Goal: Task Accomplishment & Management: Manage account settings

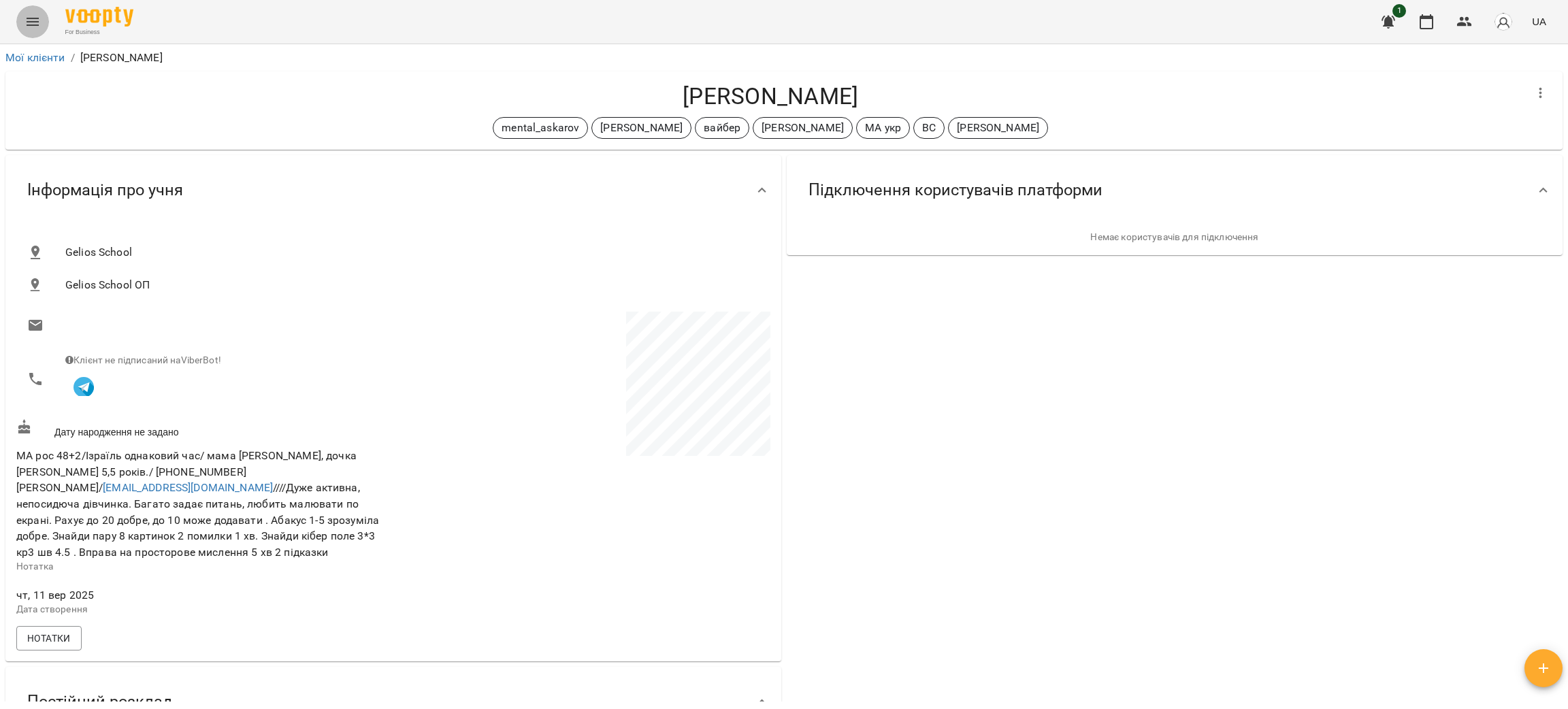
click at [27, 15] on icon "Menu" at bounding box center [32, 22] width 17 height 17
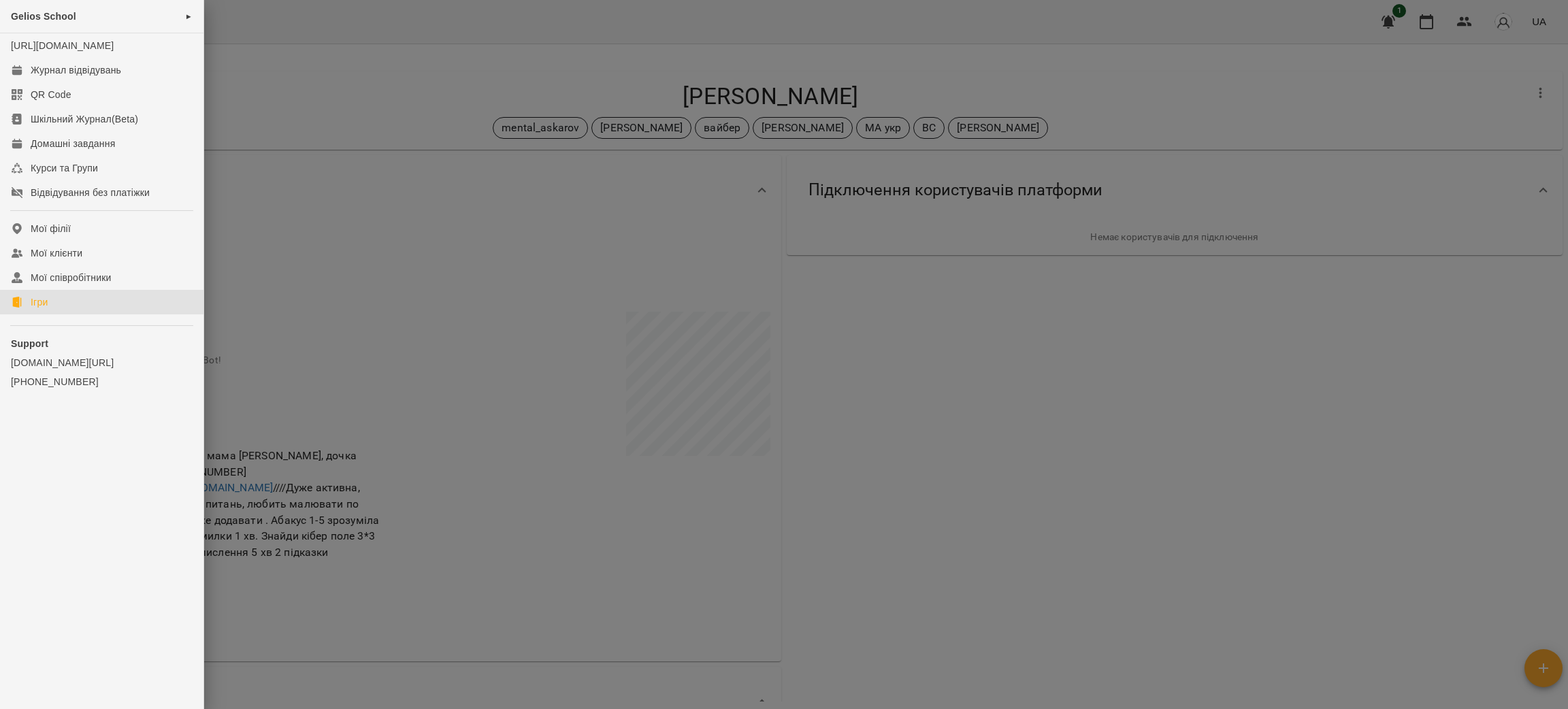
click at [37, 309] on div "Ігри" at bounding box center [40, 302] width 17 height 14
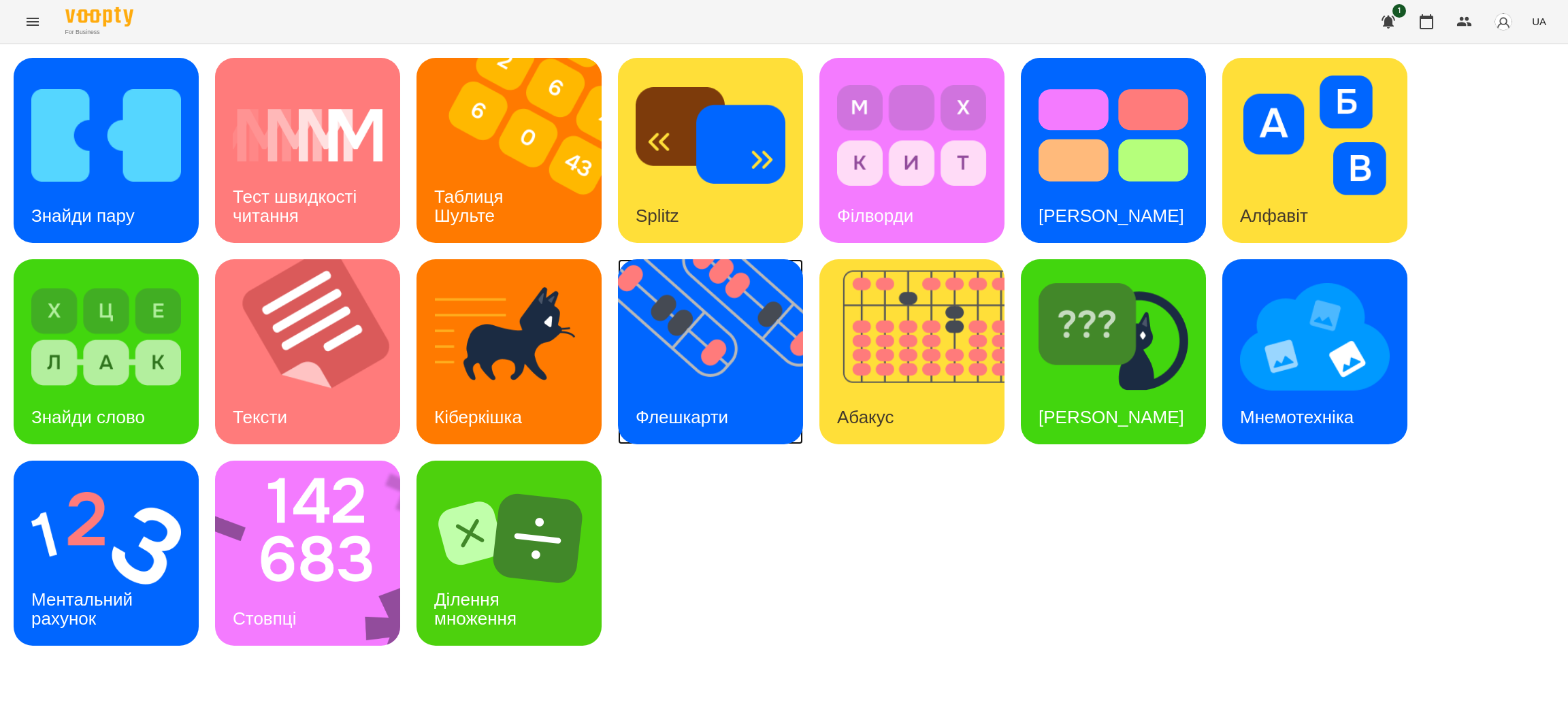
click at [724, 366] on img at bounding box center [718, 351] width 202 height 185
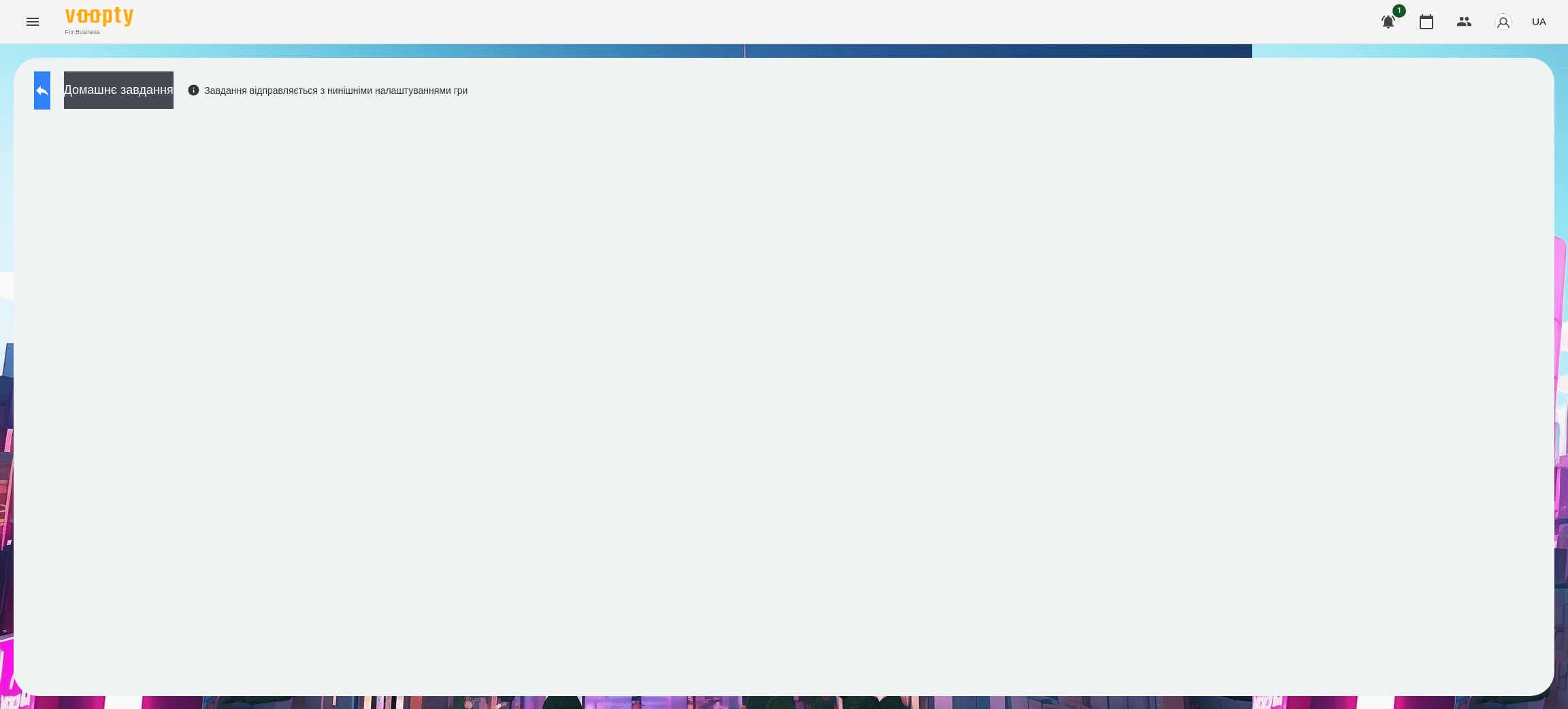
click at [47, 88] on icon at bounding box center [42, 90] width 17 height 17
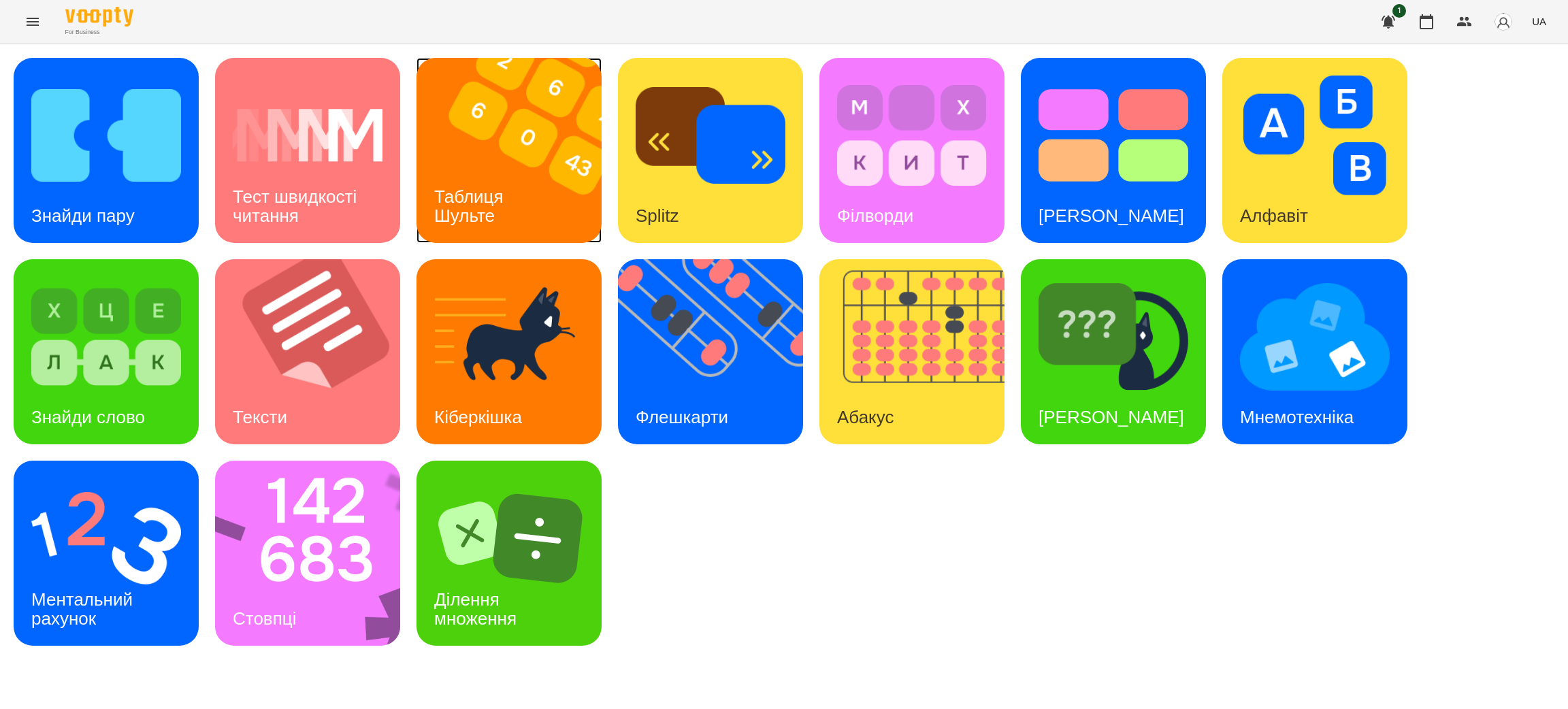
click at [463, 178] on div "Таблиця Шульте" at bounding box center [471, 206] width 109 height 73
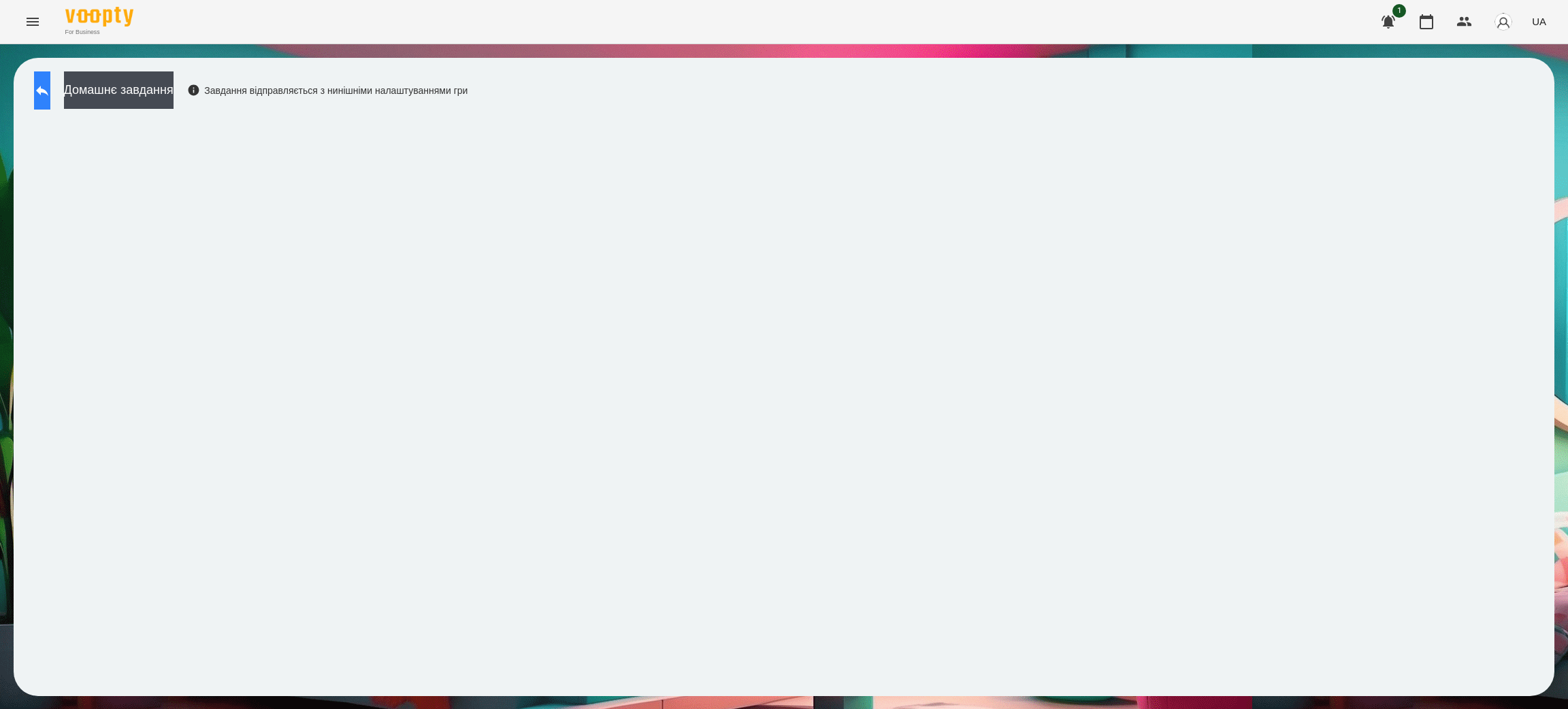
click at [50, 87] on icon at bounding box center [42, 90] width 17 height 17
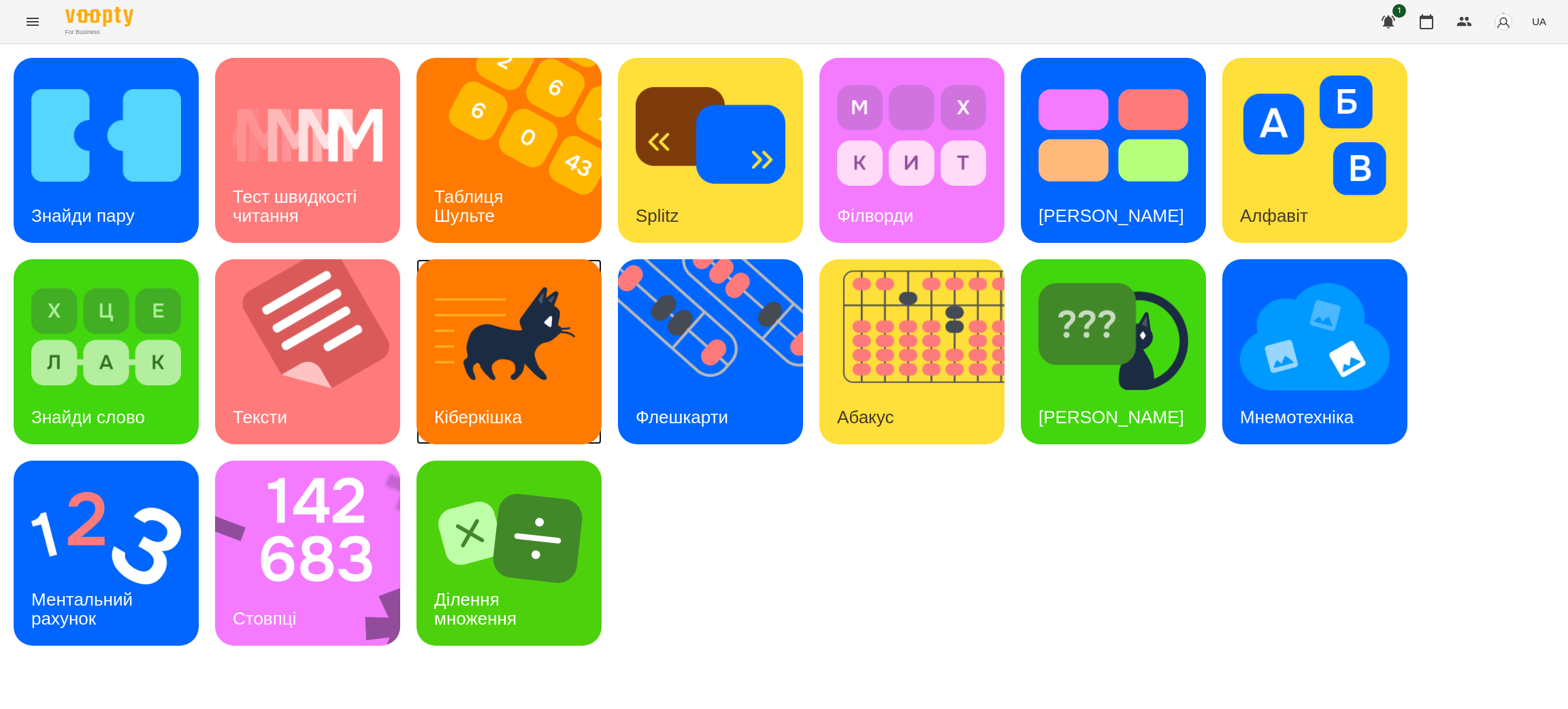
click at [485, 391] on div "Кіберкішка" at bounding box center [477, 417] width 123 height 54
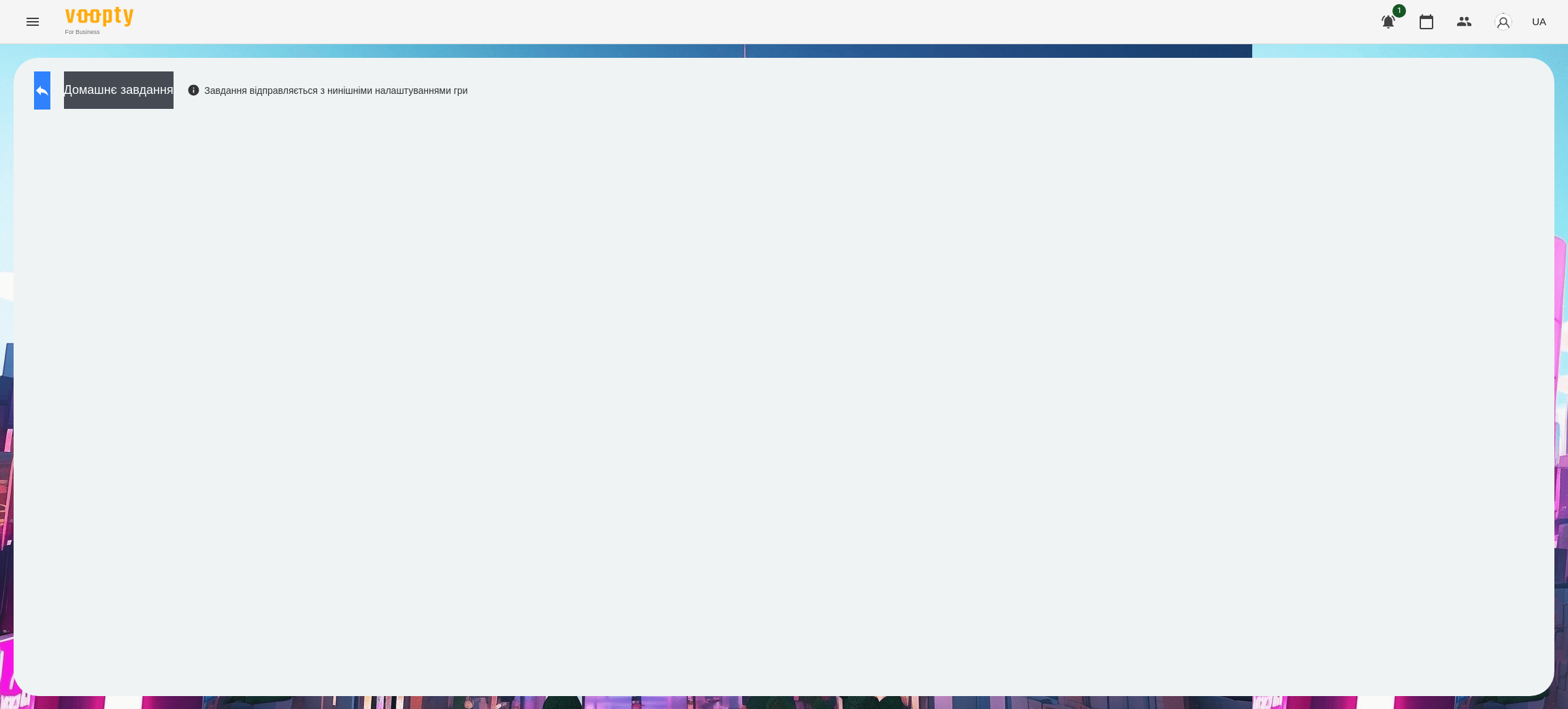
click at [50, 90] on button at bounding box center [42, 90] width 17 height 38
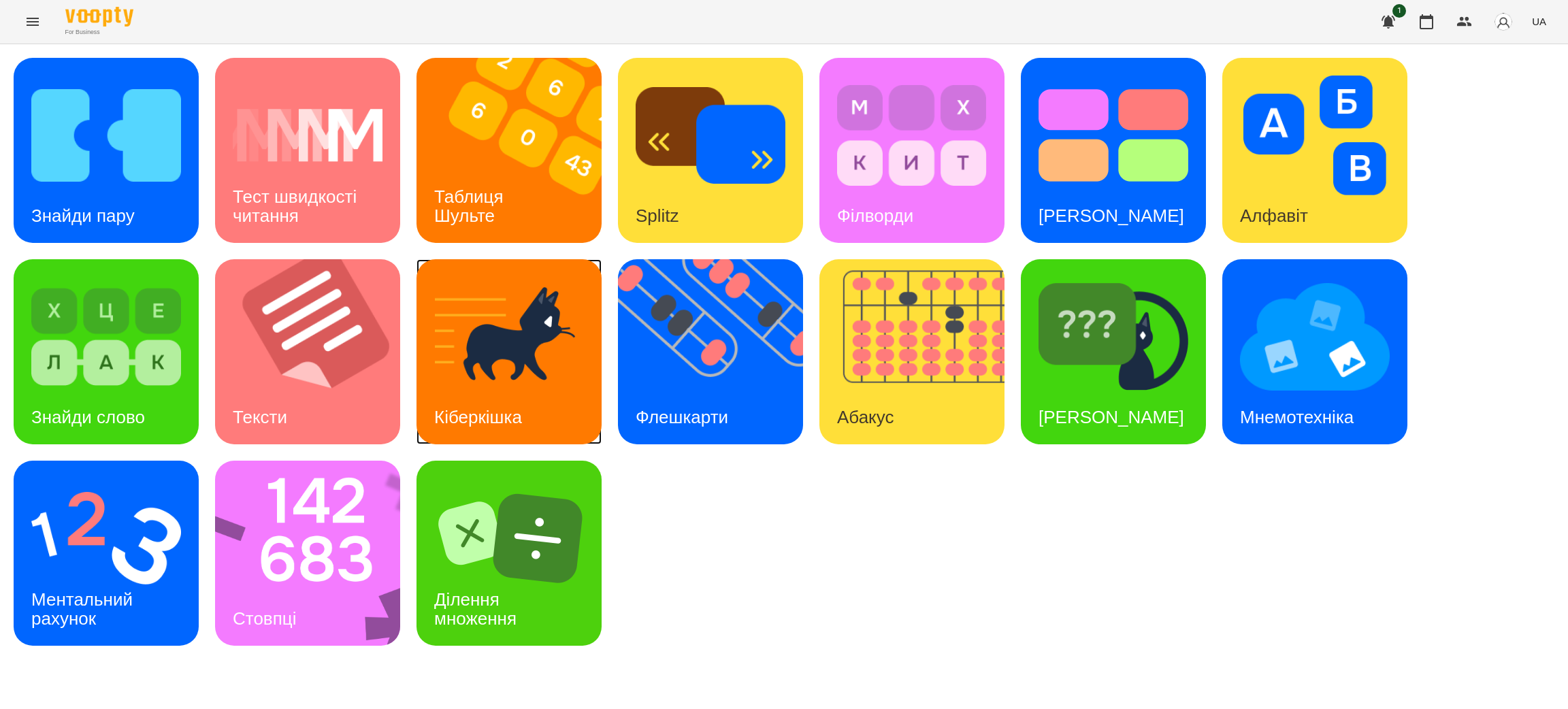
click at [467, 387] on img at bounding box center [509, 337] width 150 height 119
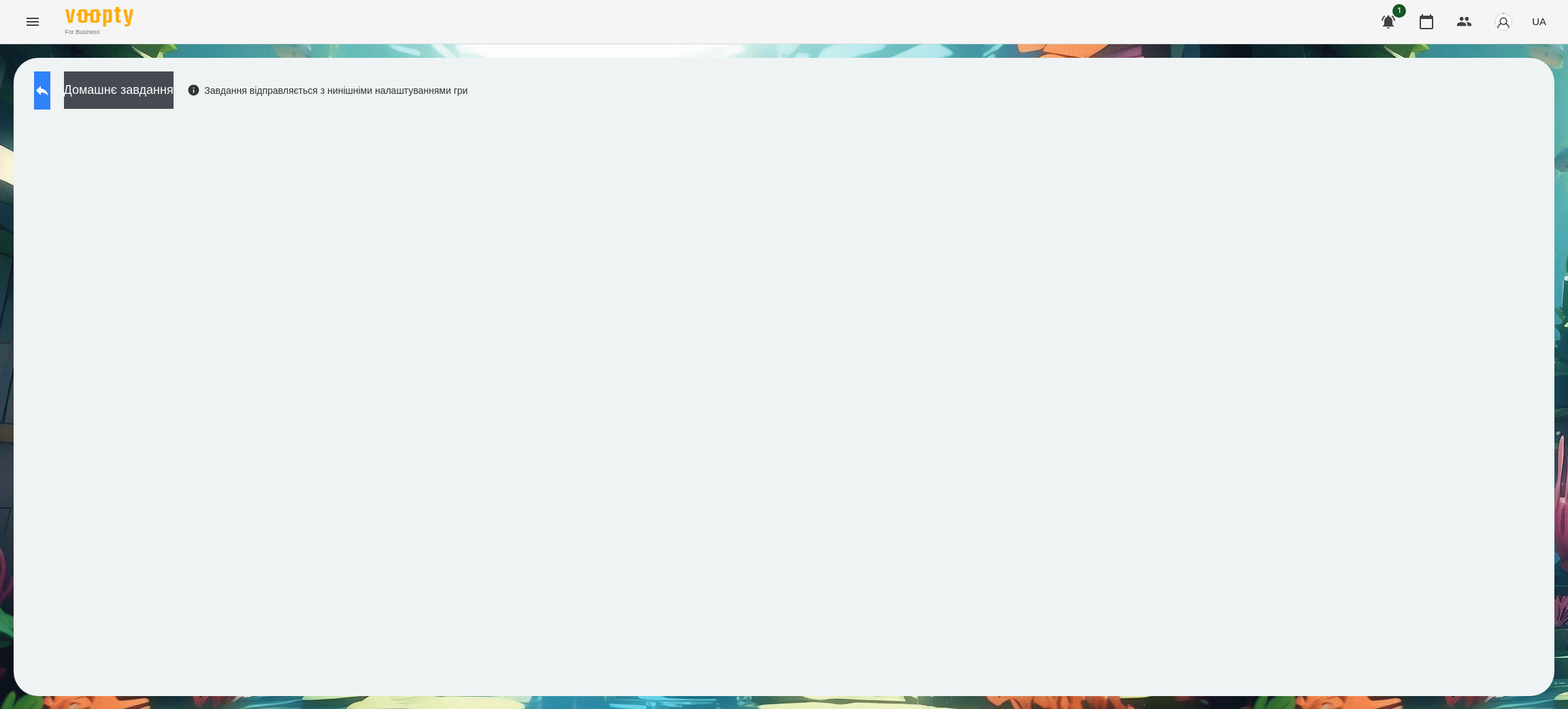
click at [40, 83] on button at bounding box center [42, 90] width 17 height 38
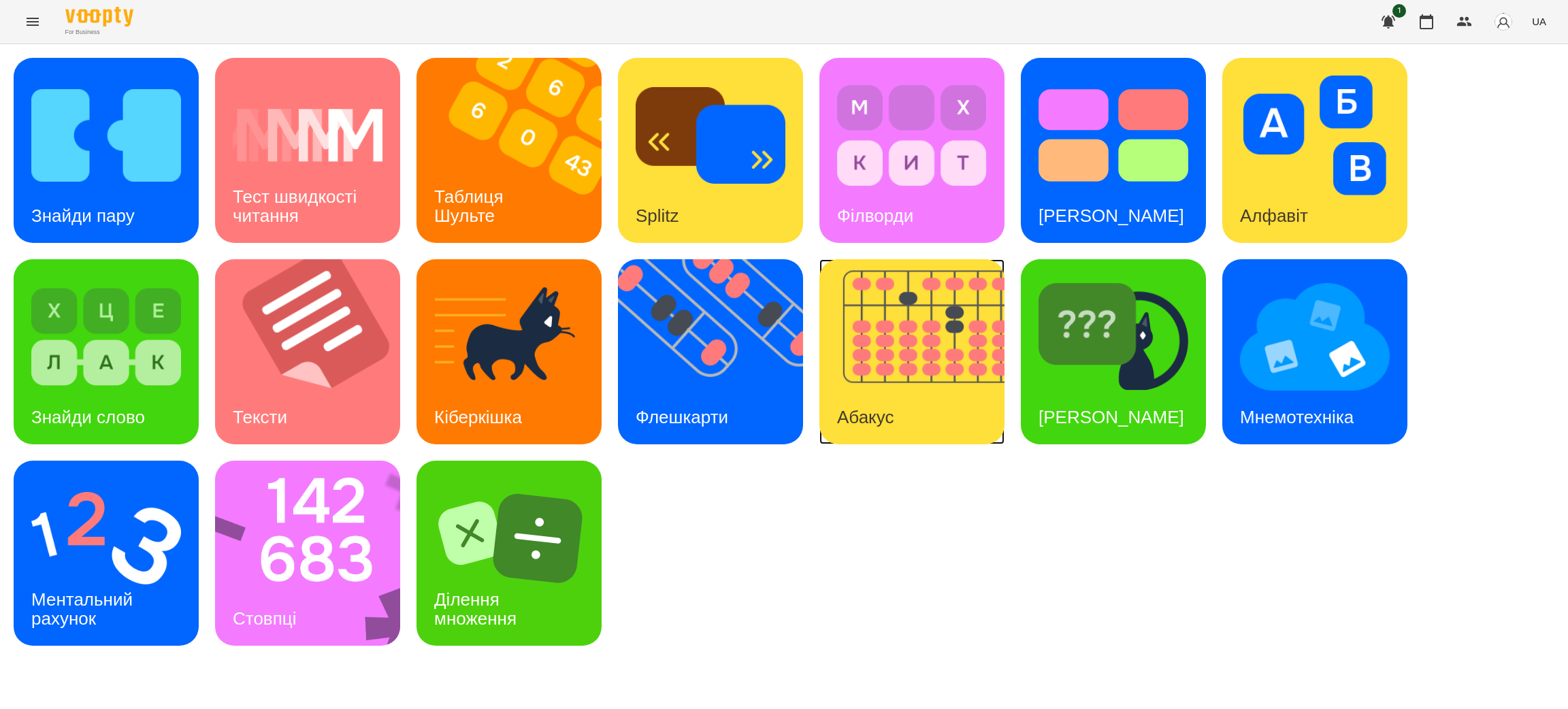
click at [893, 385] on img at bounding box center [920, 351] width 202 height 185
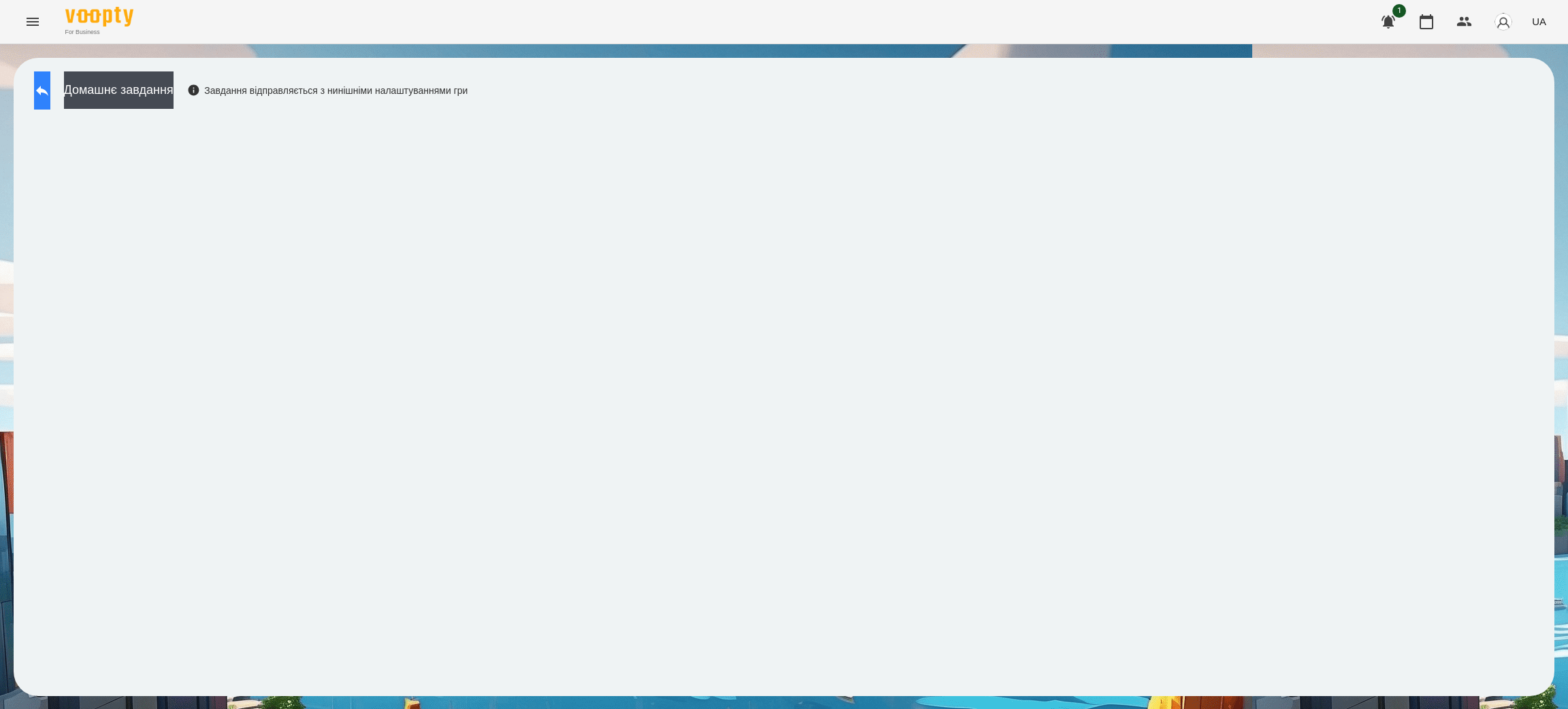
click at [45, 83] on button at bounding box center [42, 90] width 17 height 38
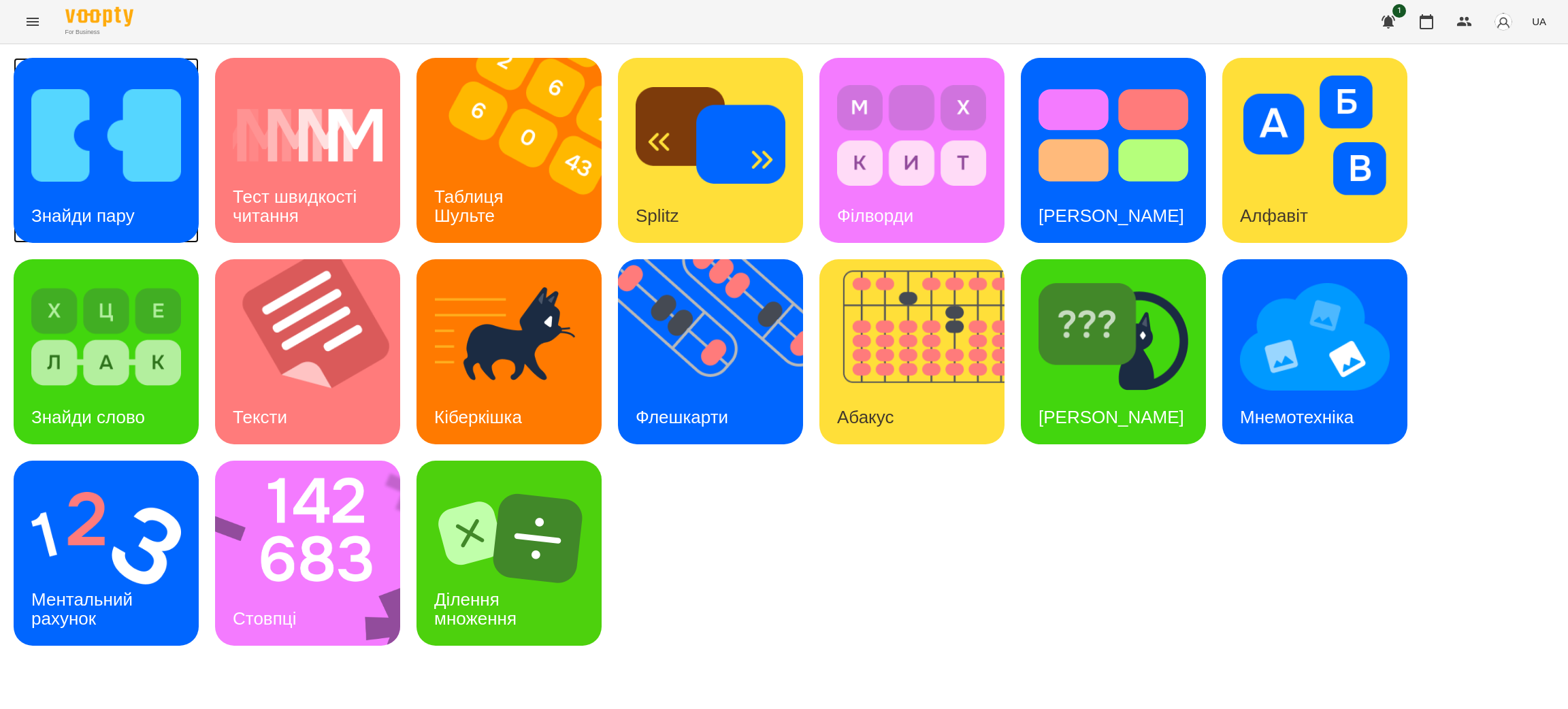
click at [113, 197] on div "Знайди пару" at bounding box center [83, 216] width 139 height 54
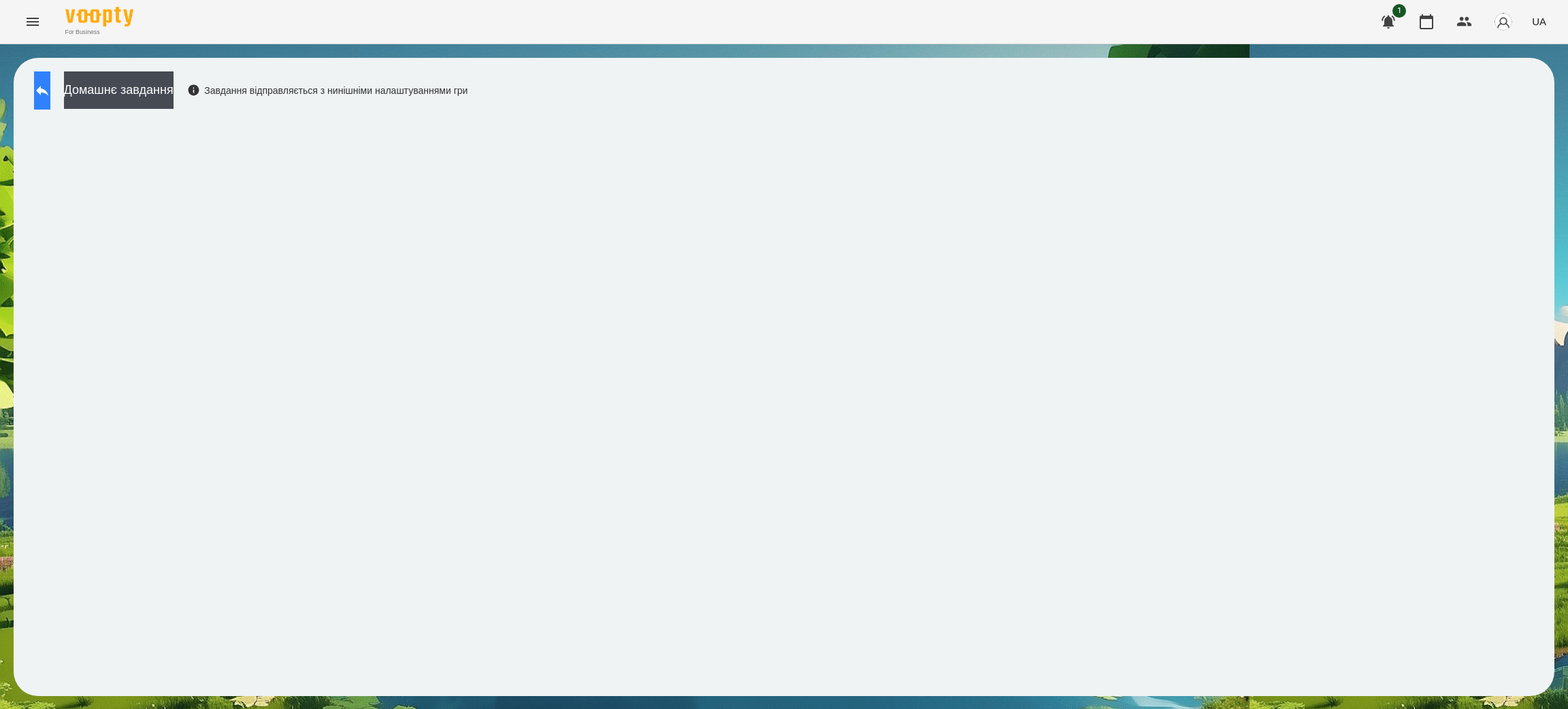
click at [43, 88] on button at bounding box center [42, 90] width 17 height 38
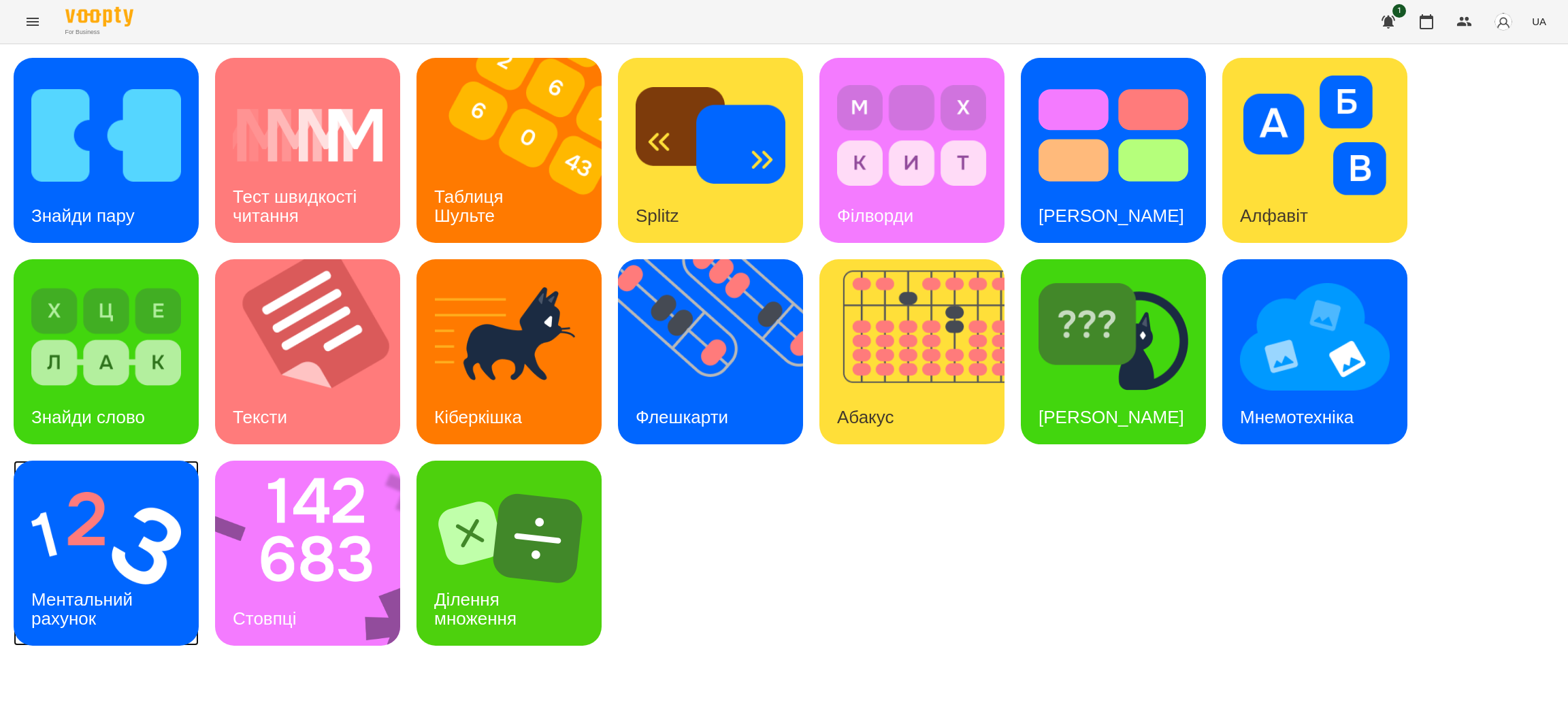
click at [96, 584] on div "Ментальний рахунок" at bounding box center [84, 609] width 142 height 73
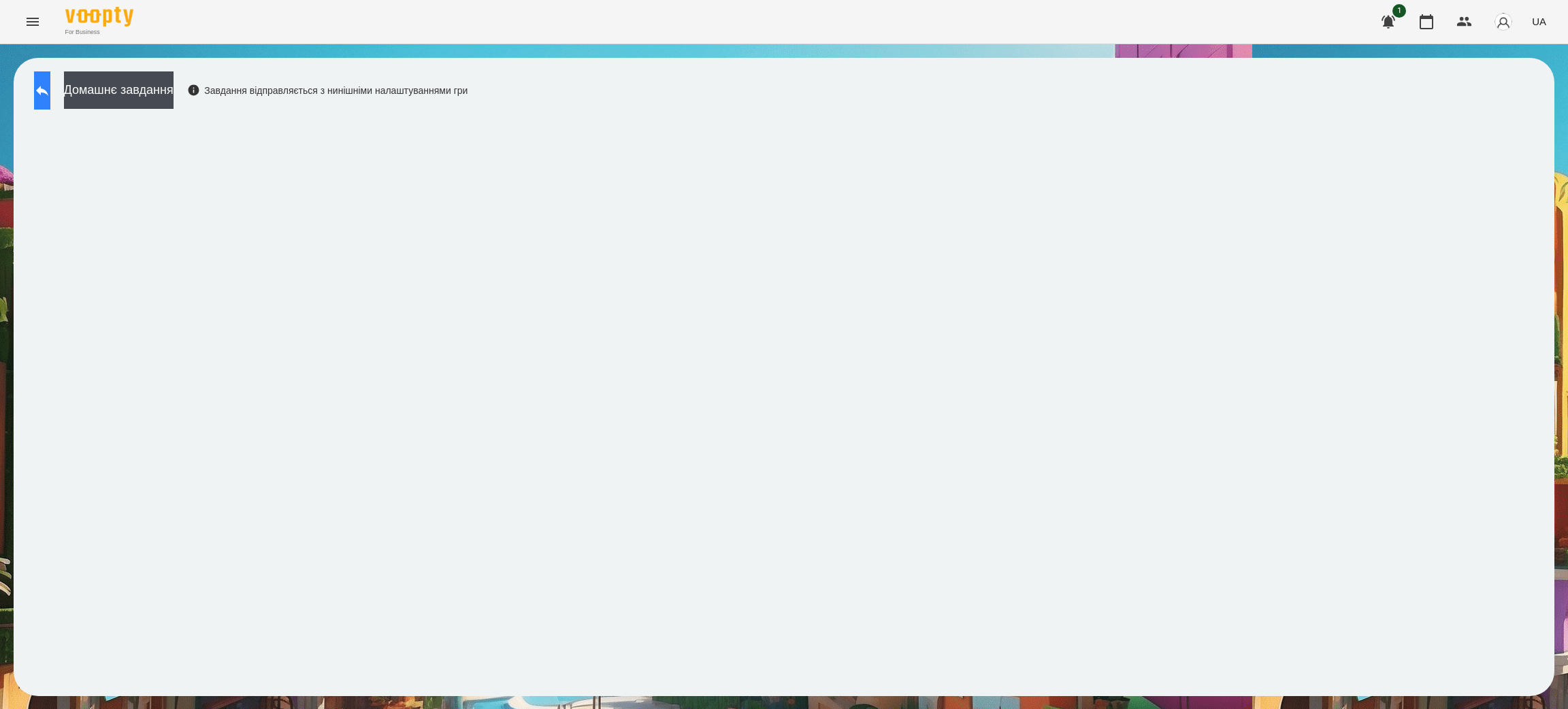
click at [50, 83] on icon at bounding box center [42, 90] width 17 height 17
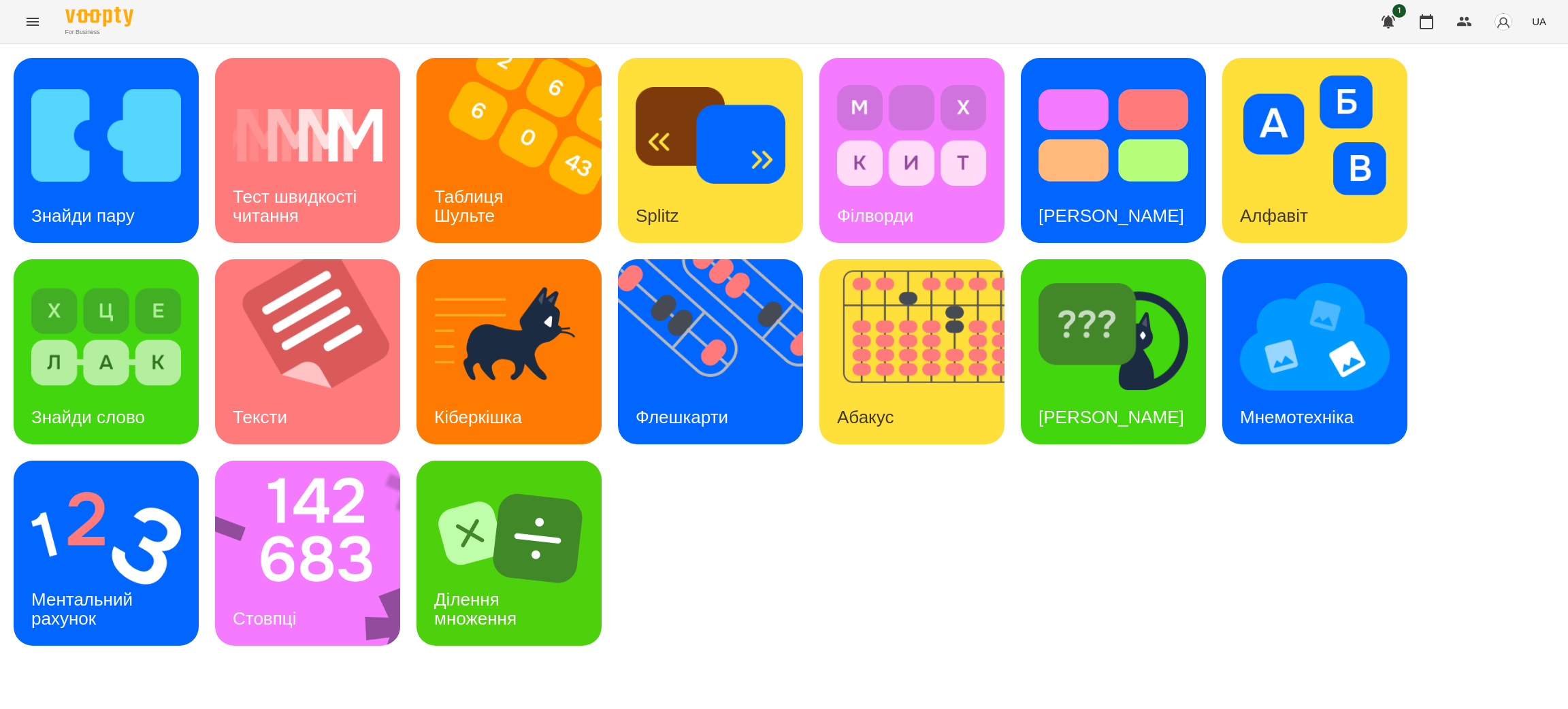
click at [33, 22] on icon "Menu" at bounding box center [32, 22] width 17 height 17
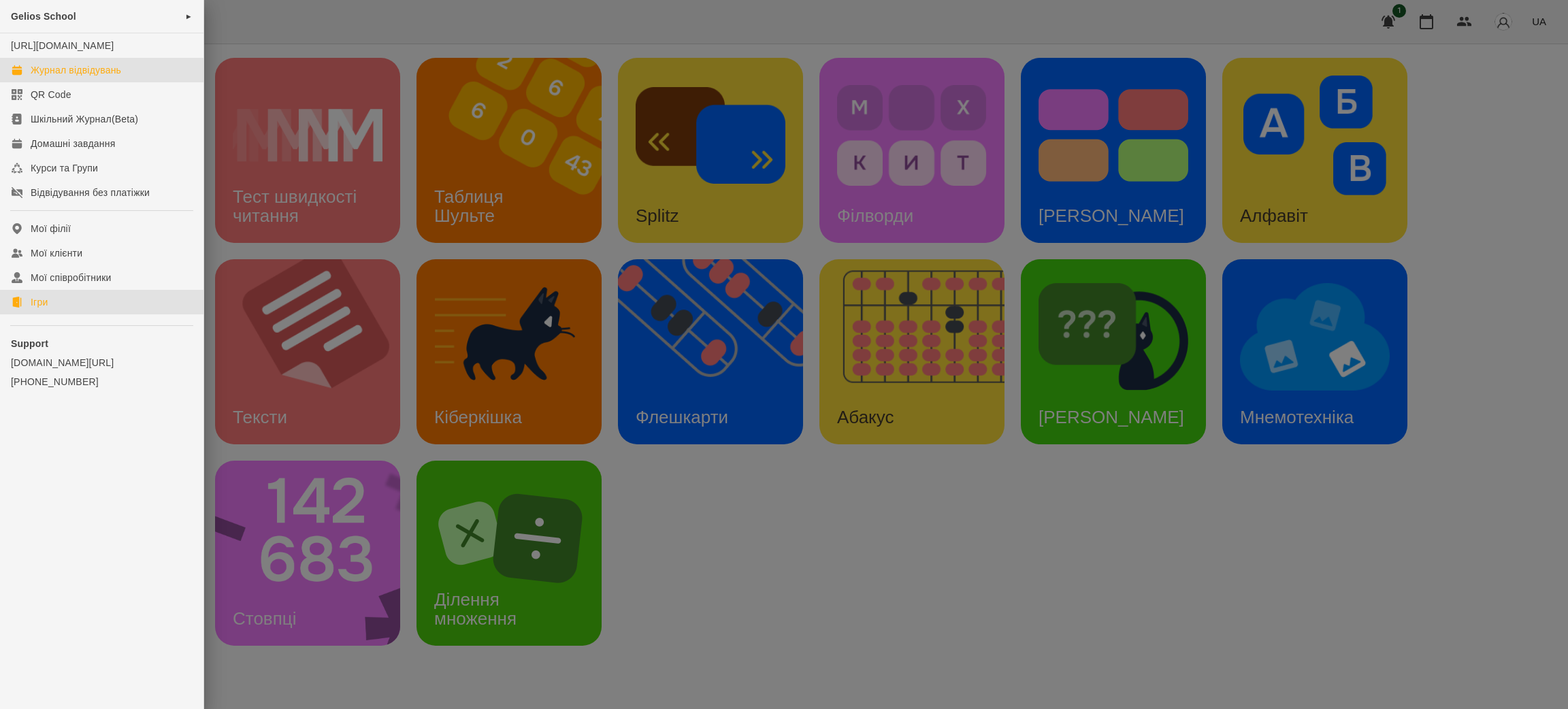
click at [60, 77] on div "Журнал відвідувань" at bounding box center [76, 70] width 91 height 14
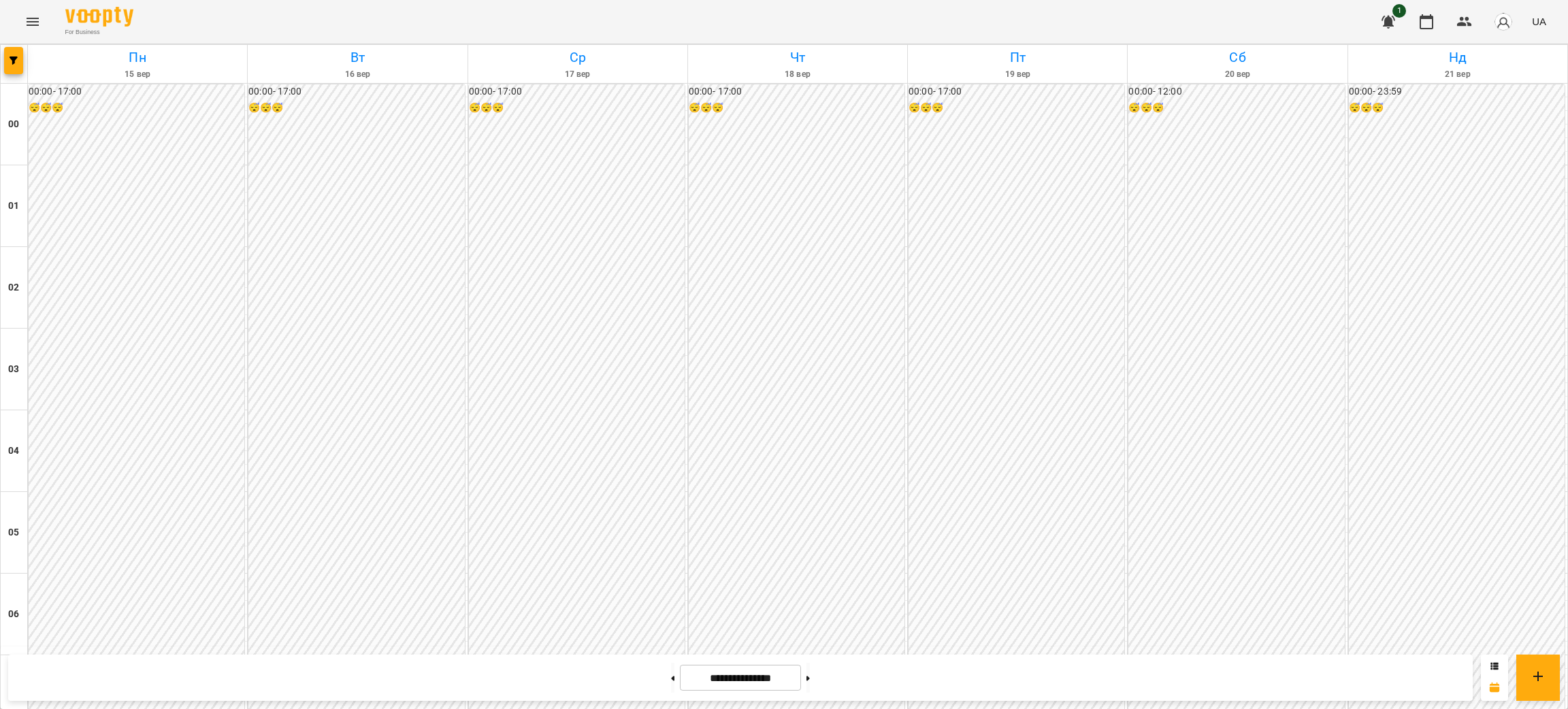
scroll to position [1122, 0]
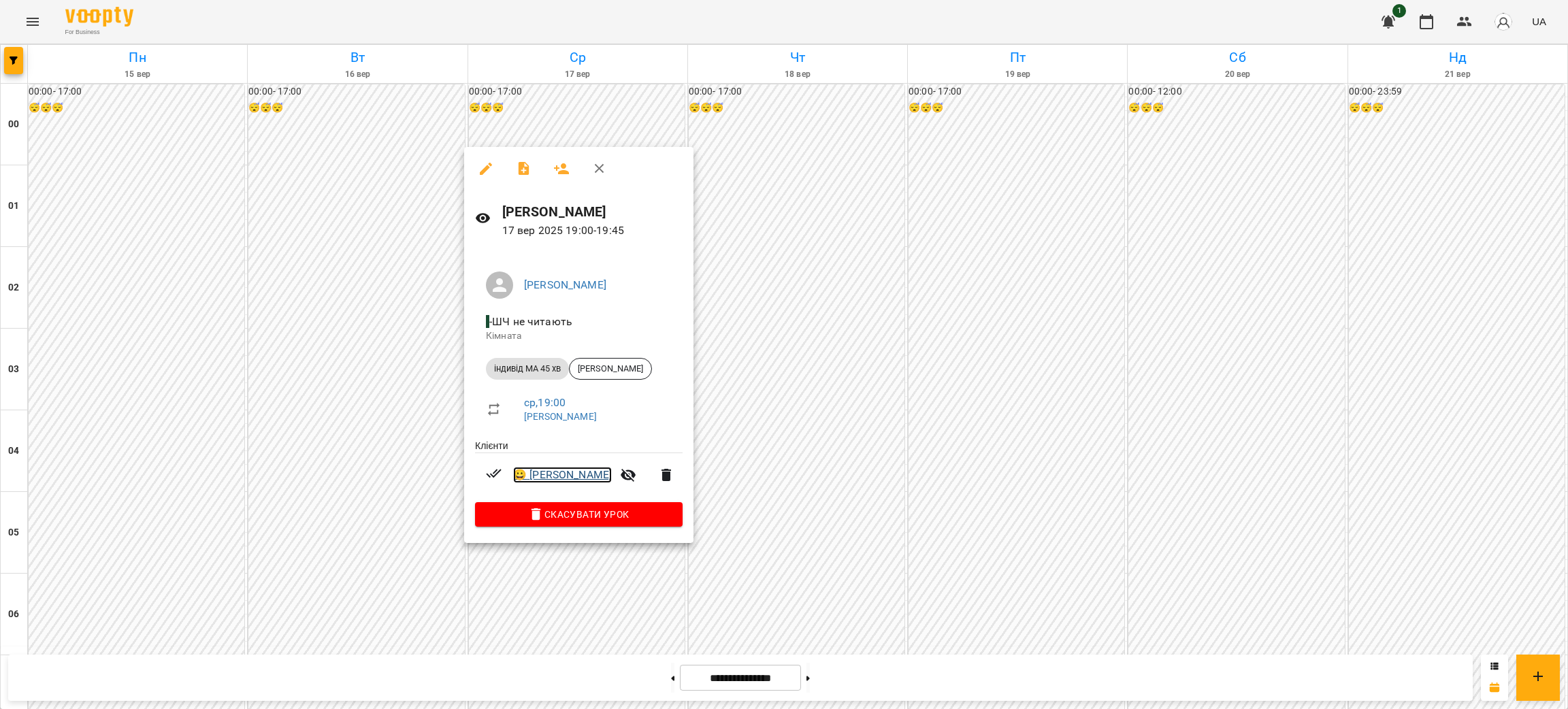
click at [550, 473] on link "😀 Рубанов Кіра" at bounding box center [562, 474] width 99 height 17
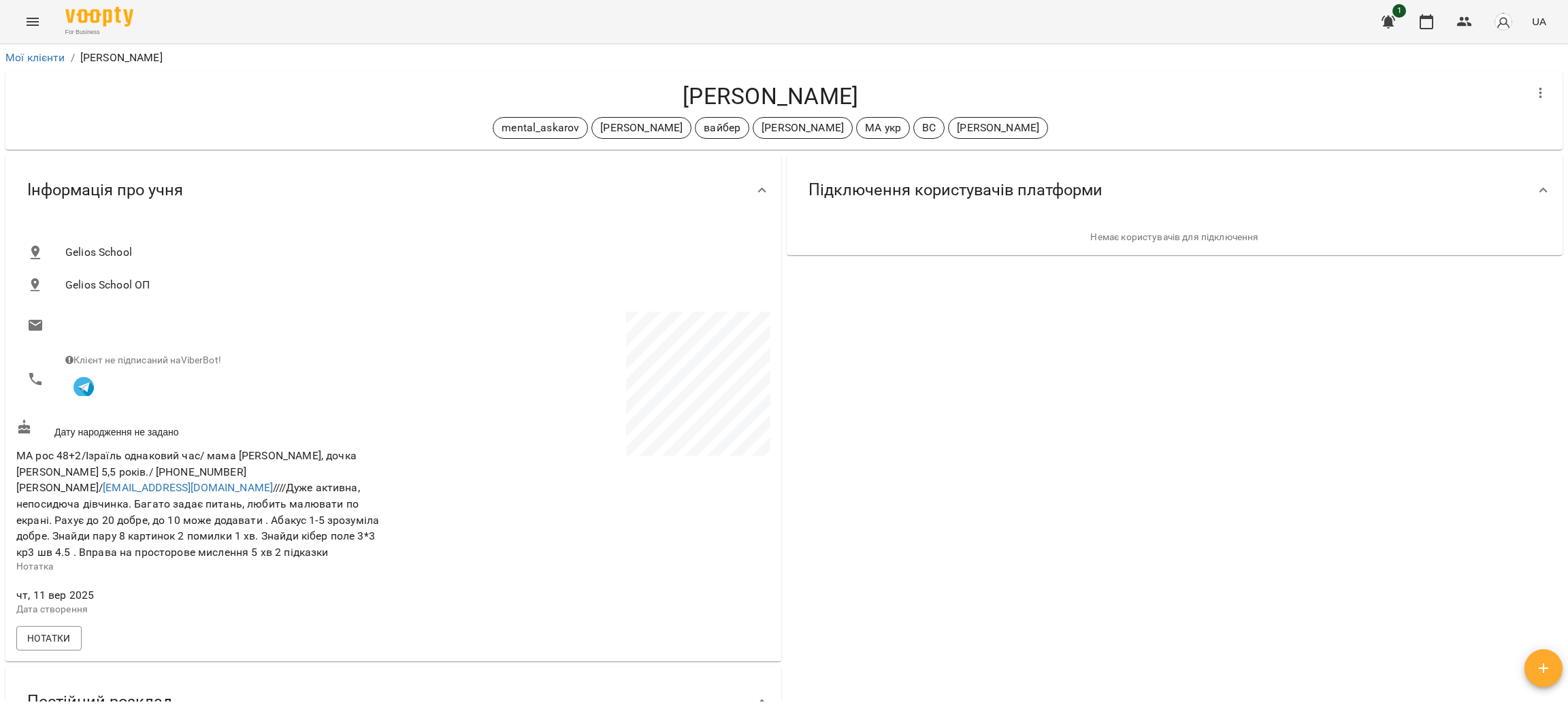
click at [33, 27] on icon "Menu" at bounding box center [32, 22] width 17 height 17
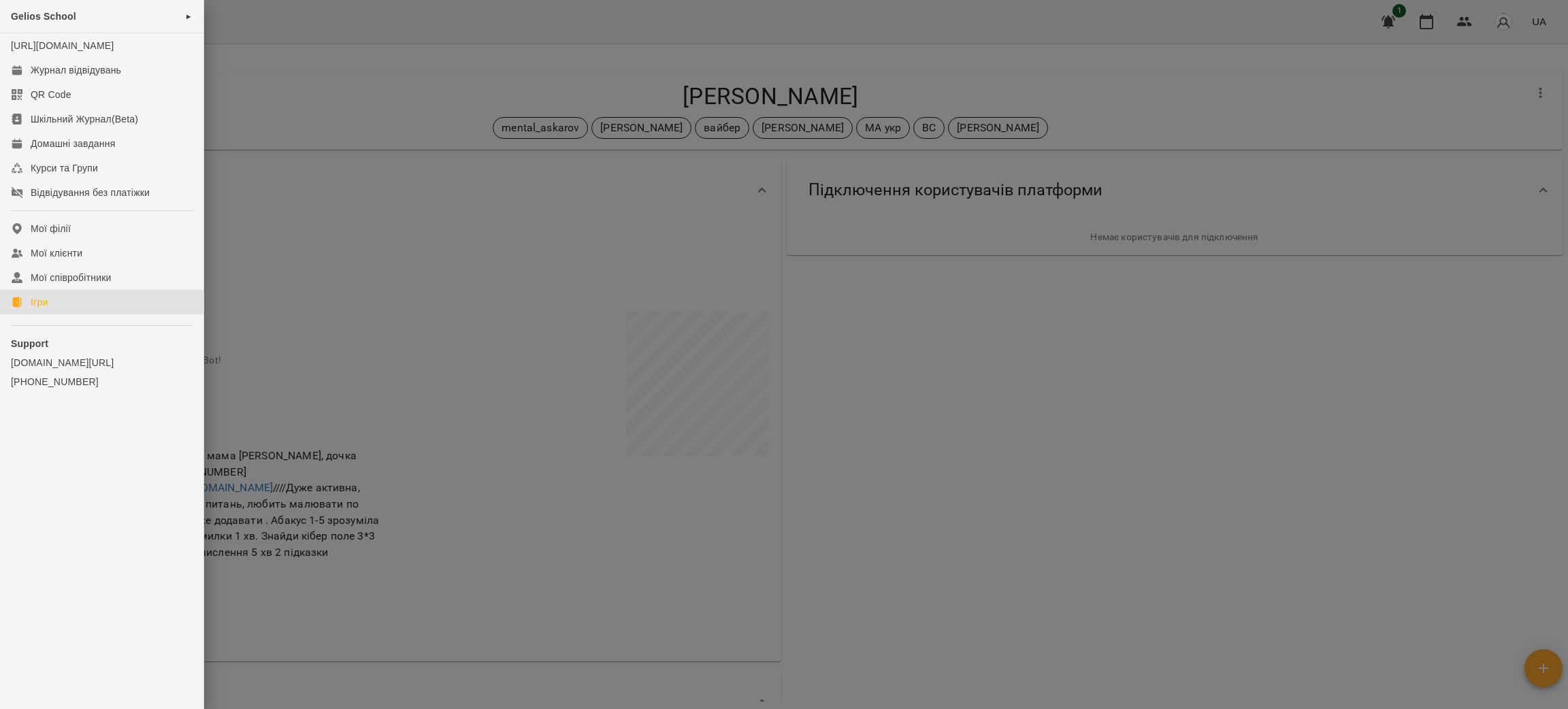
click at [43, 309] on div "Ігри" at bounding box center [40, 302] width 17 height 14
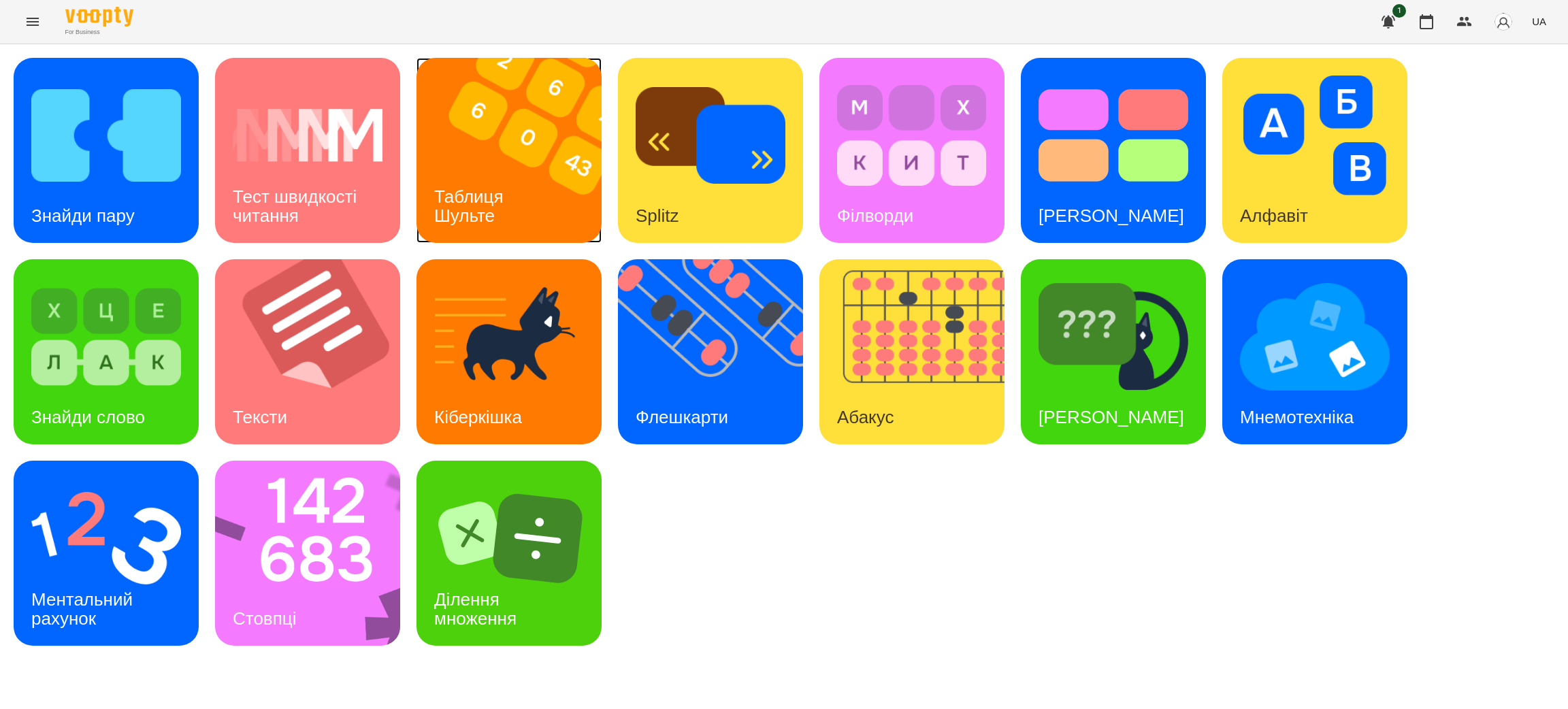
click at [499, 153] on img at bounding box center [517, 150] width 202 height 185
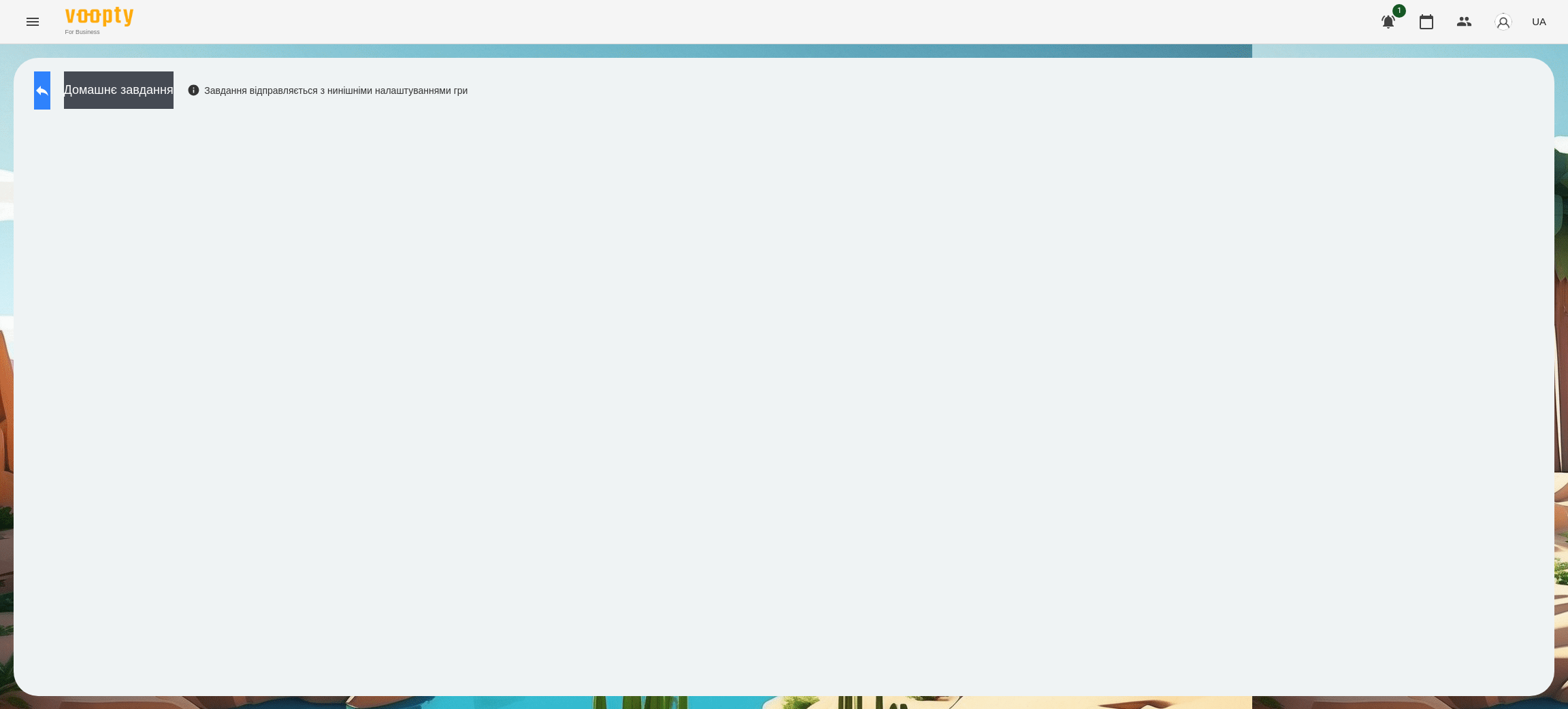
click at [50, 89] on icon at bounding box center [42, 90] width 17 height 17
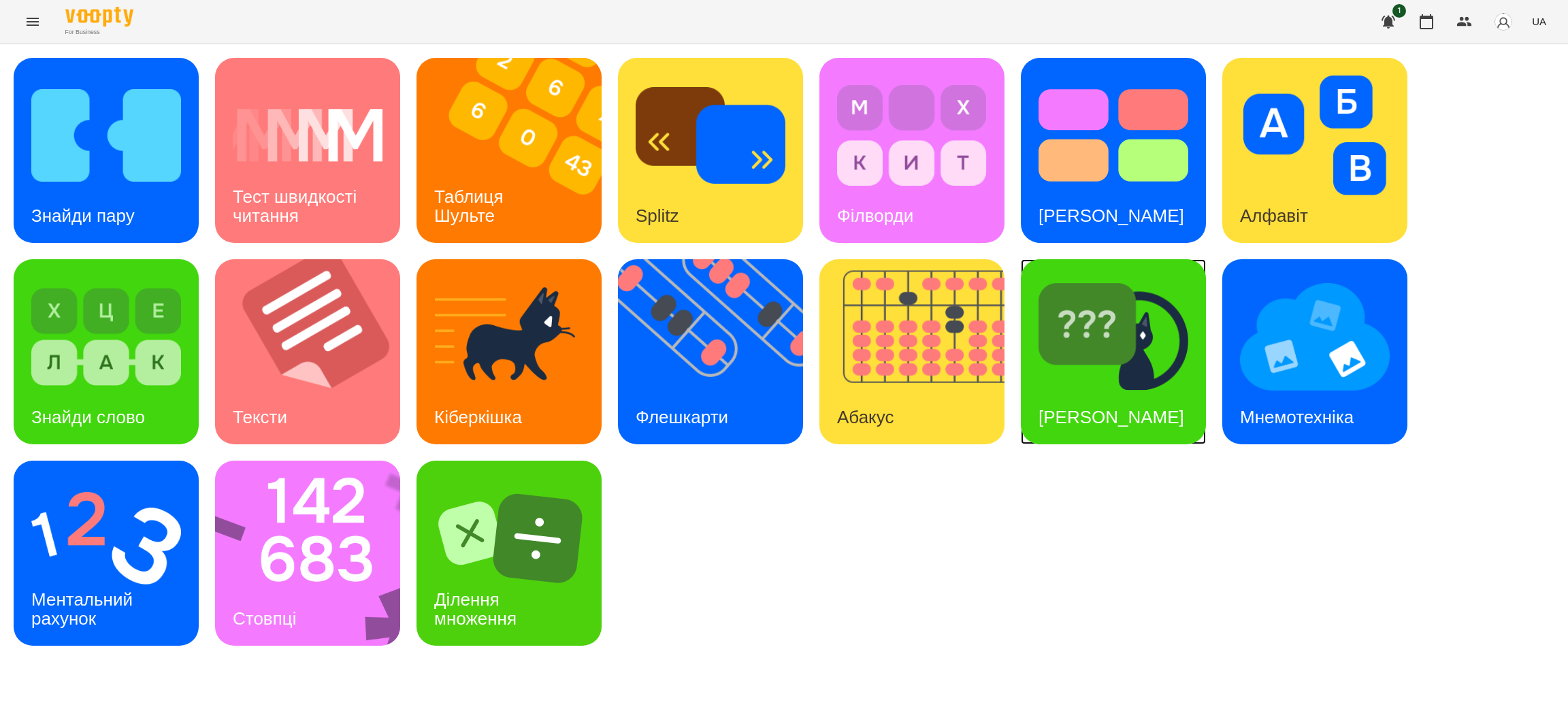
click at [1096, 363] on img at bounding box center [1113, 337] width 150 height 119
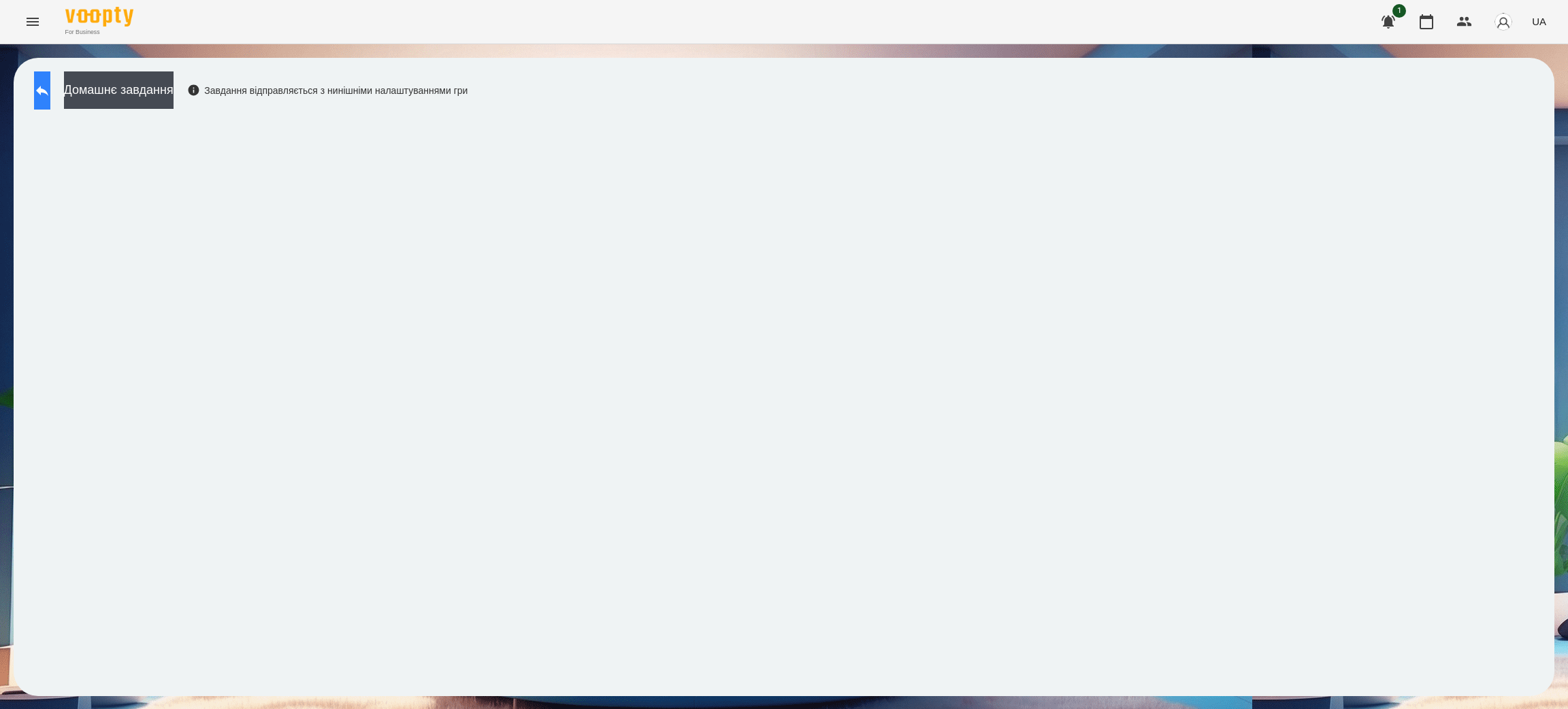
click at [50, 88] on icon at bounding box center [42, 90] width 17 height 17
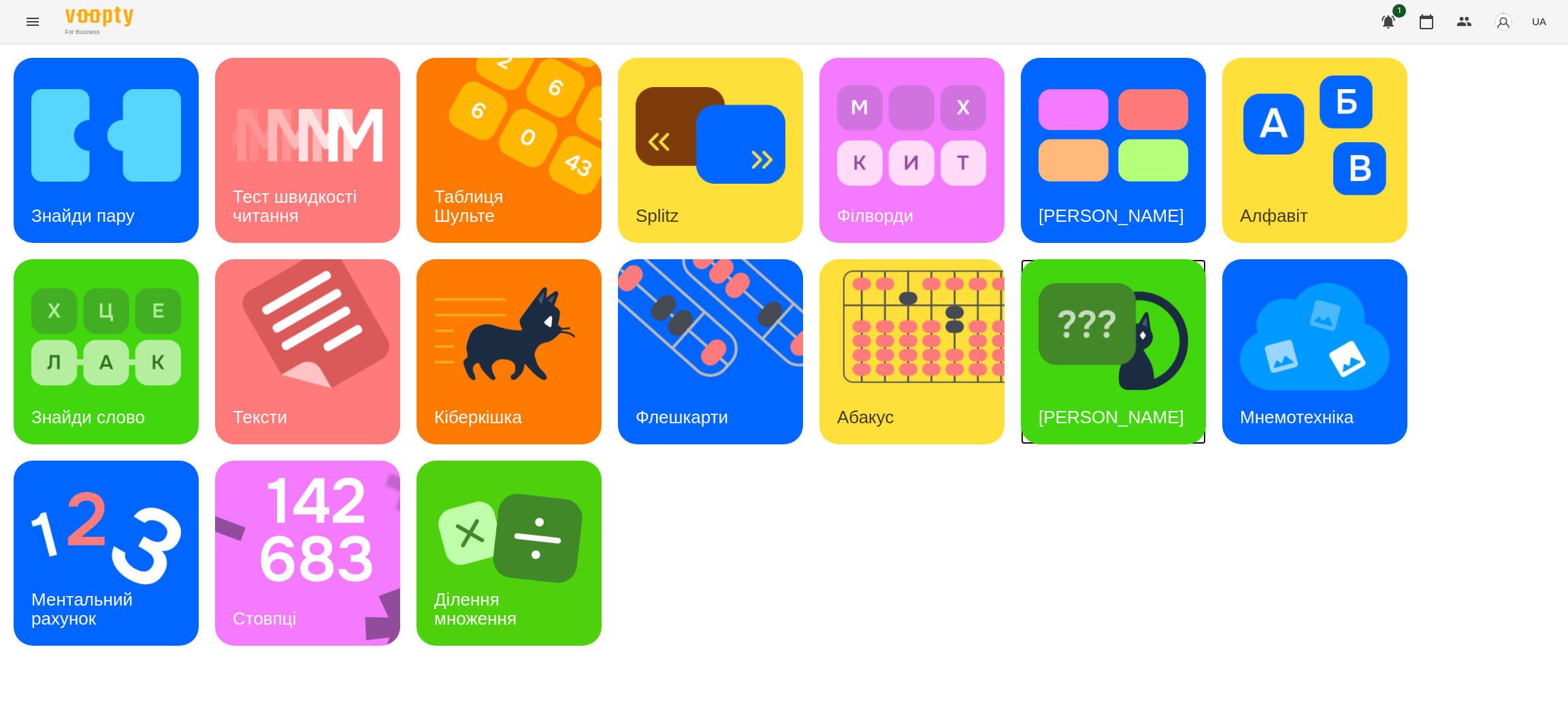
click at [1109, 367] on img at bounding box center [1113, 337] width 150 height 119
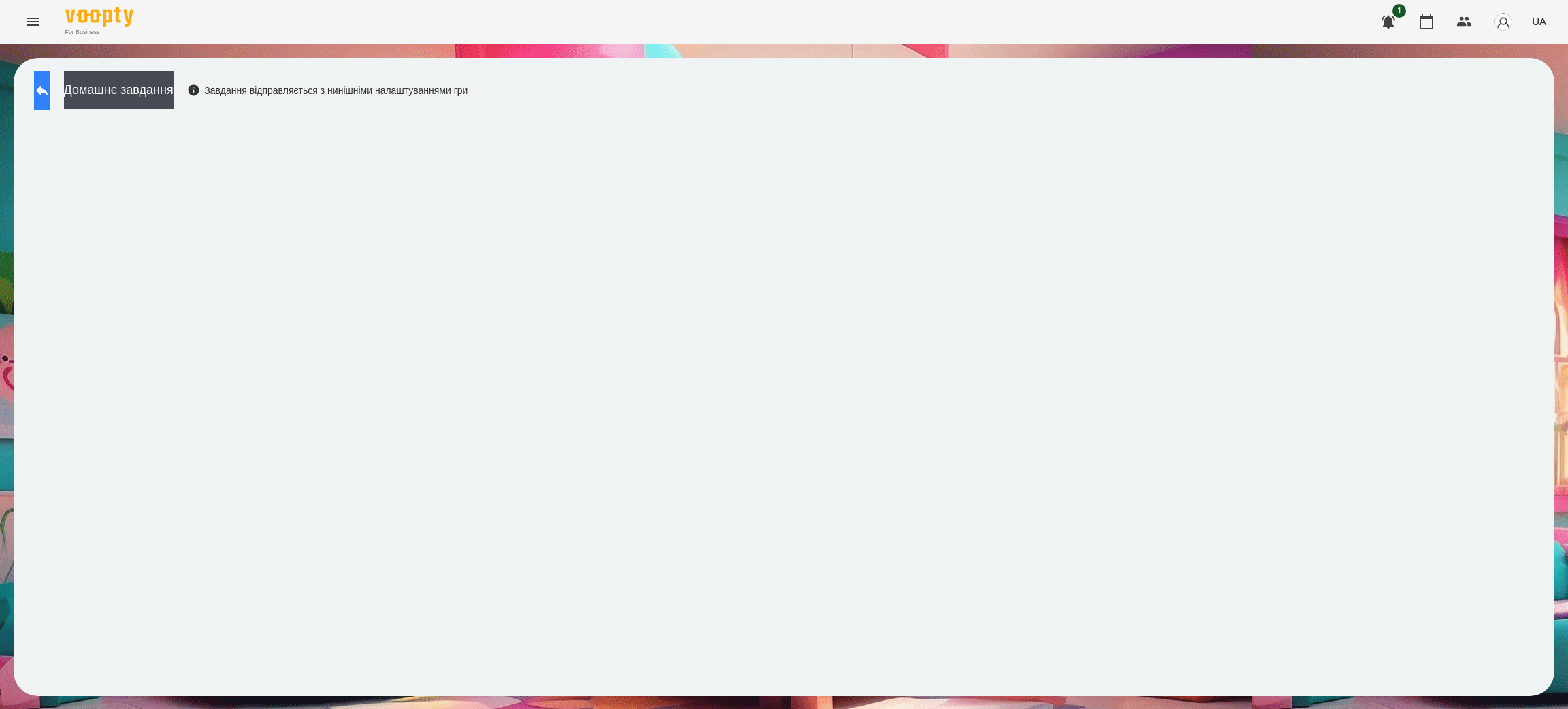
click at [50, 87] on icon at bounding box center [42, 90] width 17 height 17
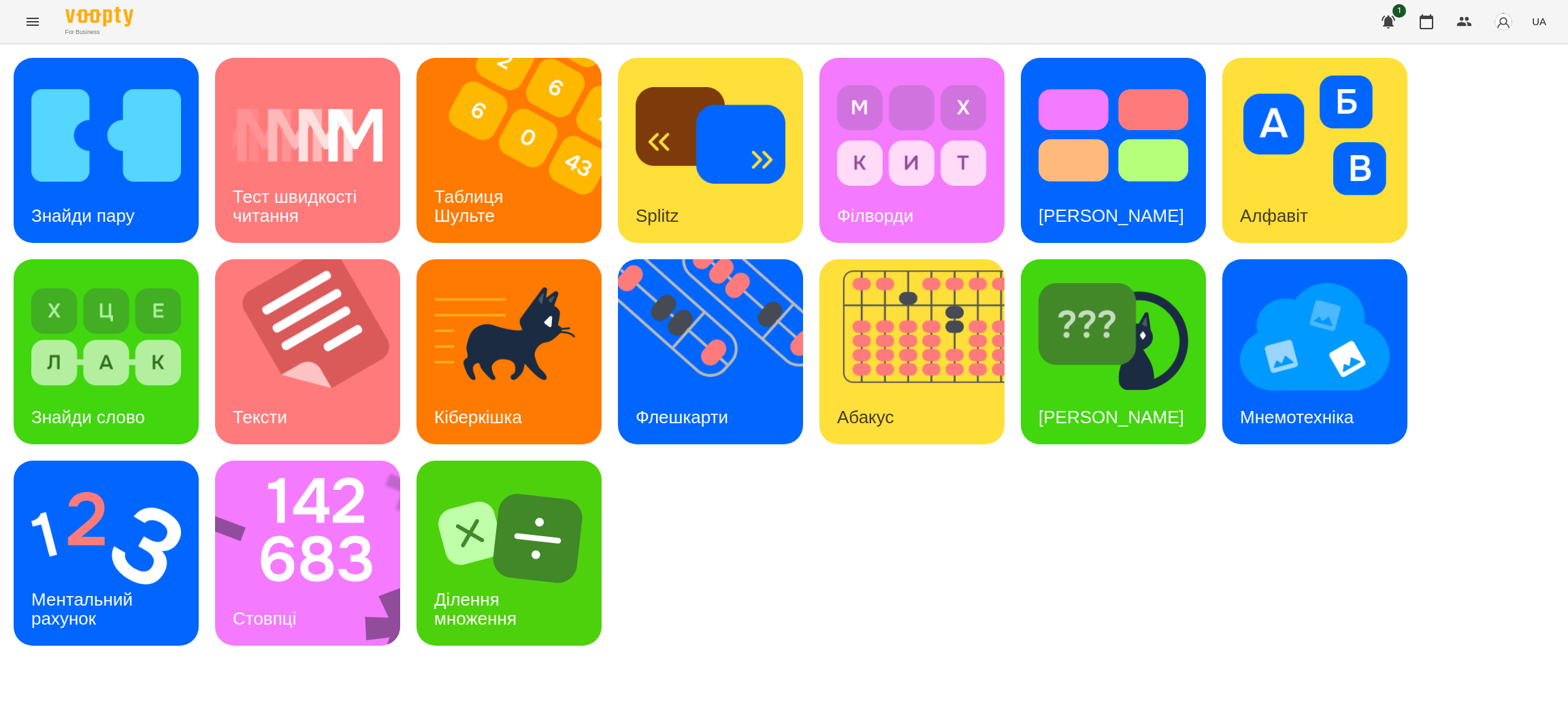
click at [35, 19] on icon "Menu" at bounding box center [32, 22] width 17 height 17
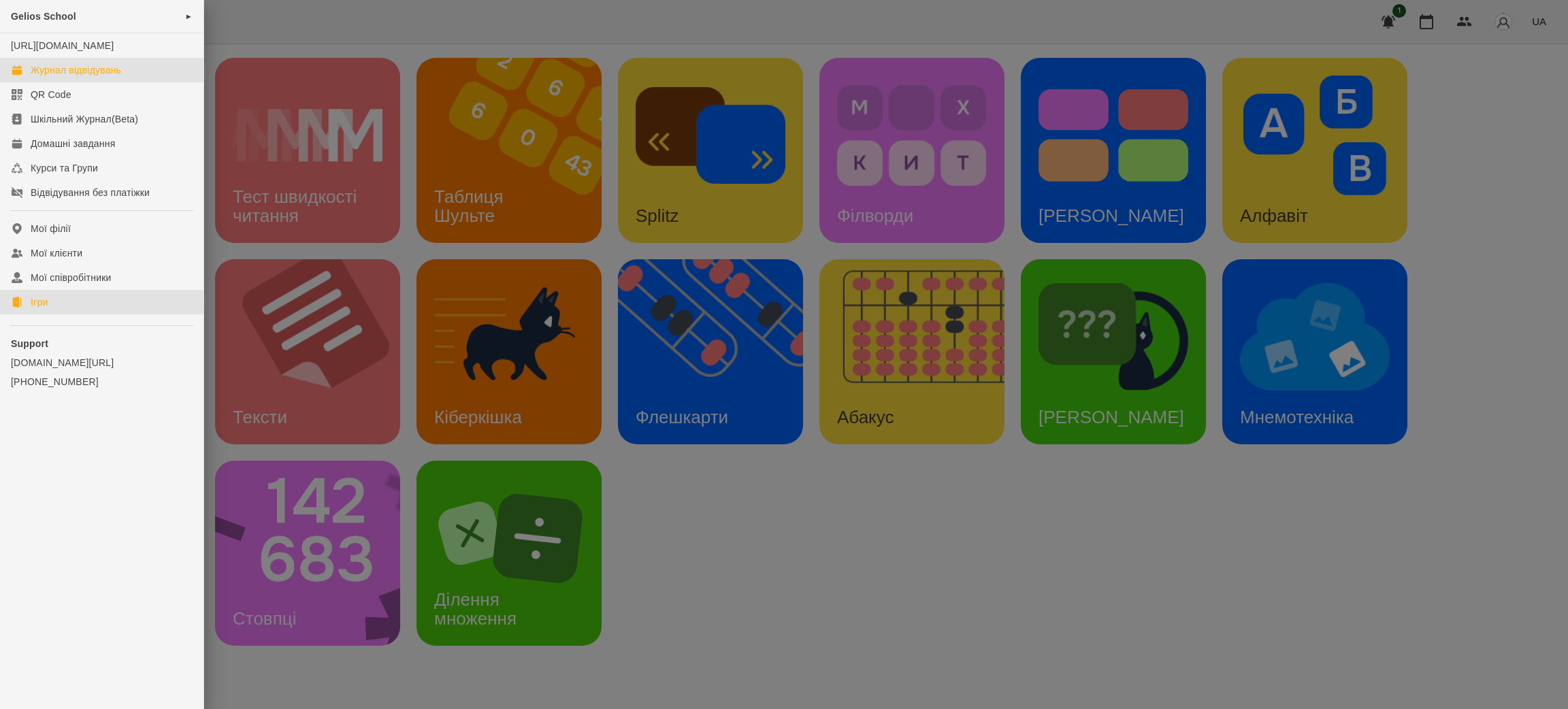
click at [86, 77] on div "Журнал відвідувань" at bounding box center [76, 70] width 91 height 14
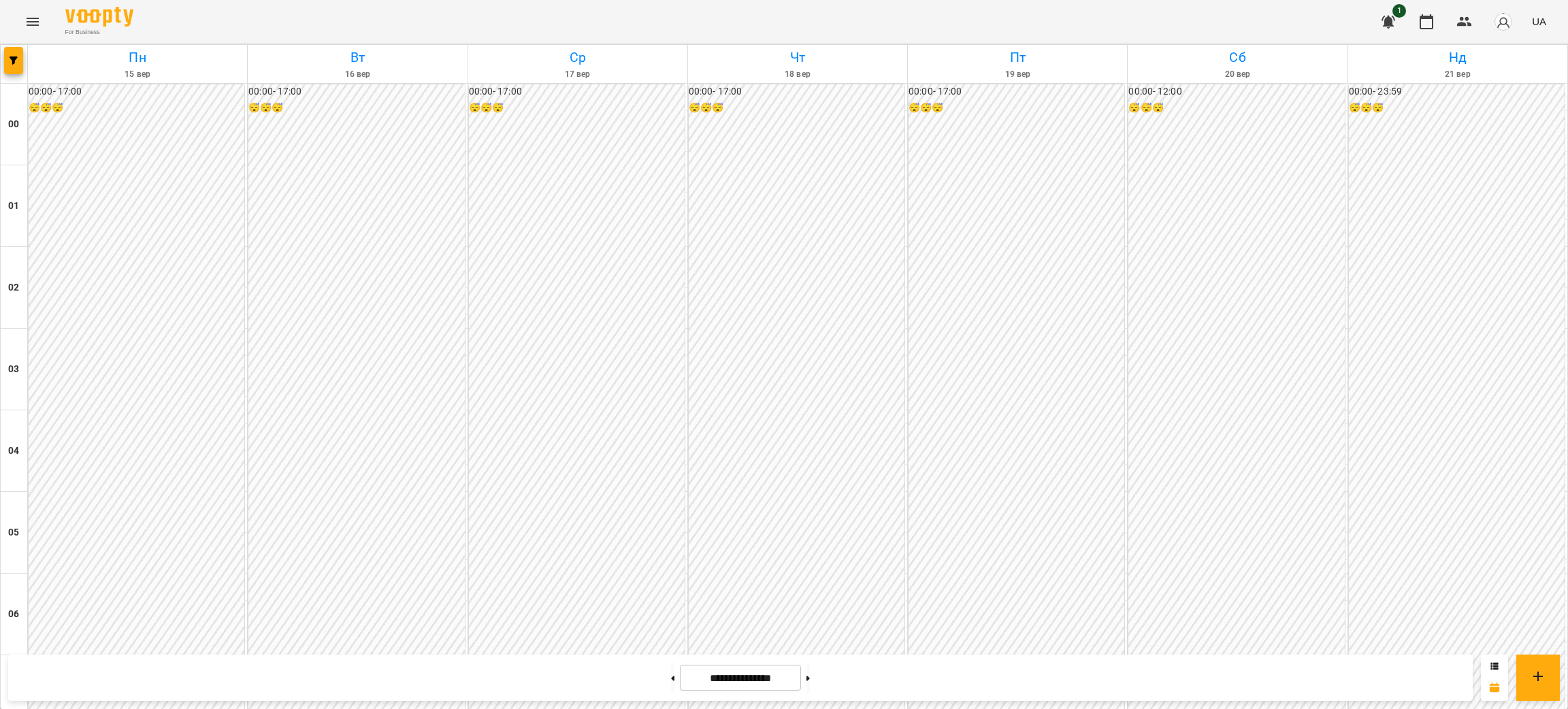
scroll to position [1224, 0]
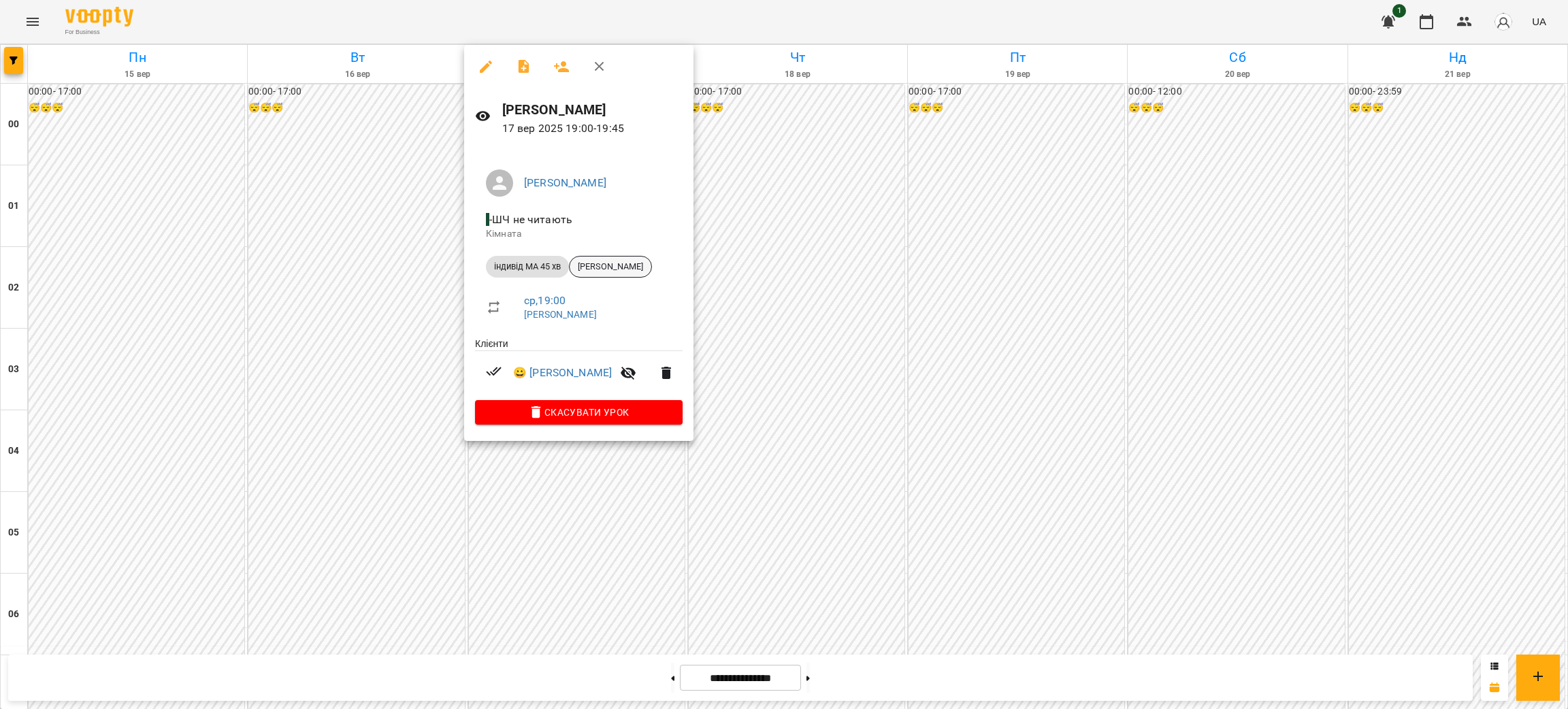
click at [608, 263] on span "[PERSON_NAME]" at bounding box center [610, 266] width 81 height 12
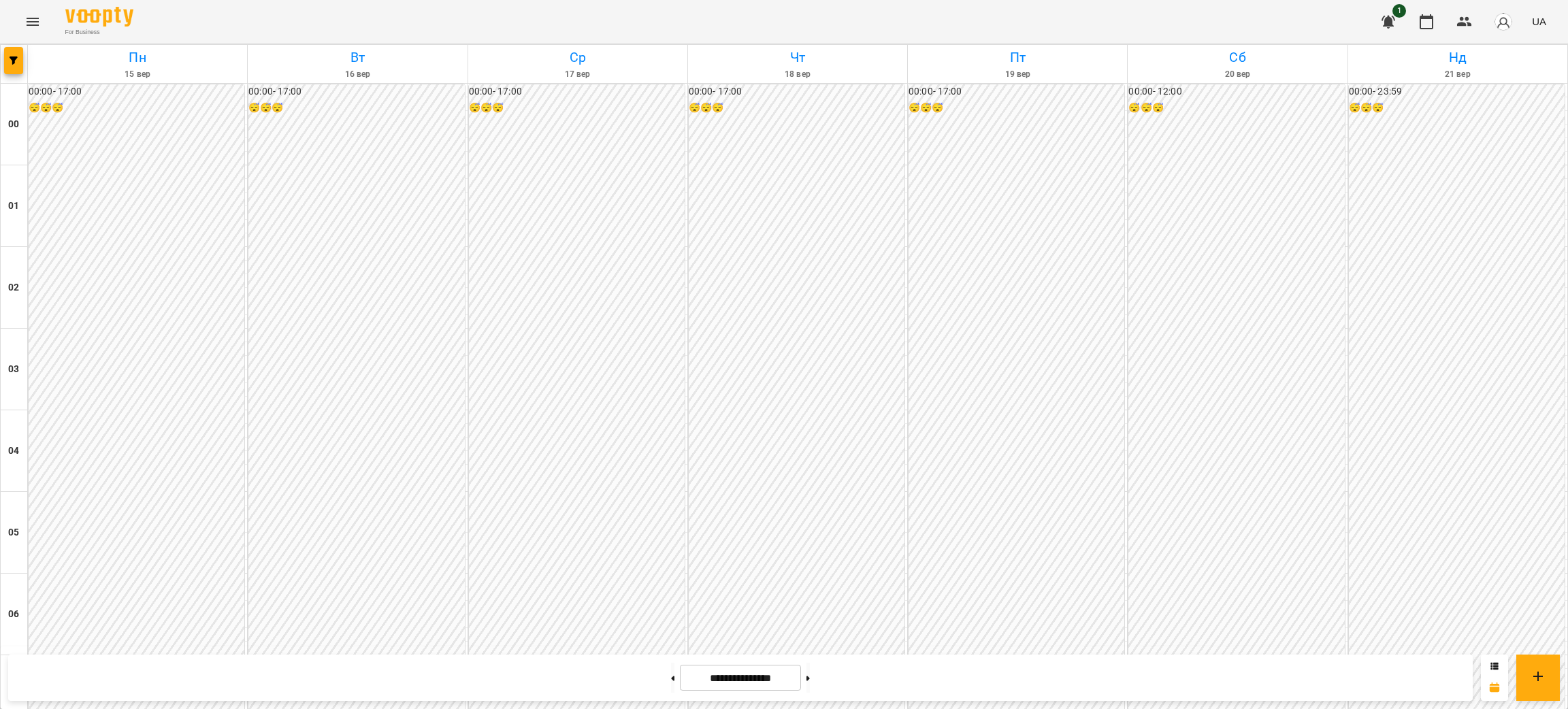
scroll to position [1122, 0]
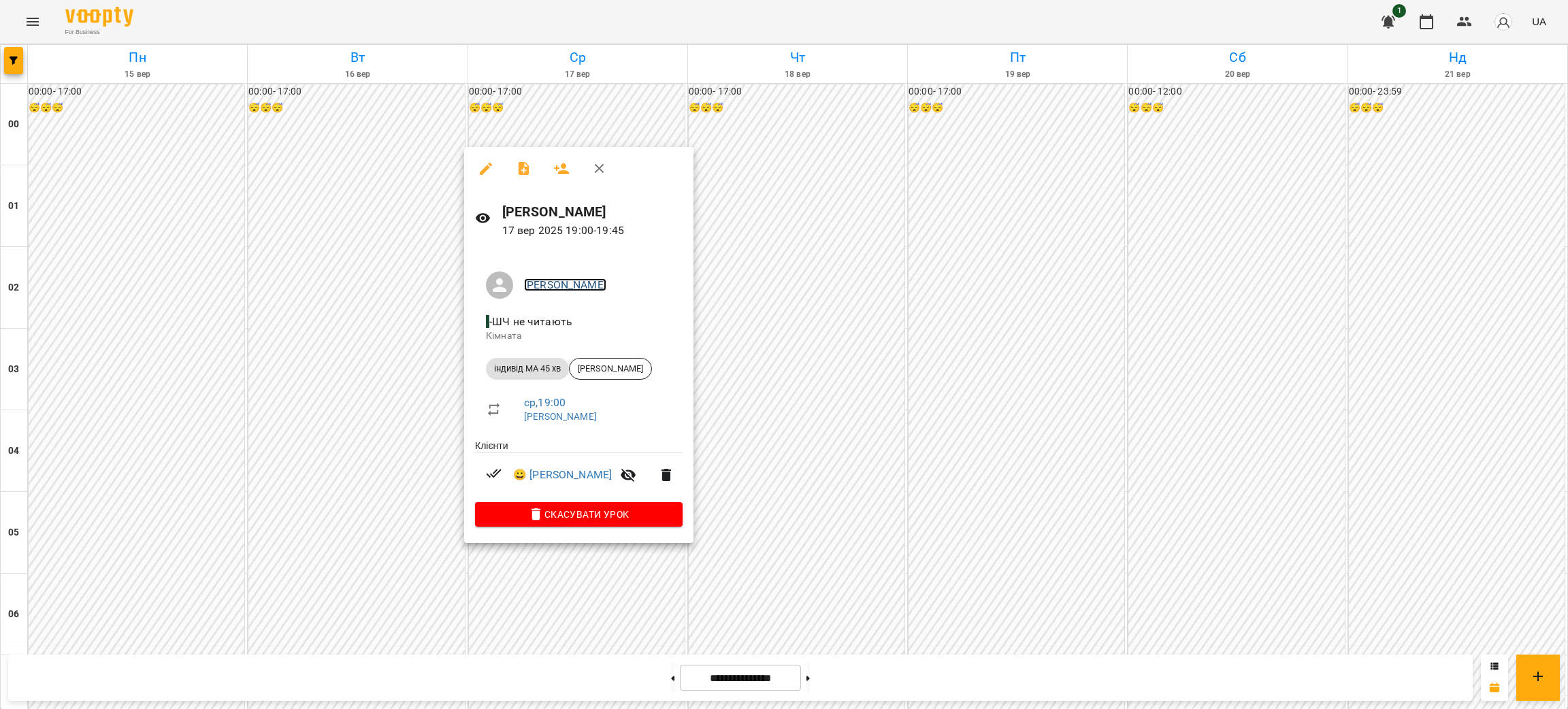
click at [564, 281] on link "[PERSON_NAME]" at bounding box center [565, 285] width 82 height 13
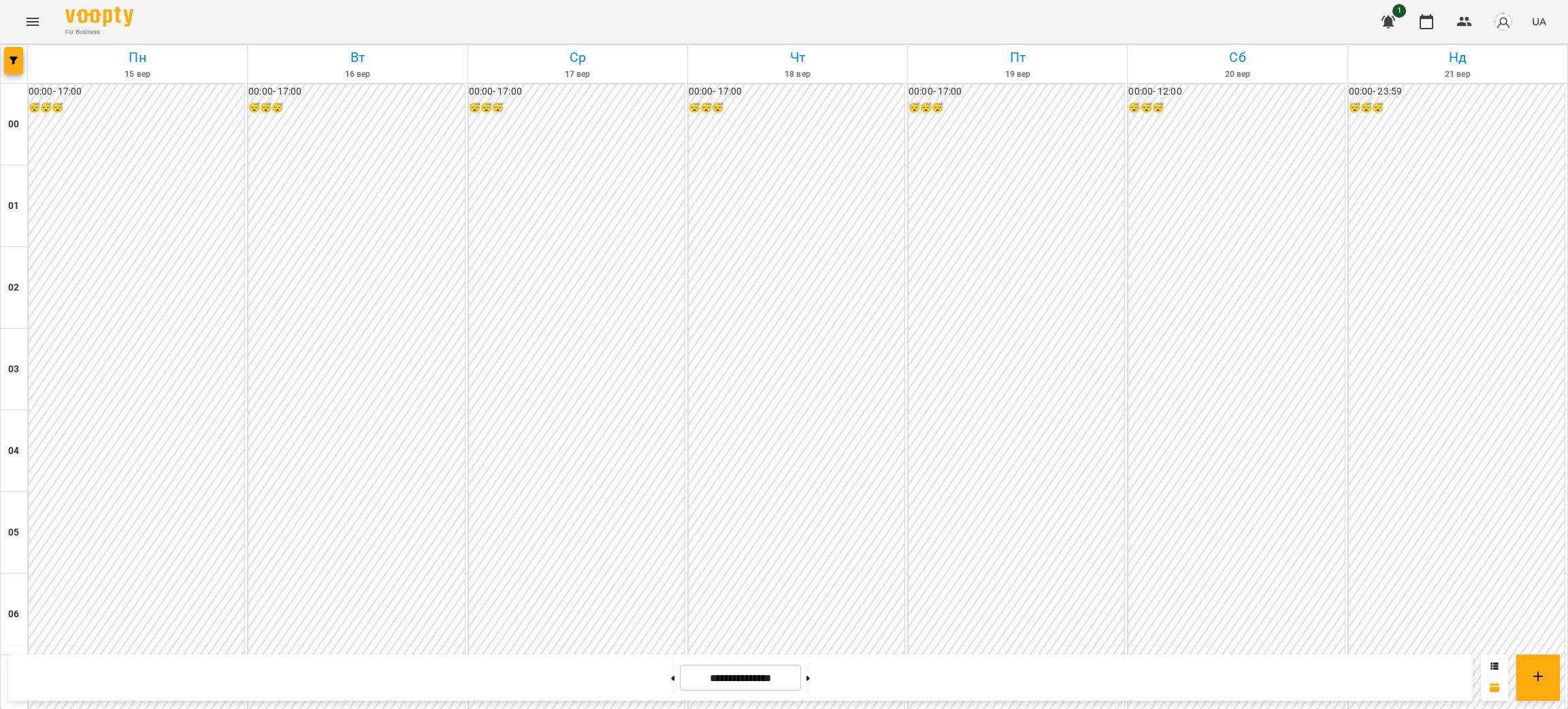
scroll to position [1326, 0]
click at [671, 672] on button at bounding box center [672, 678] width 4 height 30
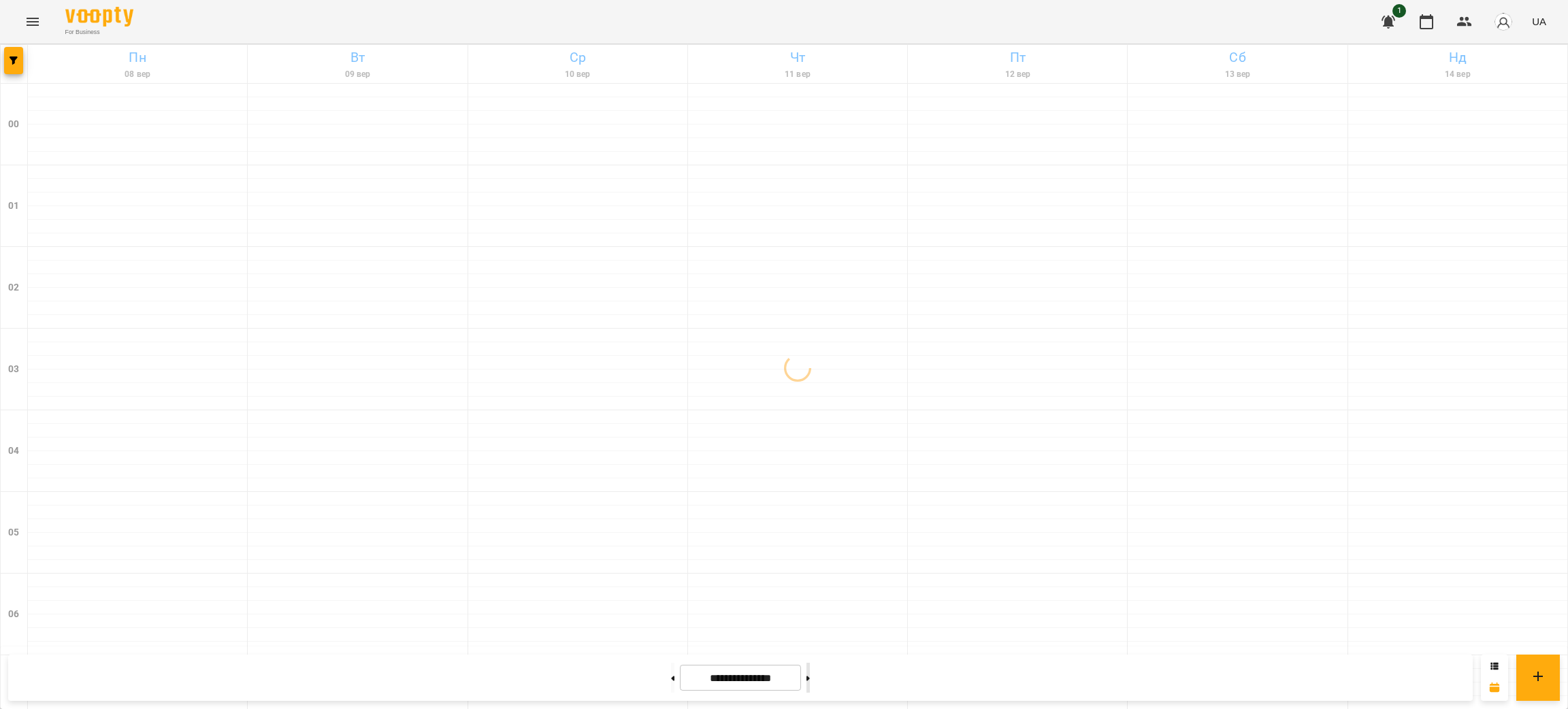
click at [810, 674] on button at bounding box center [808, 678] width 4 height 30
type input "**********"
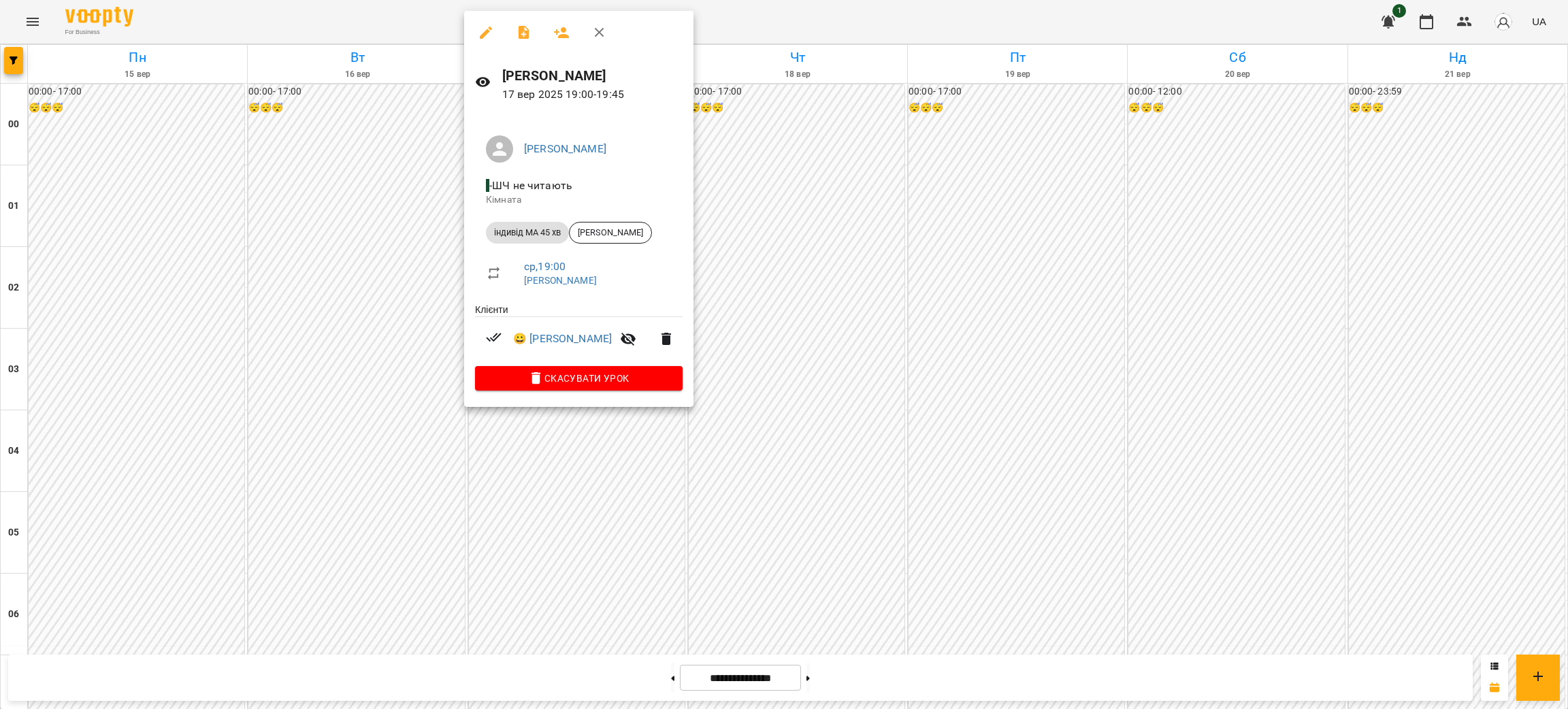
click at [27, 22] on div at bounding box center [784, 354] width 1568 height 709
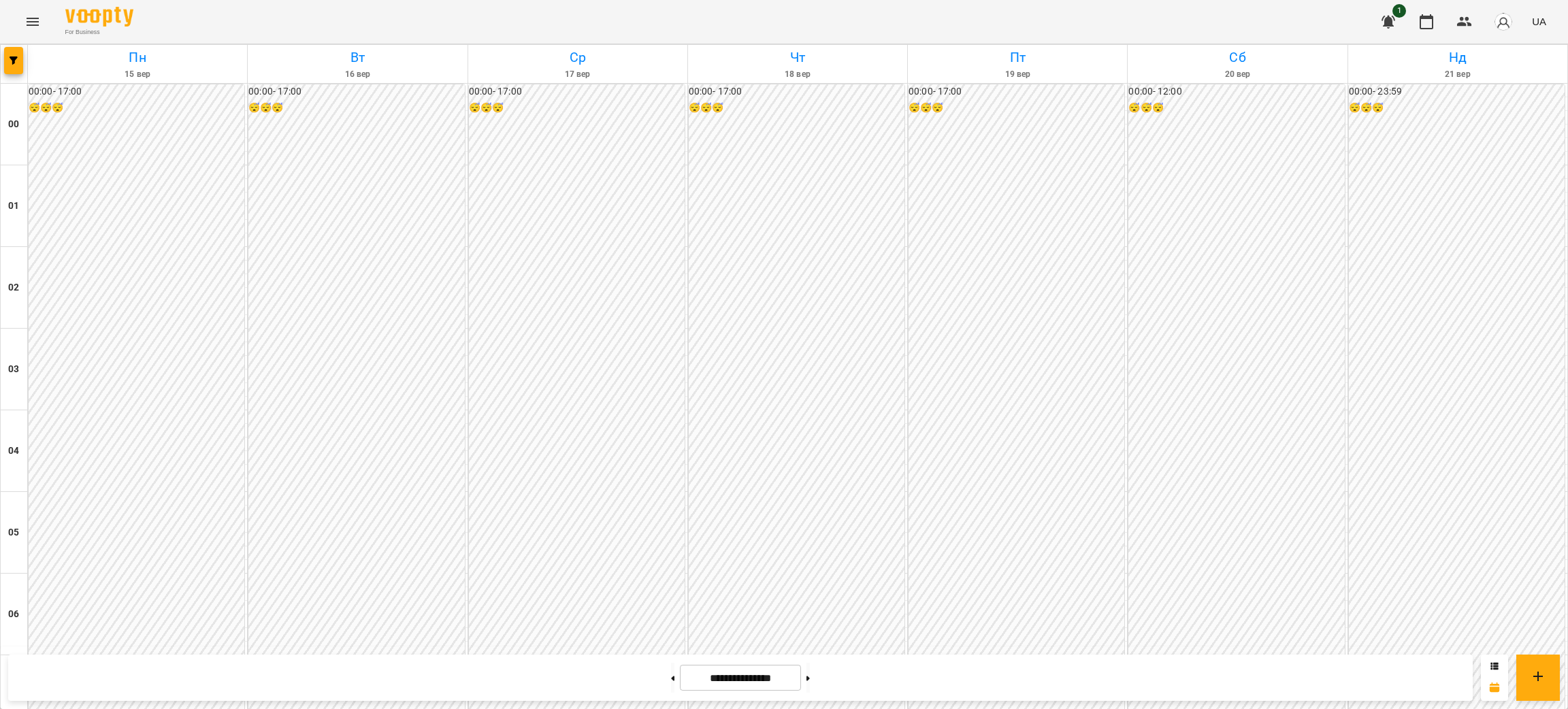
click at [33, 22] on icon "Menu" at bounding box center [32, 22] width 12 height 8
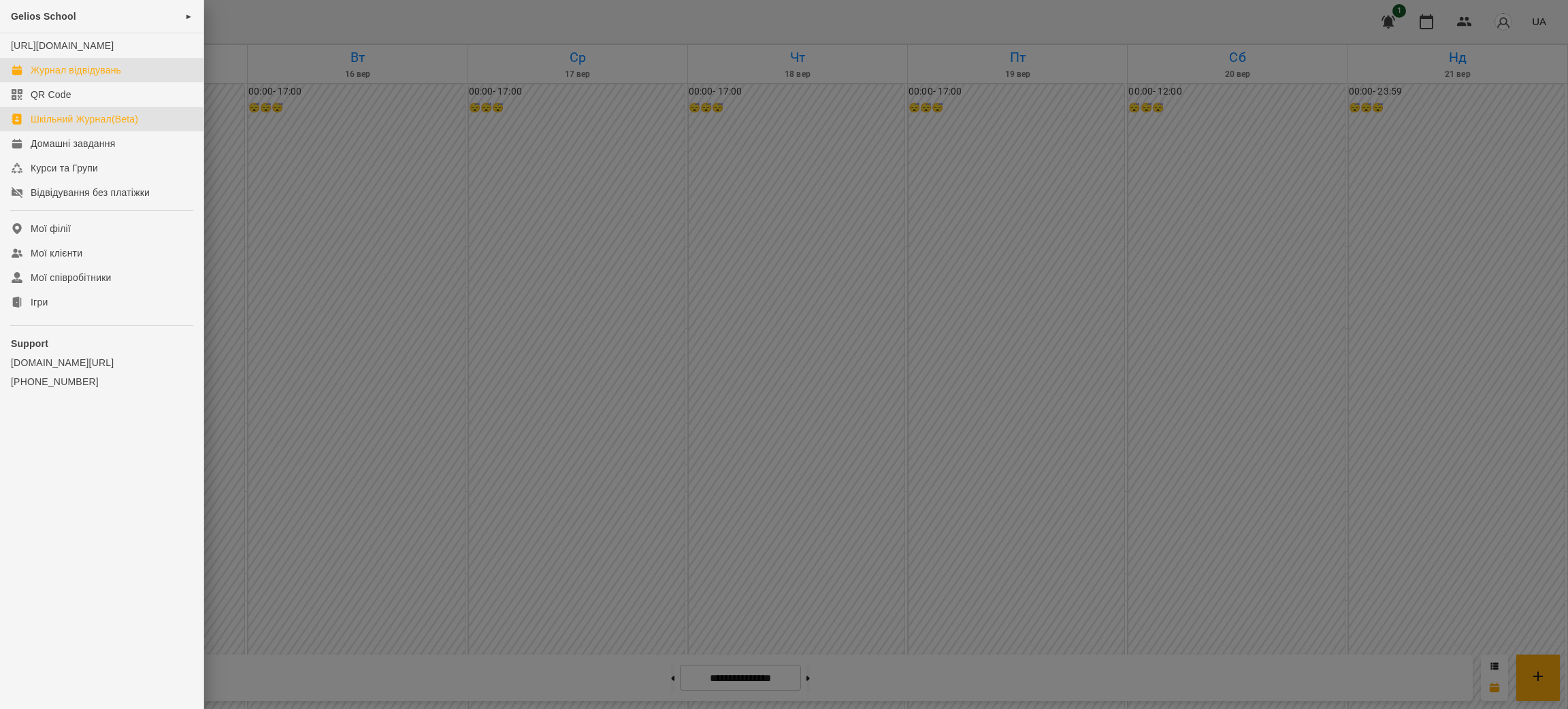
click at [85, 126] on div "Шкільний Журнал(Beta)" at bounding box center [84, 119] width 107 height 14
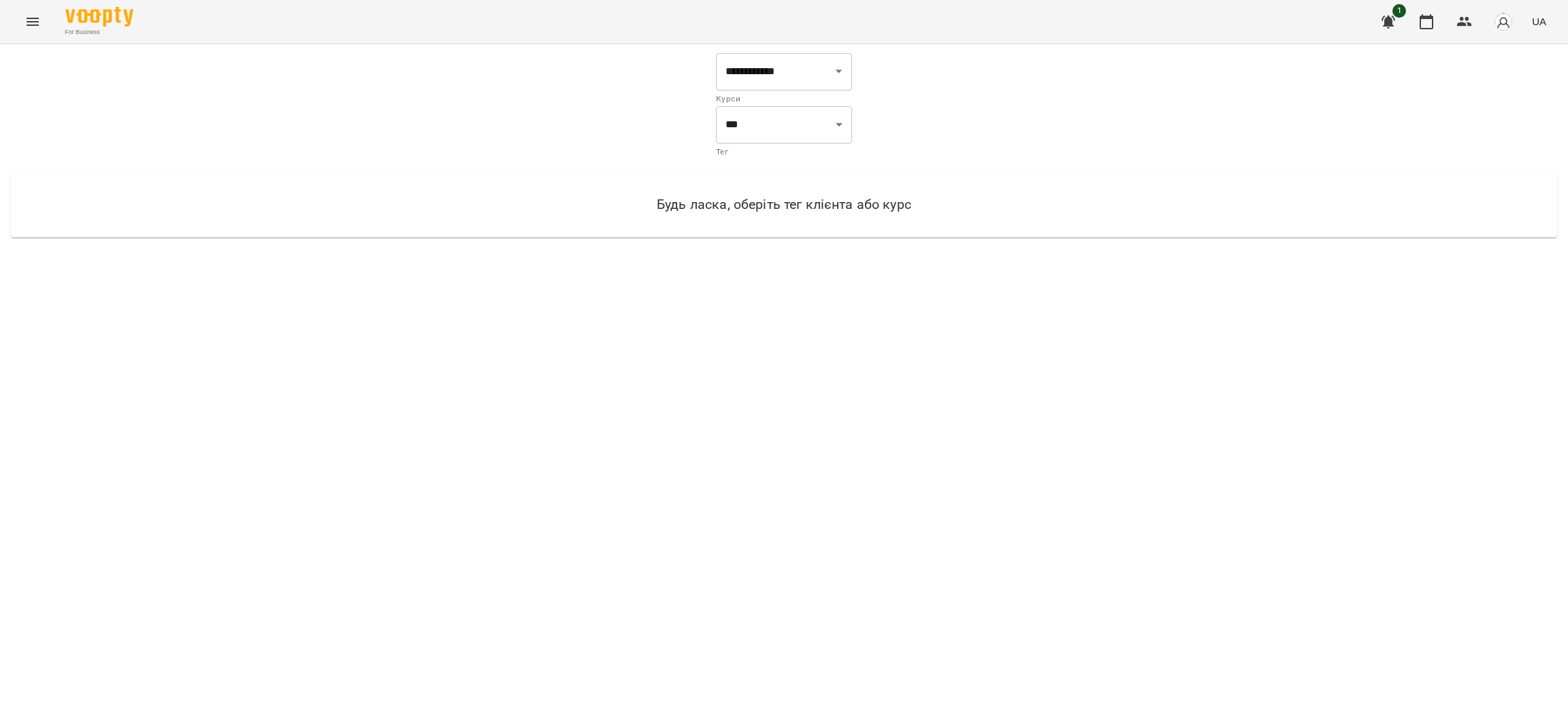
click at [30, 27] on icon "Menu" at bounding box center [32, 22] width 17 height 17
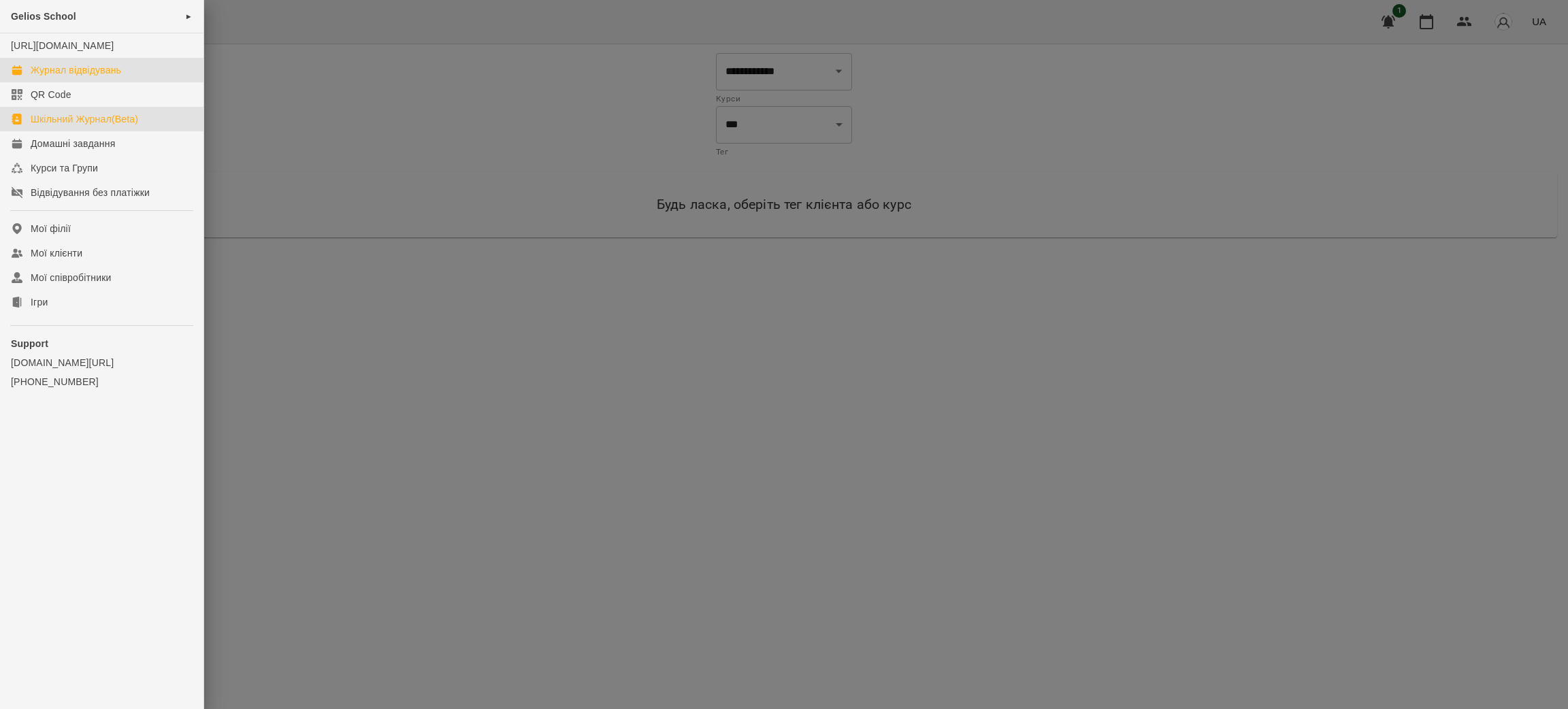
click at [73, 77] on div "Журнал відвідувань" at bounding box center [76, 70] width 91 height 14
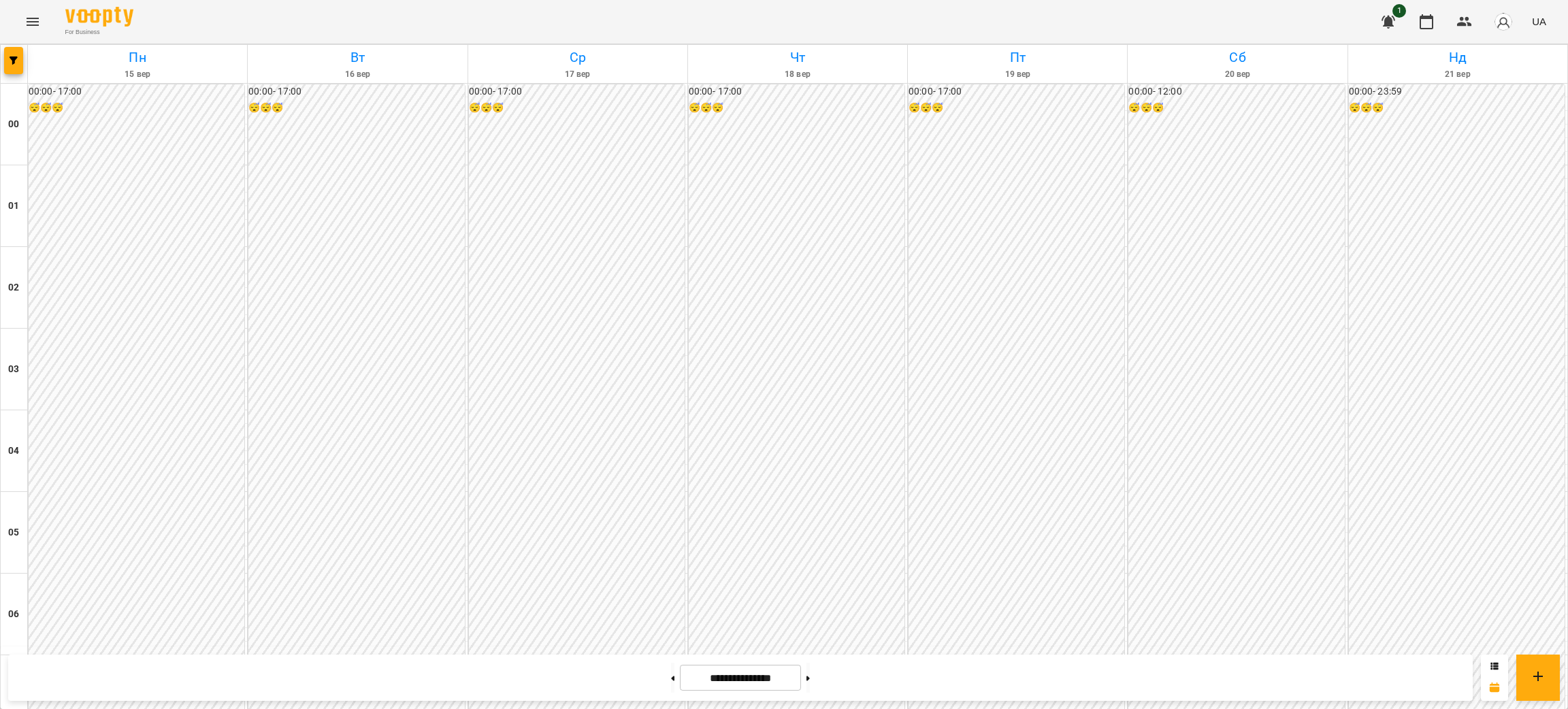
scroll to position [1395, 0]
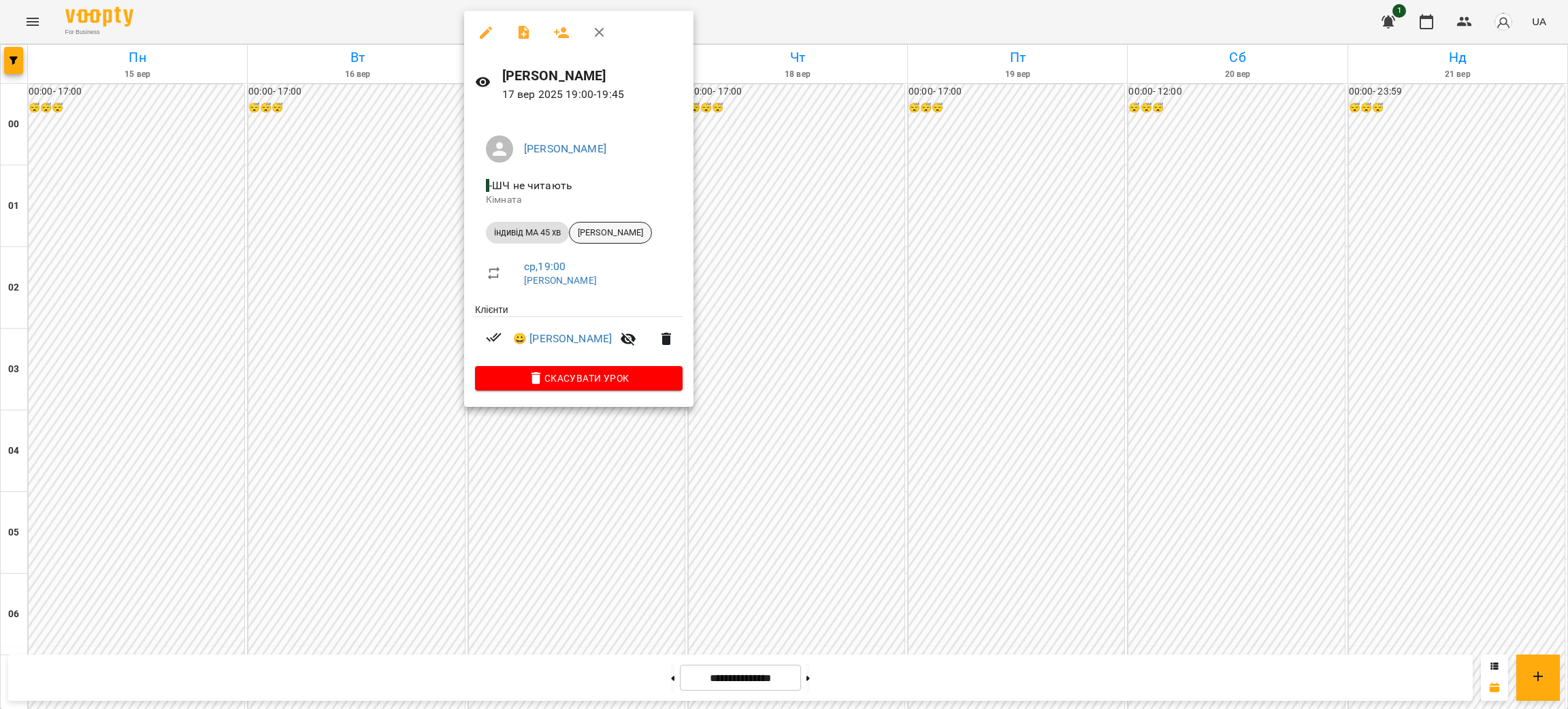
click at [598, 232] on span "[PERSON_NAME]" at bounding box center [610, 232] width 81 height 12
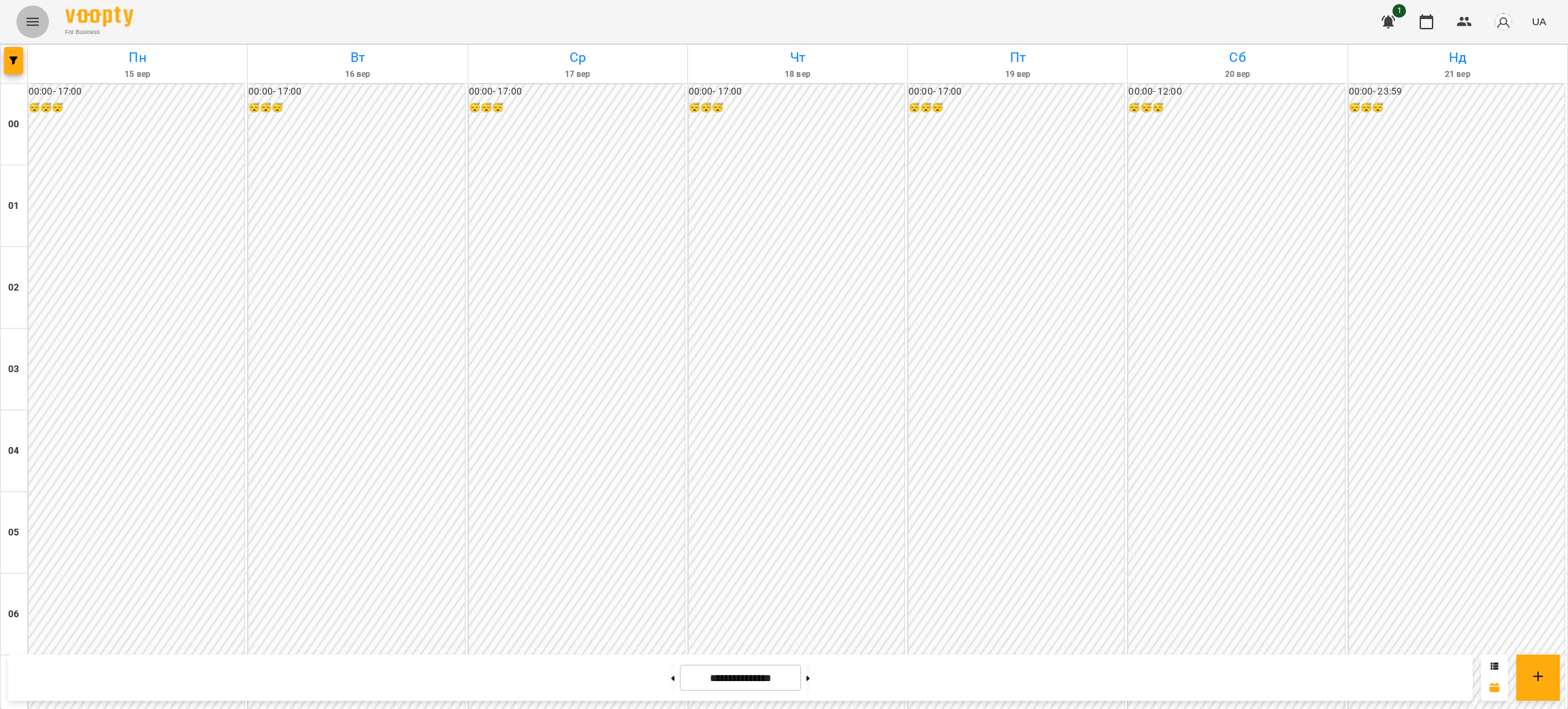
click at [30, 19] on icon "Menu" at bounding box center [32, 22] width 12 height 8
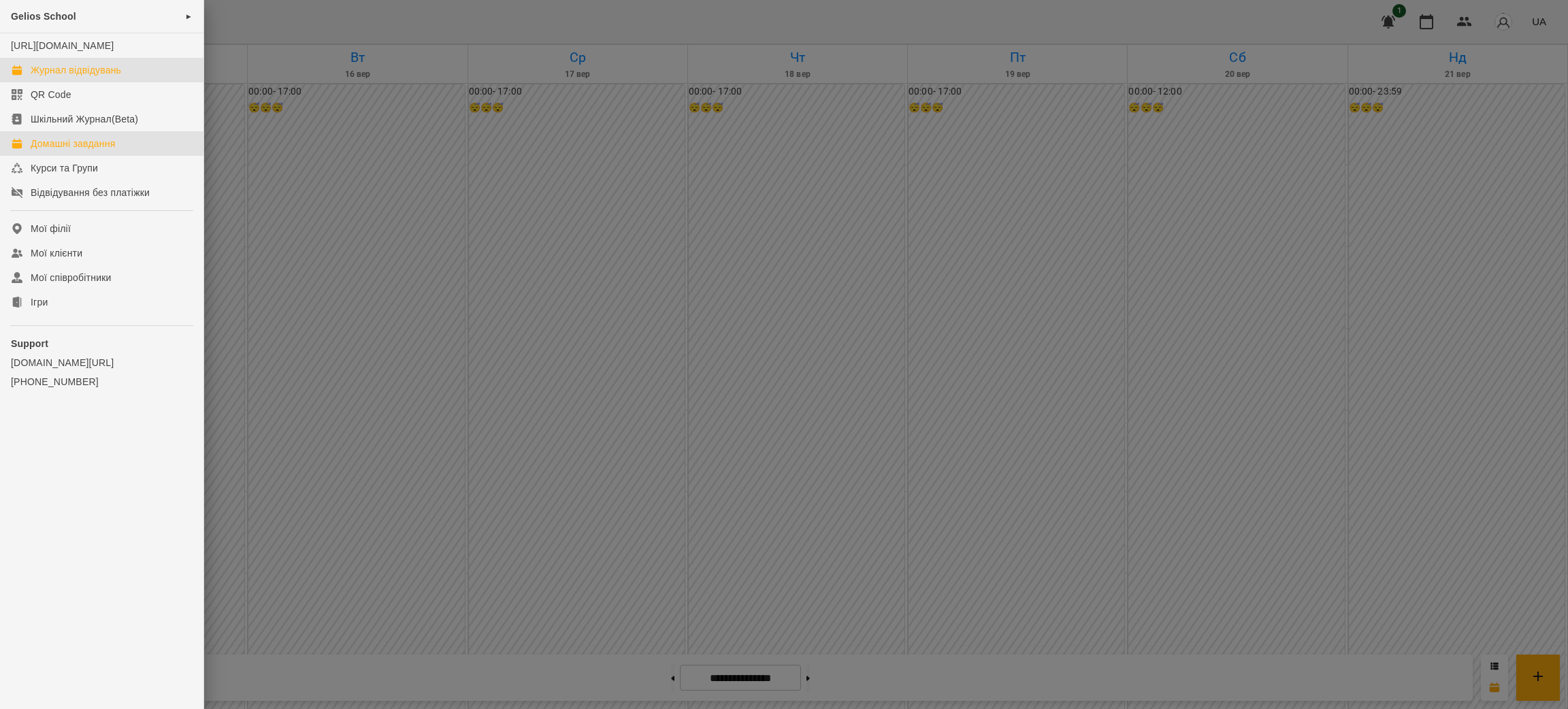
click at [68, 150] on div "Домашні завдання" at bounding box center [73, 143] width 84 height 14
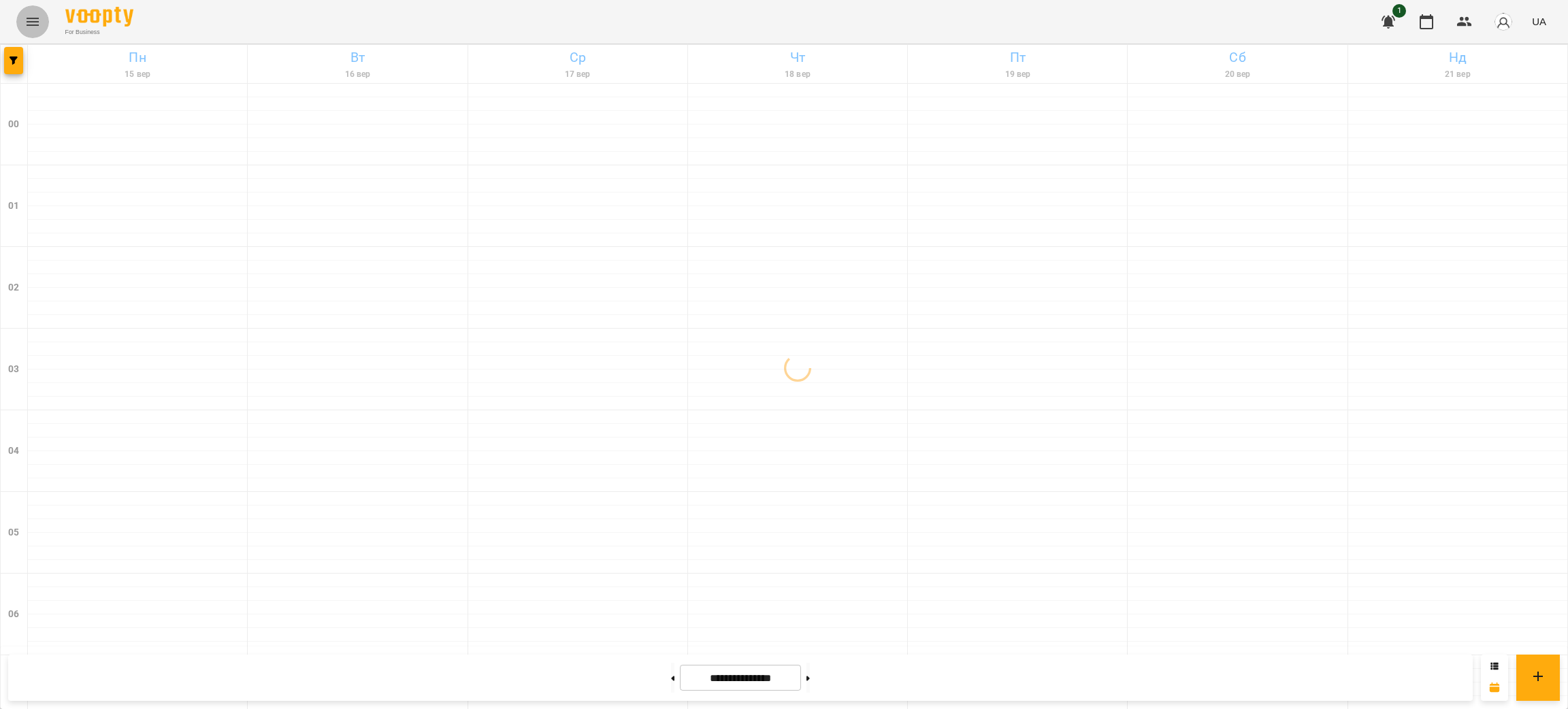
click at [27, 20] on icon "Menu" at bounding box center [32, 22] width 17 height 17
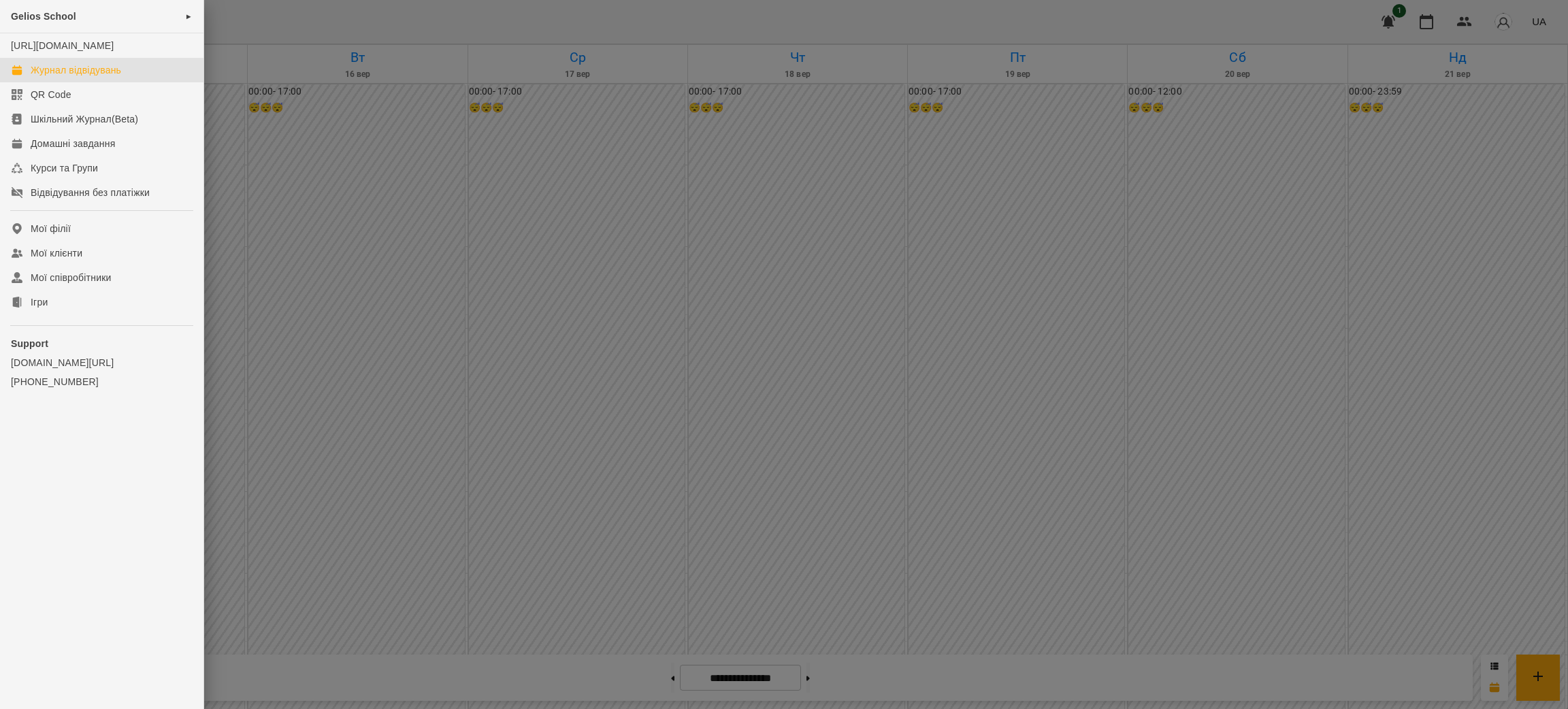
click at [67, 77] on div "Журнал відвідувань" at bounding box center [76, 70] width 91 height 14
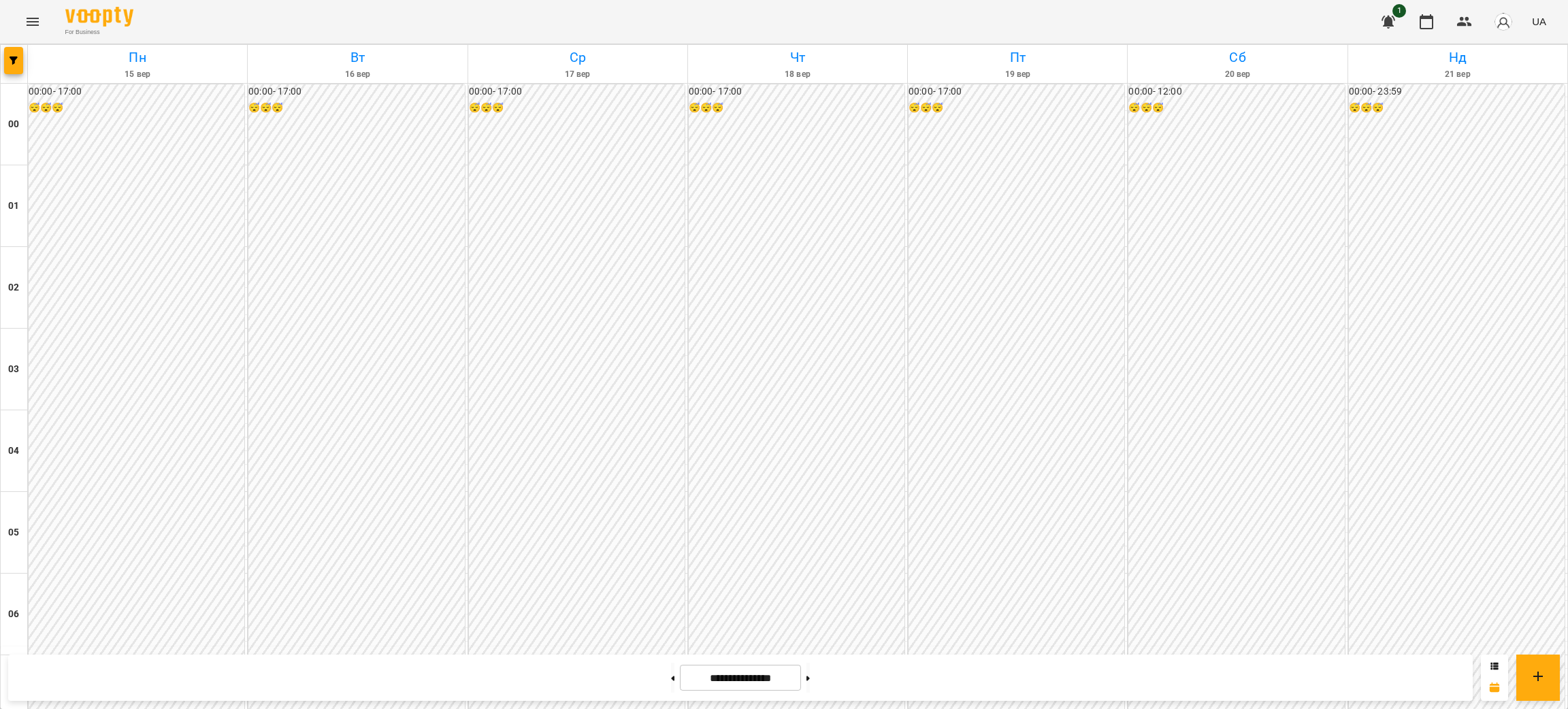
scroll to position [1395, 0]
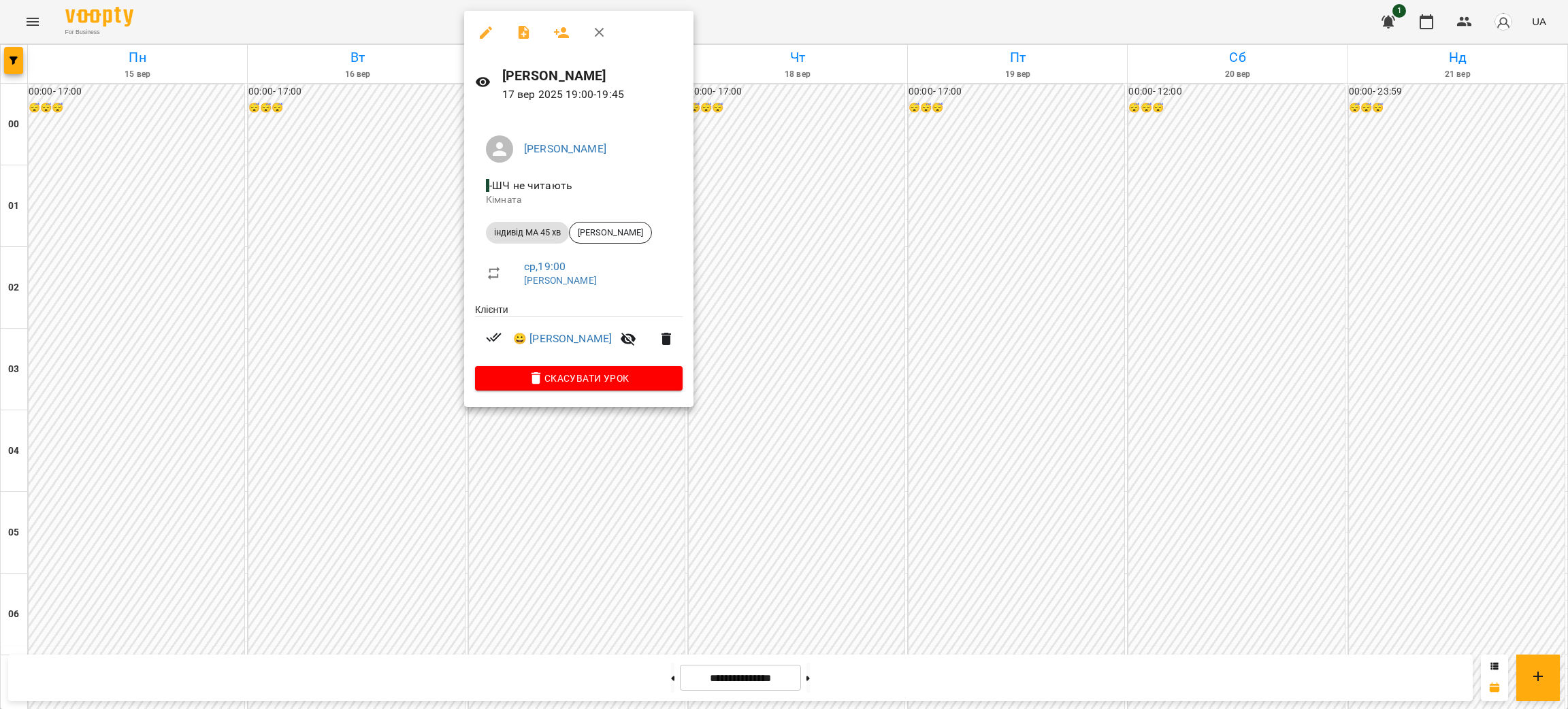
click at [402, 27] on div at bounding box center [784, 354] width 1568 height 709
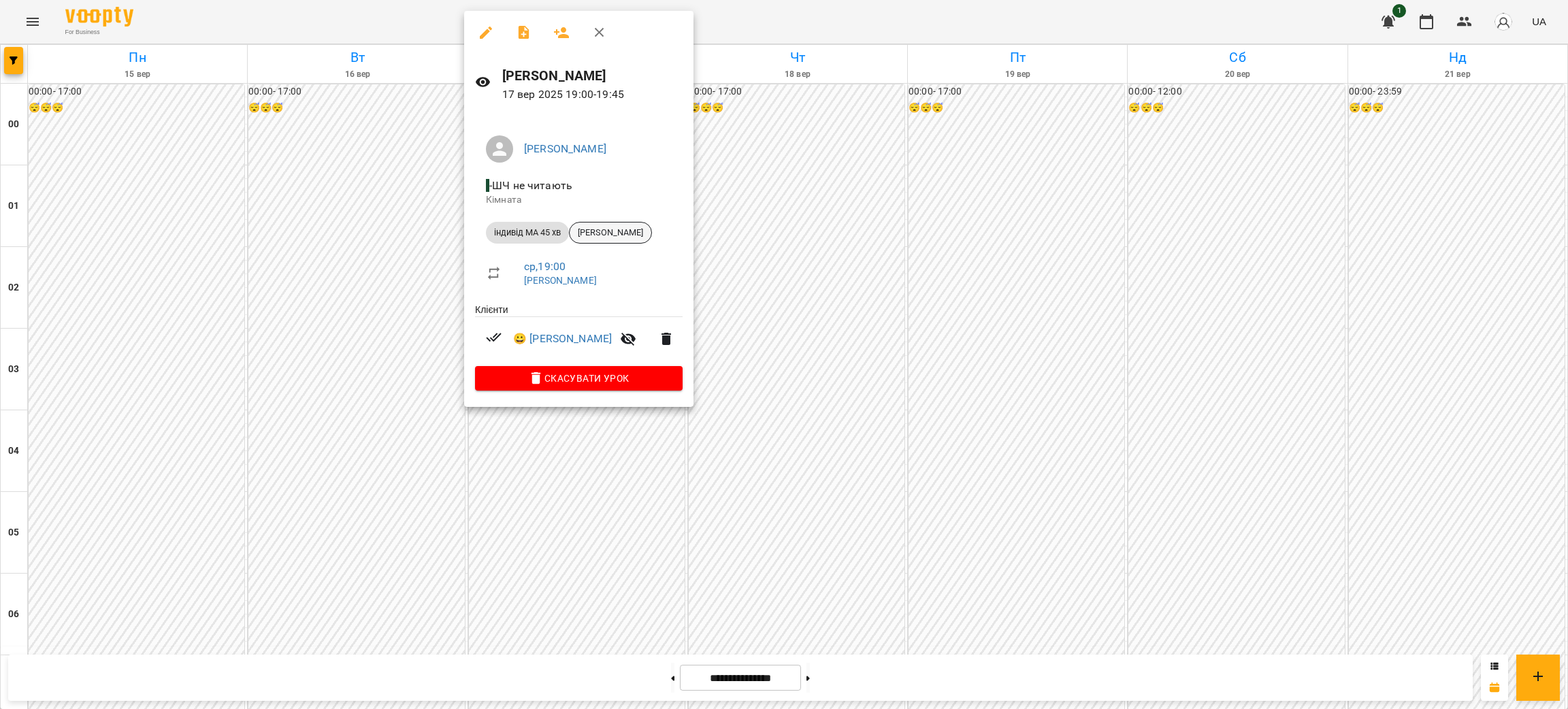
click at [602, 232] on span "[PERSON_NAME]" at bounding box center [610, 232] width 81 height 12
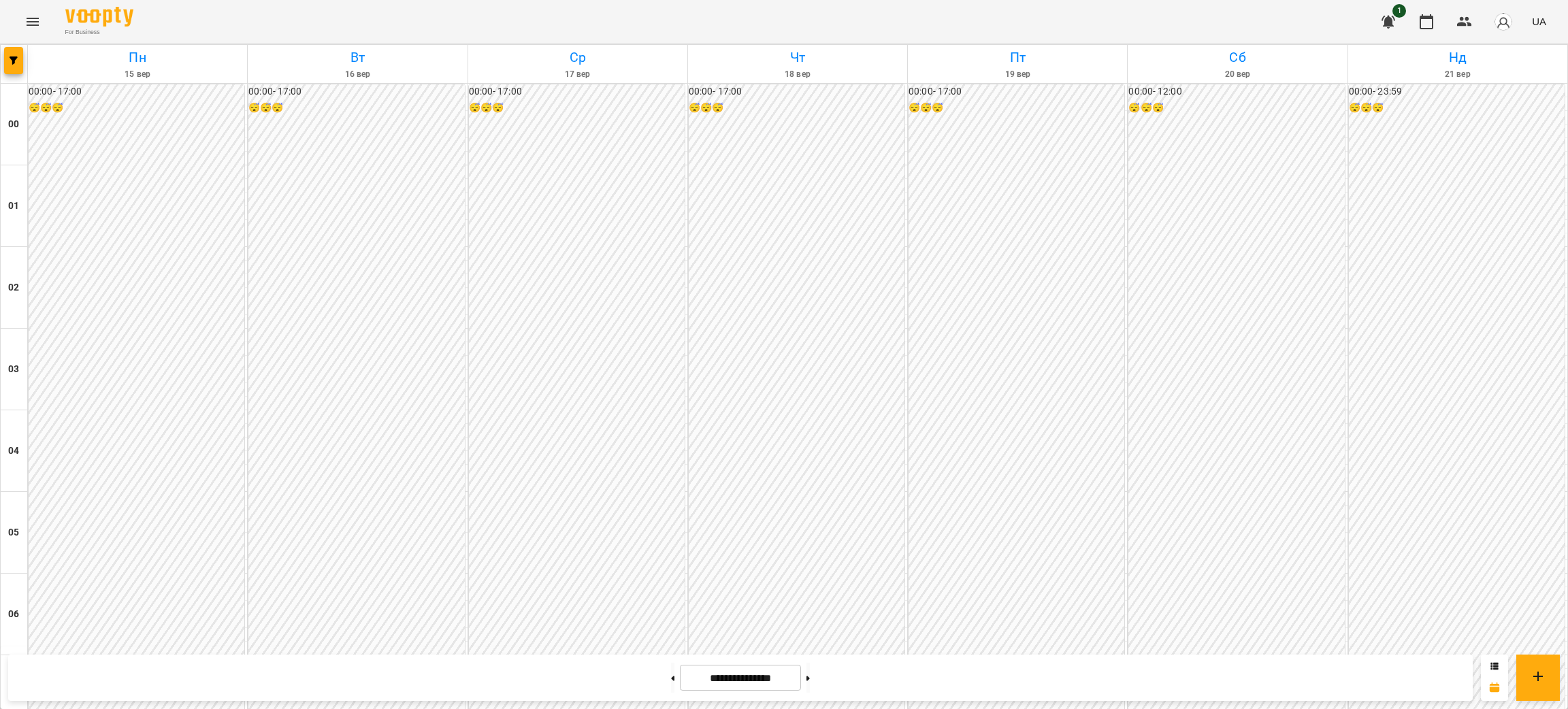
scroll to position [1224, 0]
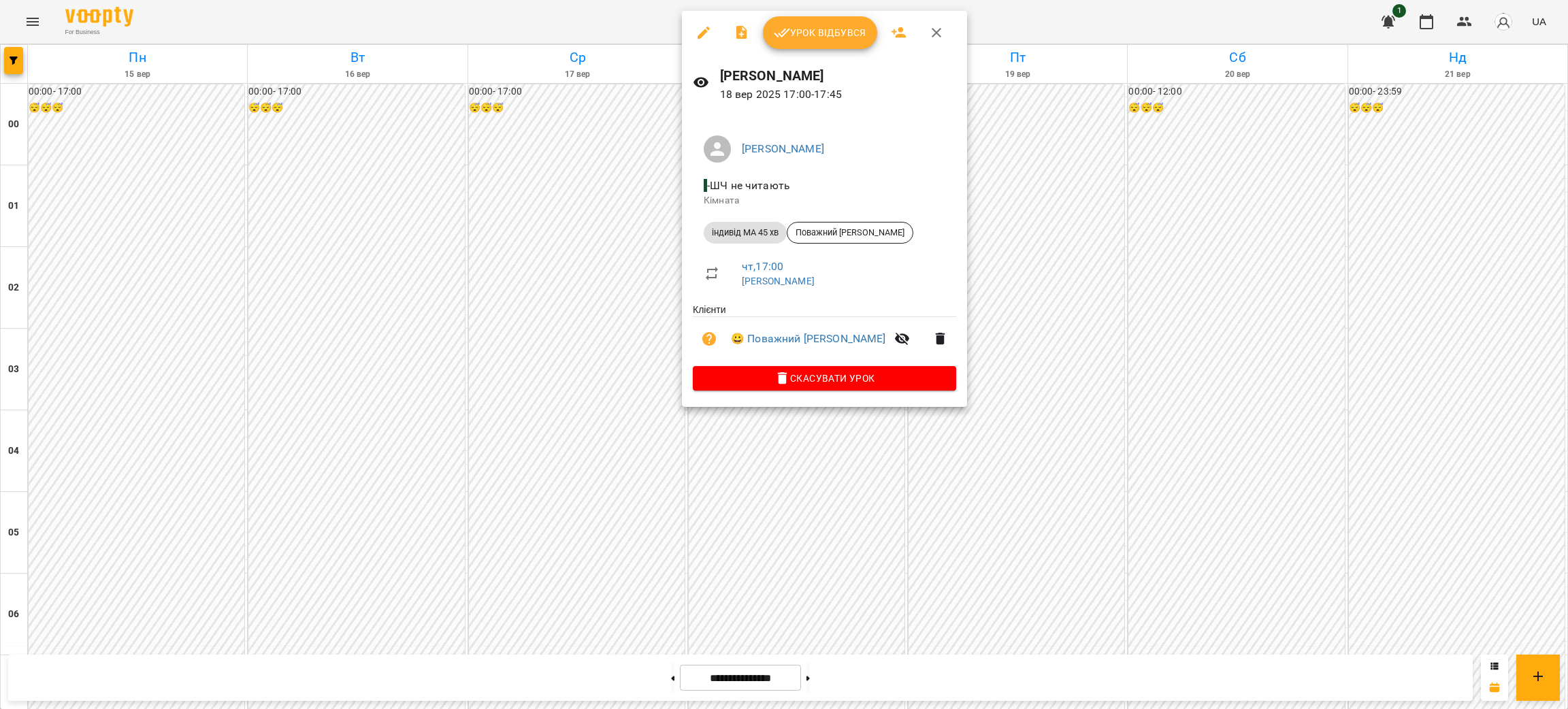
click at [554, 295] on div at bounding box center [784, 354] width 1568 height 709
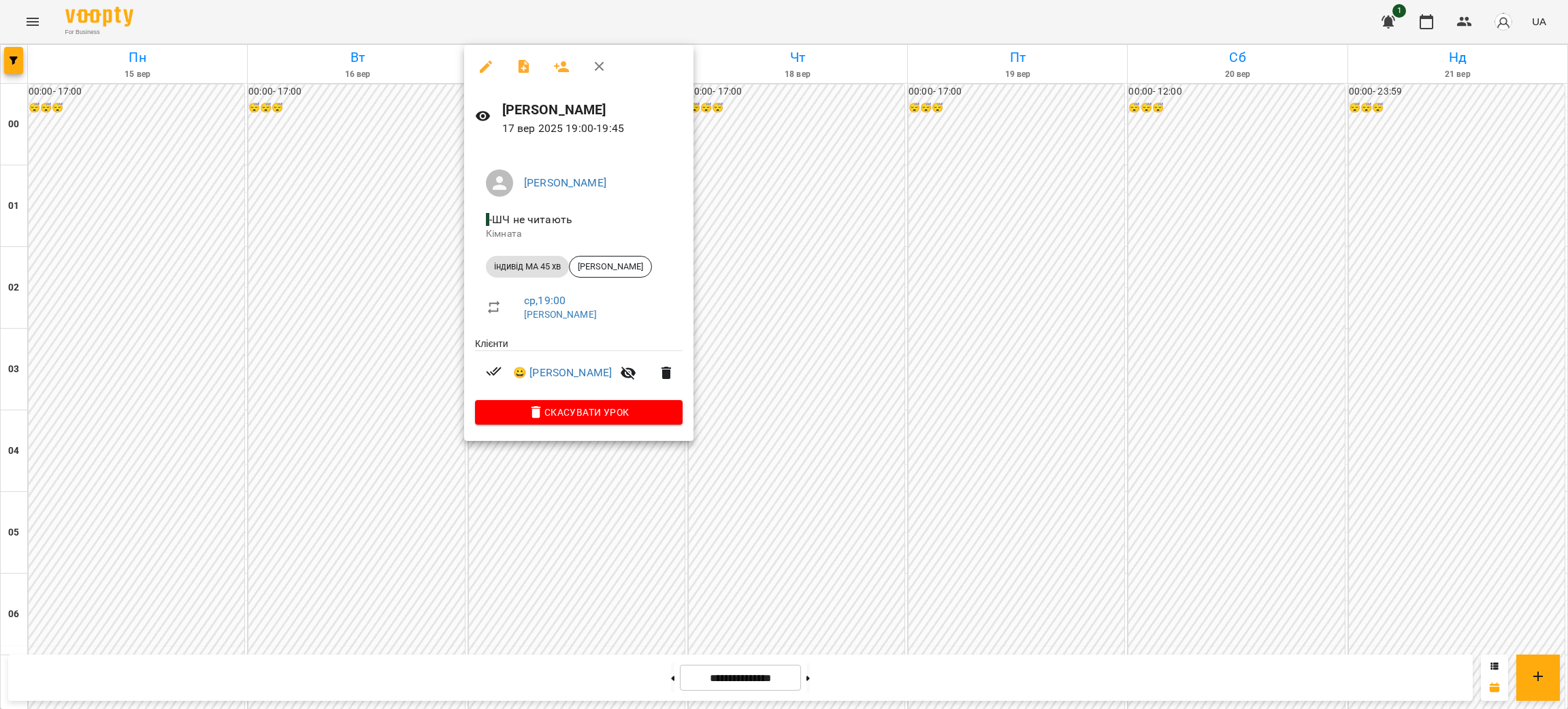
click at [368, 307] on div at bounding box center [784, 354] width 1568 height 709
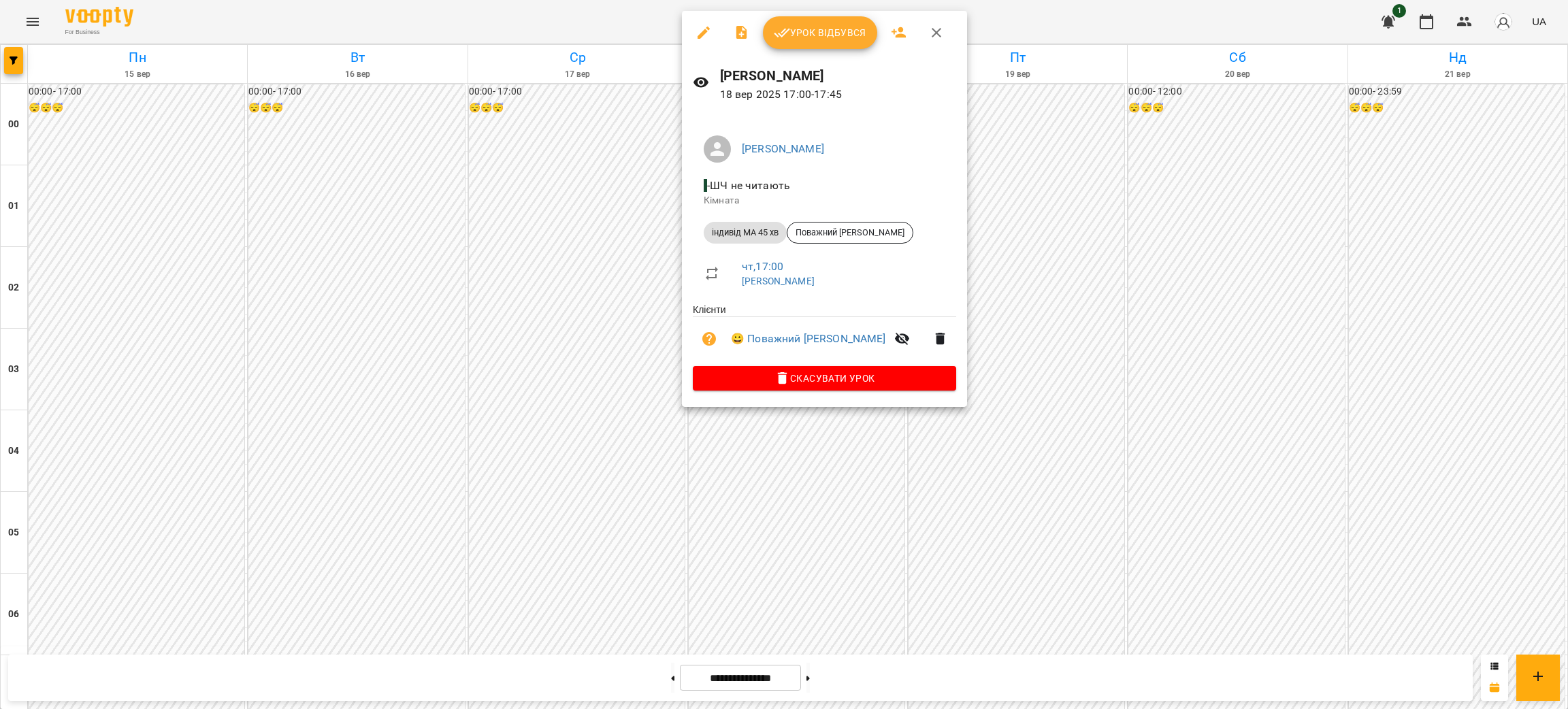
click at [406, 304] on div at bounding box center [784, 354] width 1568 height 709
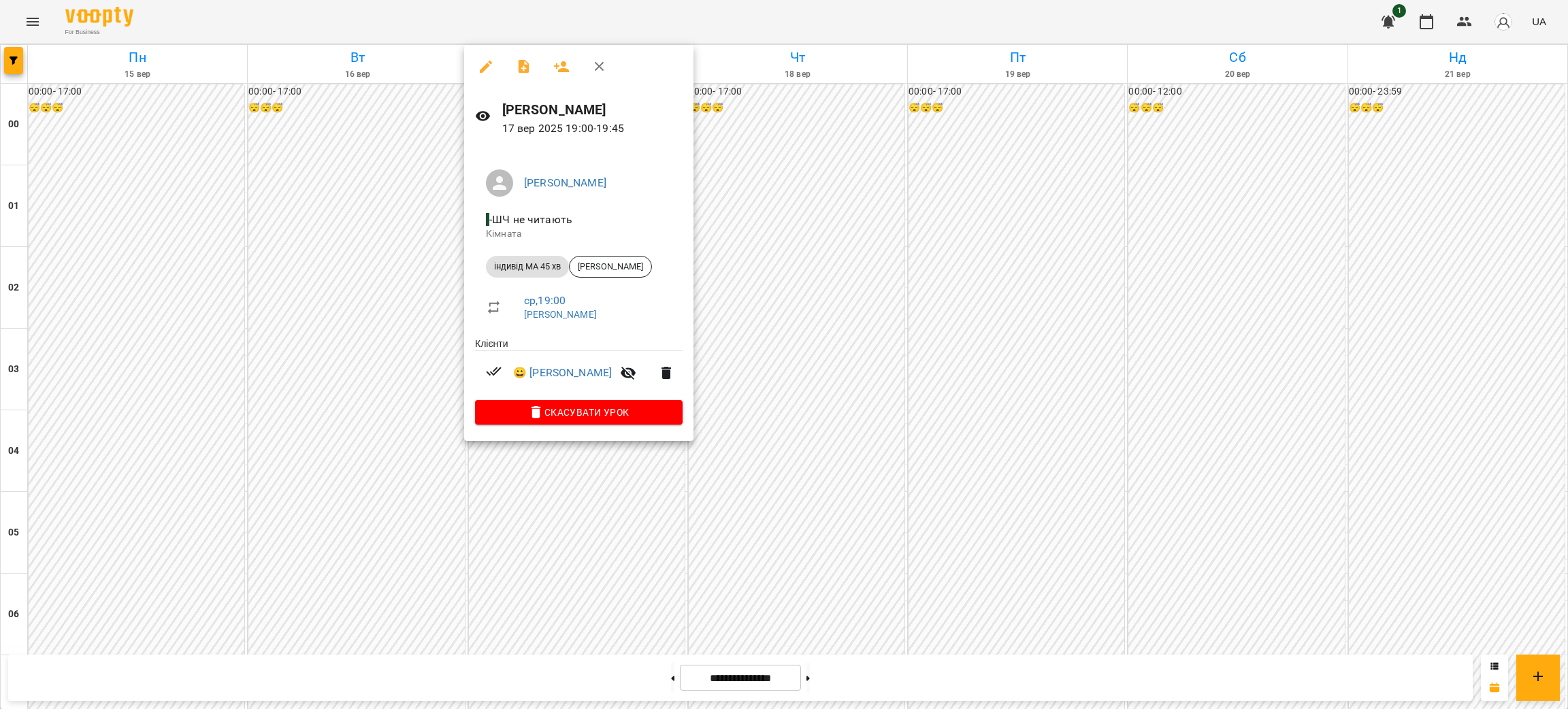
click at [386, 318] on div at bounding box center [784, 354] width 1568 height 709
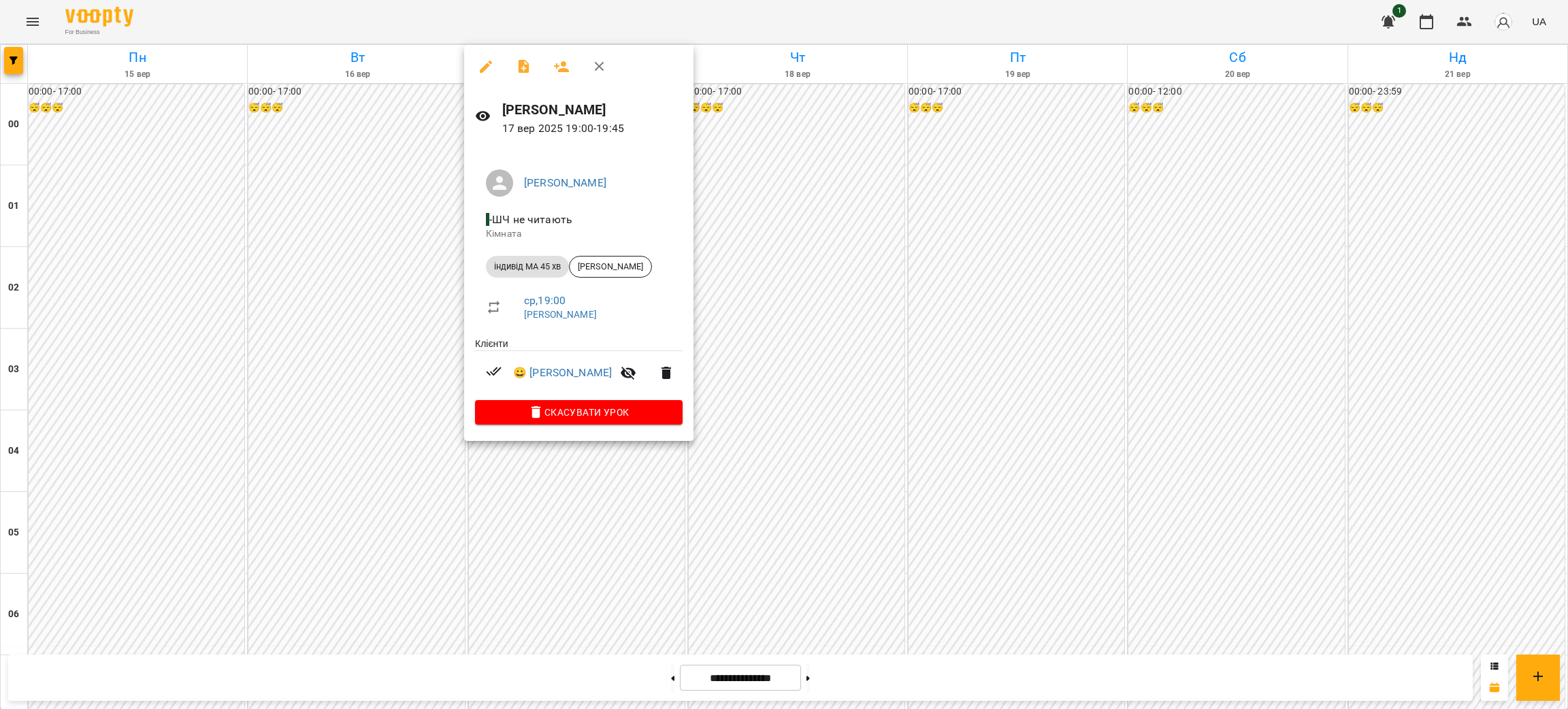
click at [387, 312] on div at bounding box center [784, 354] width 1568 height 709
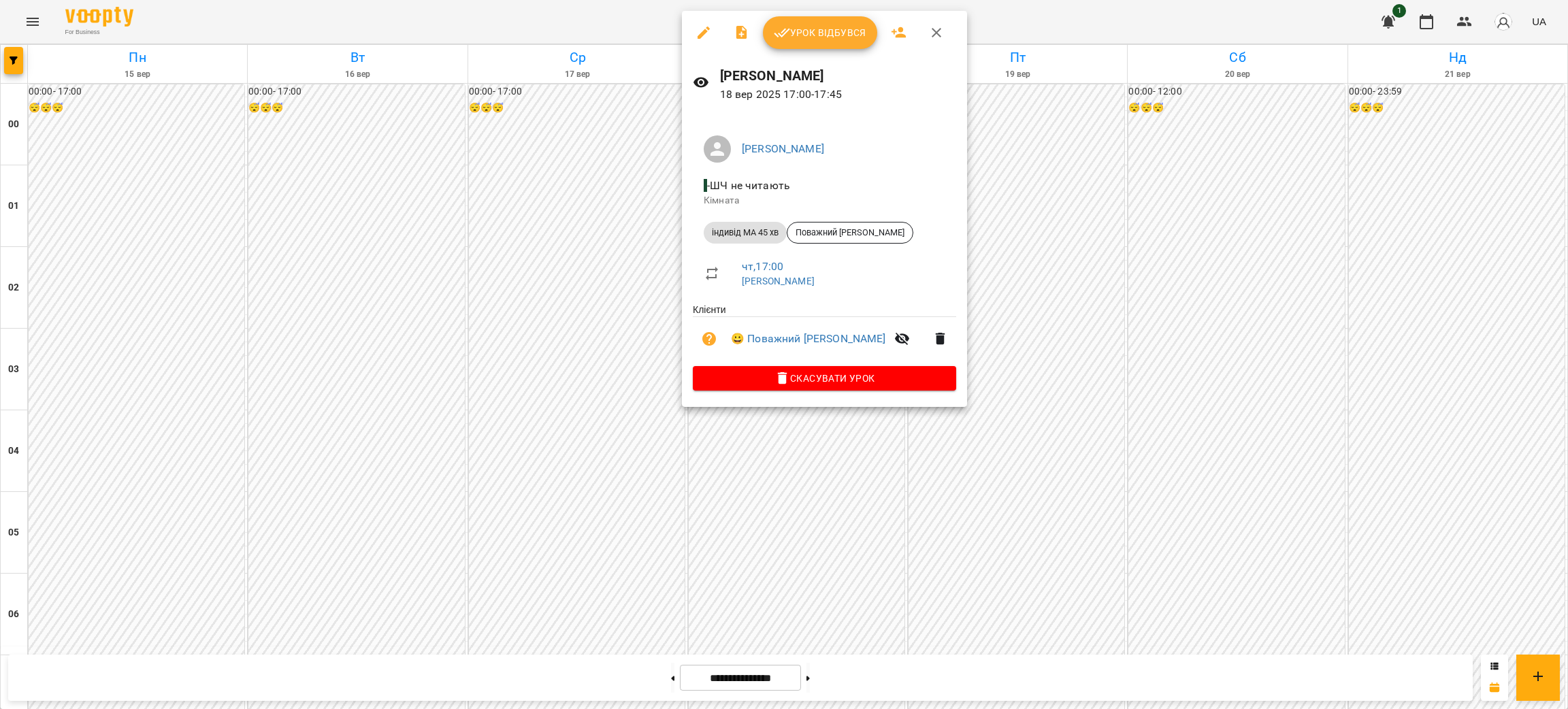
click at [590, 283] on div at bounding box center [784, 354] width 1568 height 709
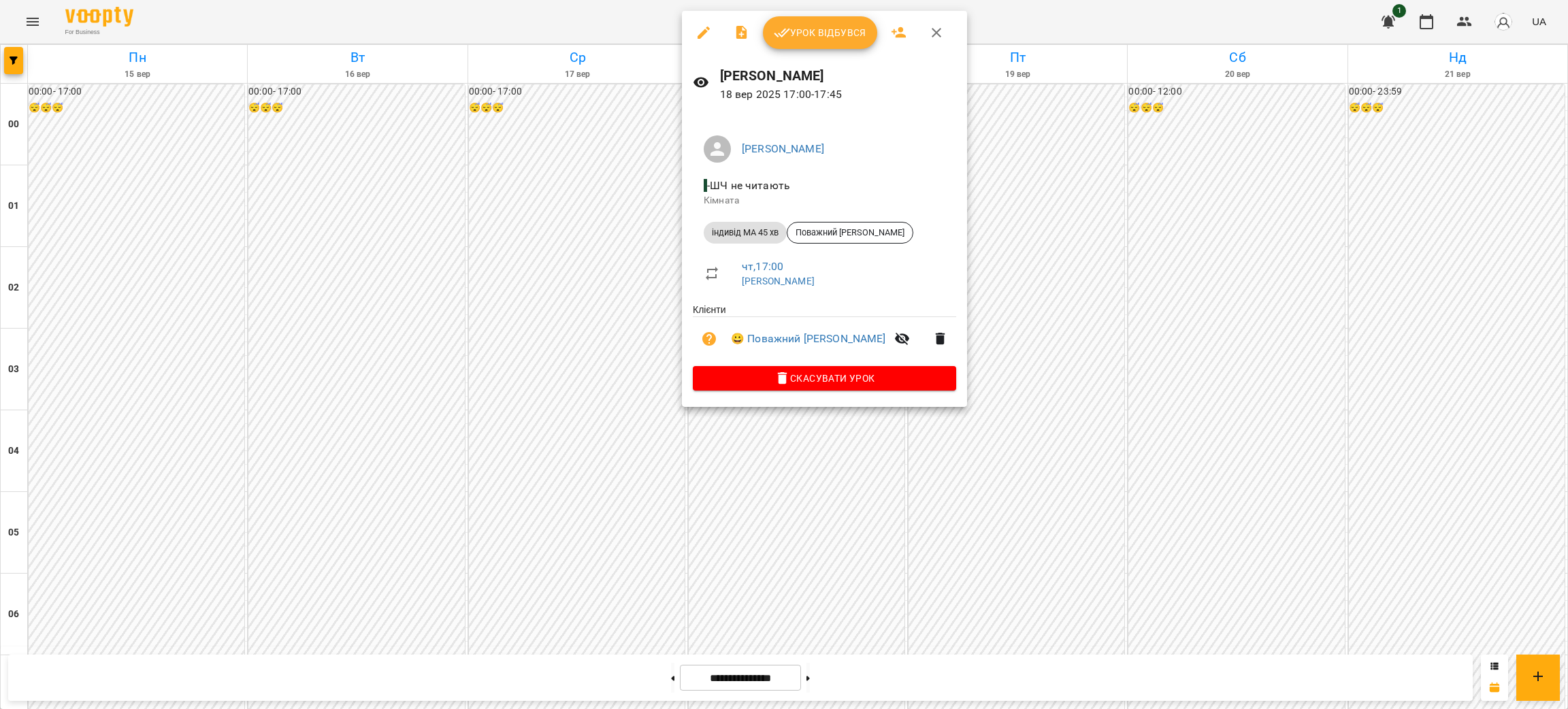
click at [549, 306] on div at bounding box center [784, 354] width 1568 height 709
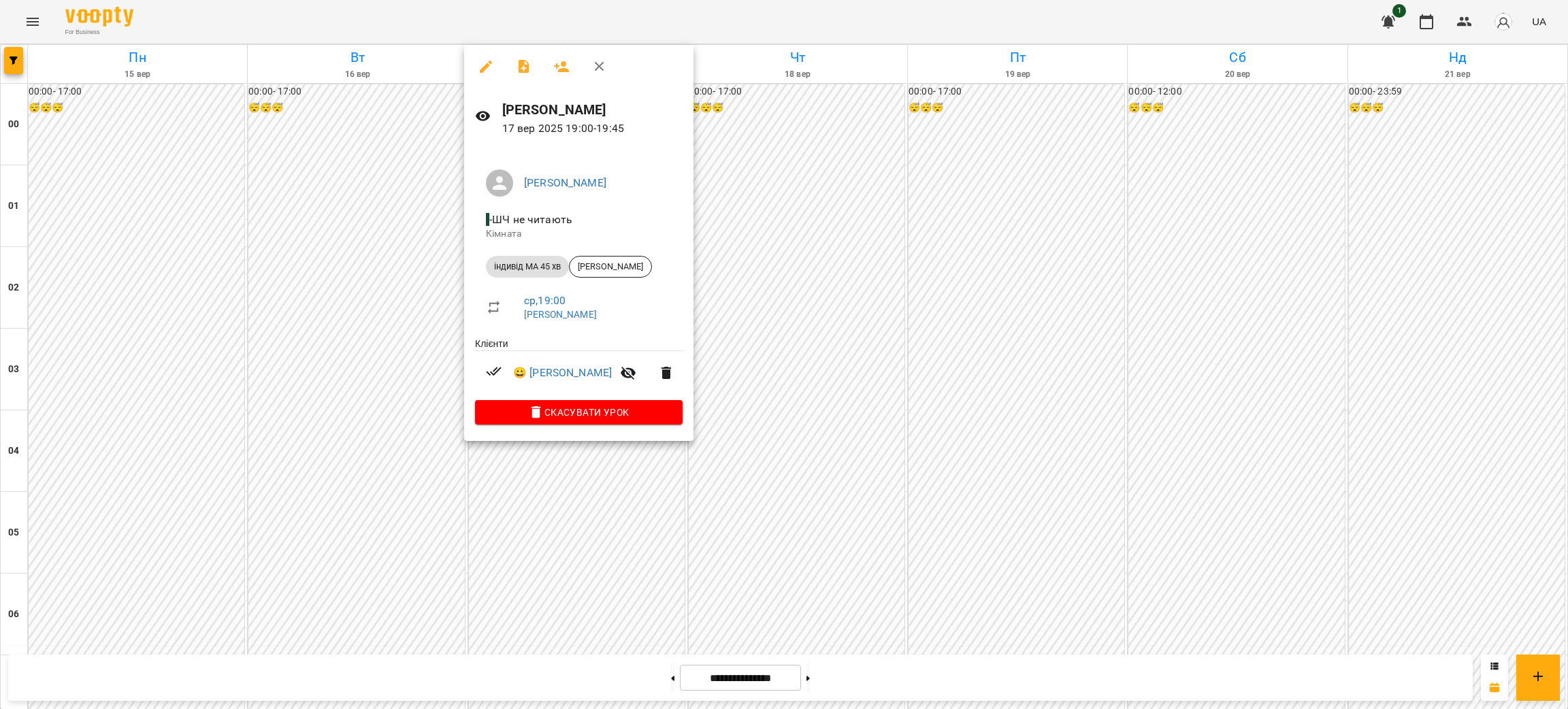
click at [389, 340] on div at bounding box center [784, 354] width 1568 height 709
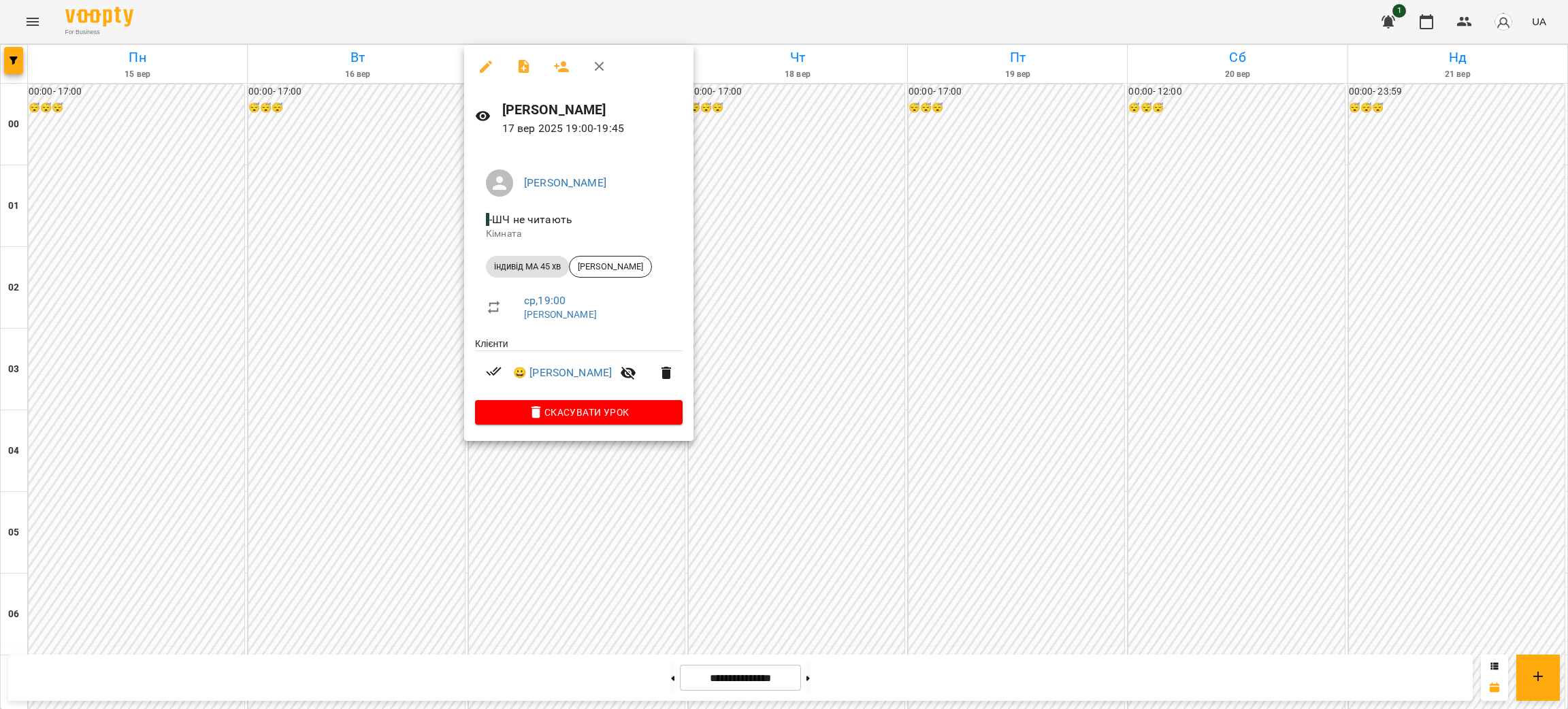
click at [395, 206] on div at bounding box center [784, 354] width 1568 height 709
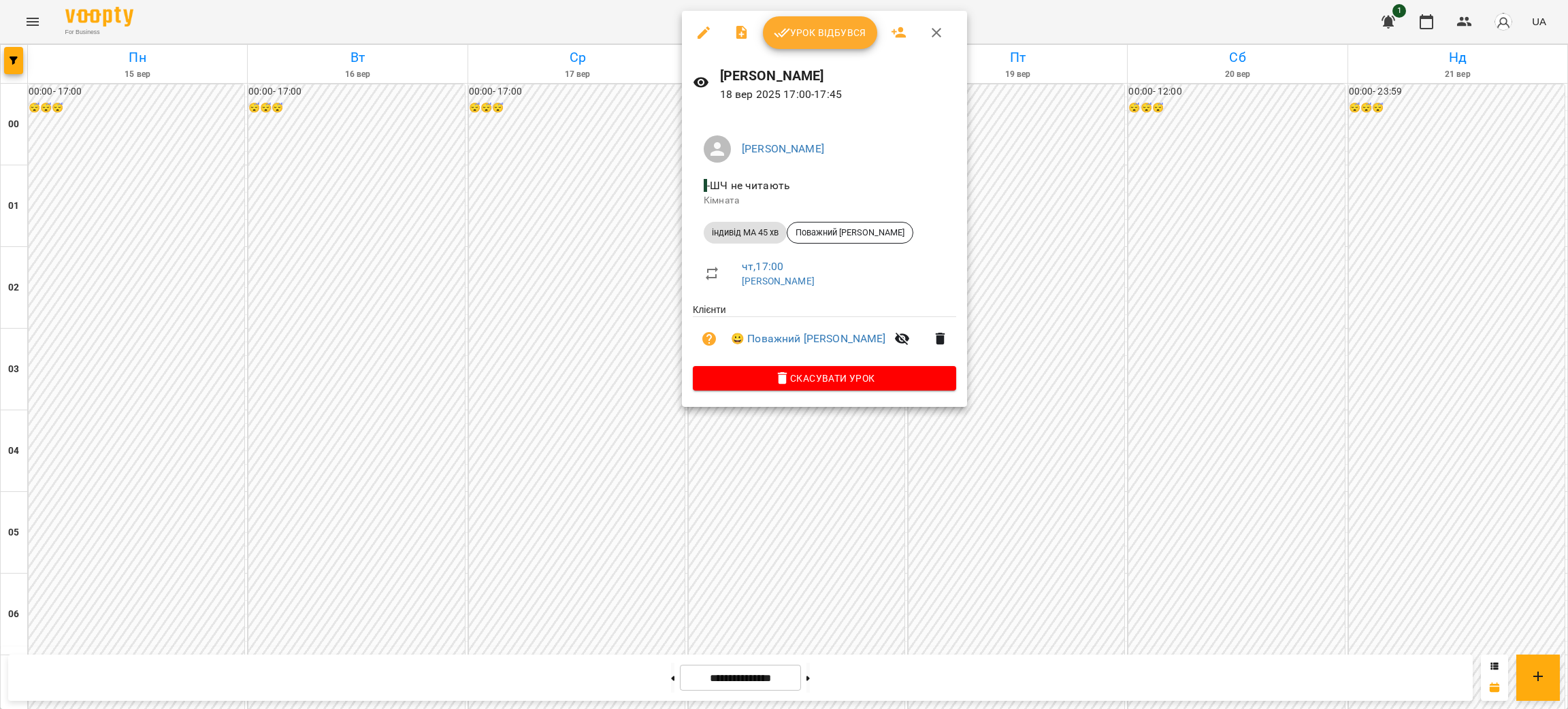
click at [528, 314] on div at bounding box center [784, 354] width 1568 height 709
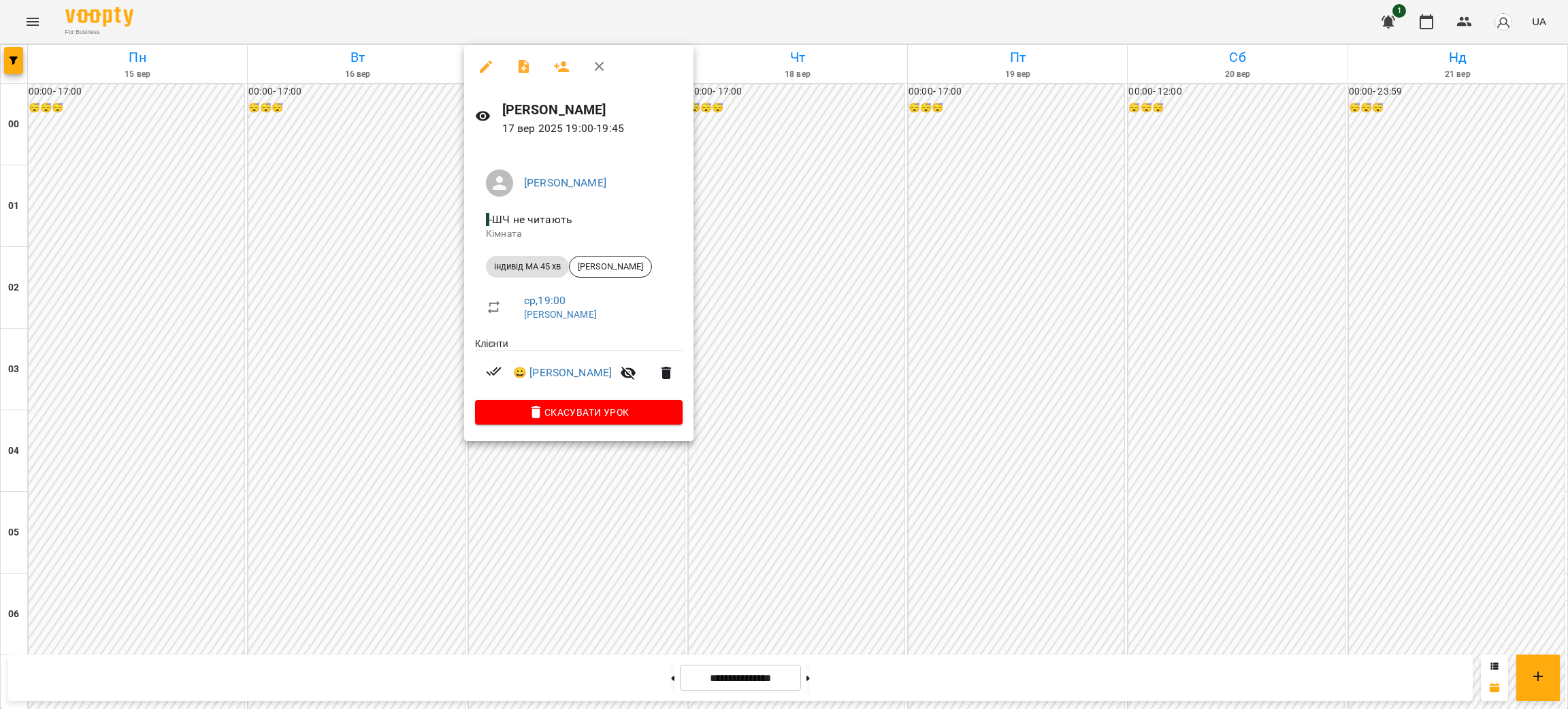
click at [333, 292] on div at bounding box center [784, 354] width 1568 height 709
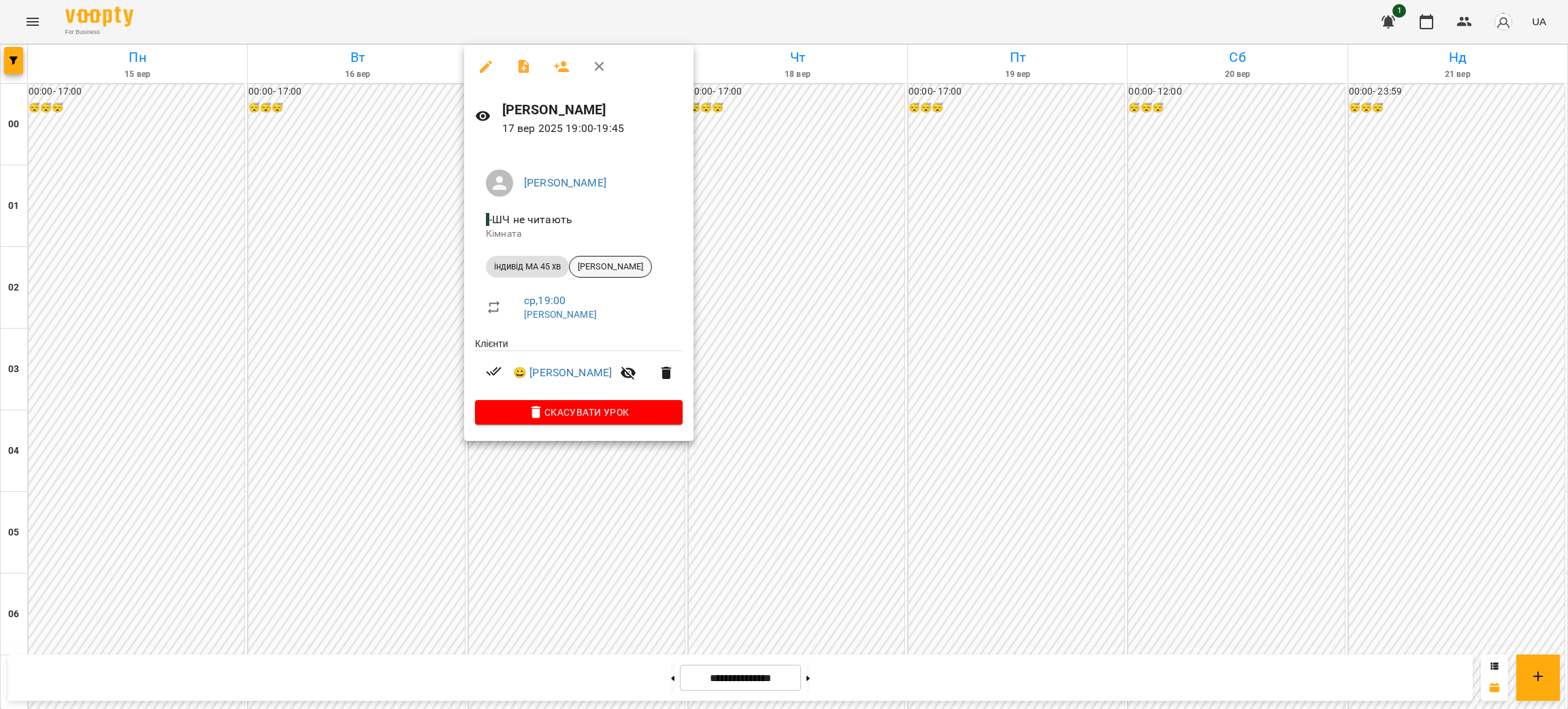
click at [615, 265] on span "[PERSON_NAME]" at bounding box center [610, 266] width 81 height 12
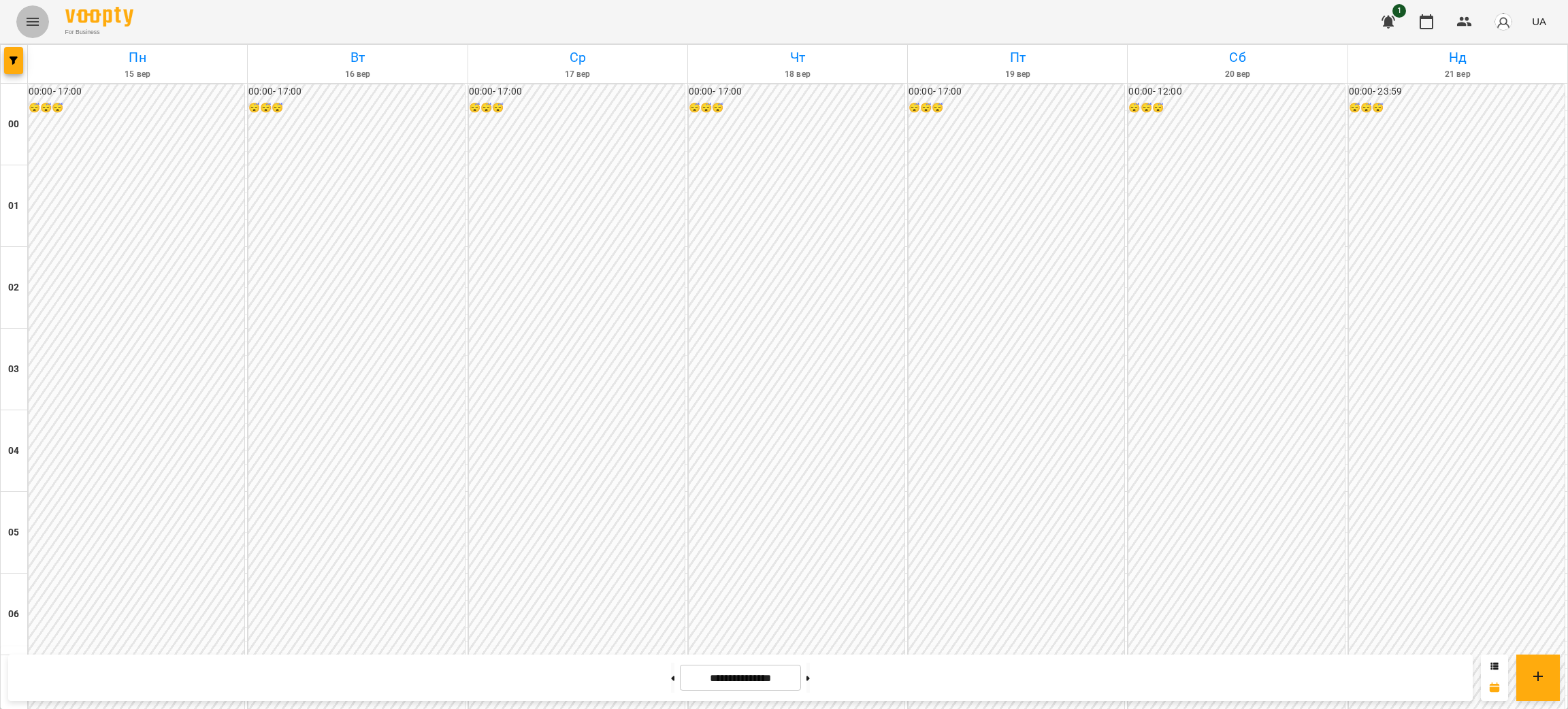
click at [35, 19] on icon "Menu" at bounding box center [32, 22] width 17 height 17
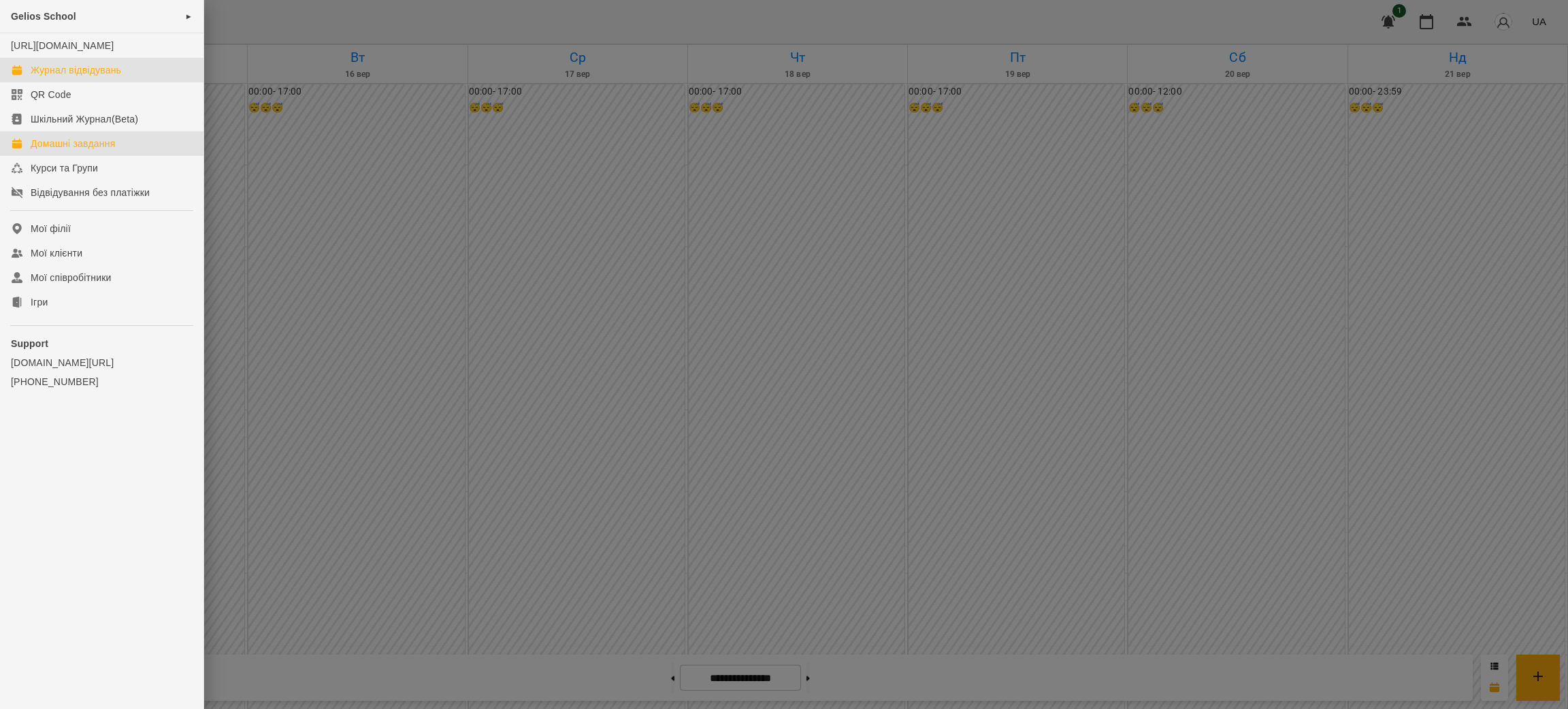
click at [68, 150] on div "Домашні завдання" at bounding box center [73, 143] width 84 height 14
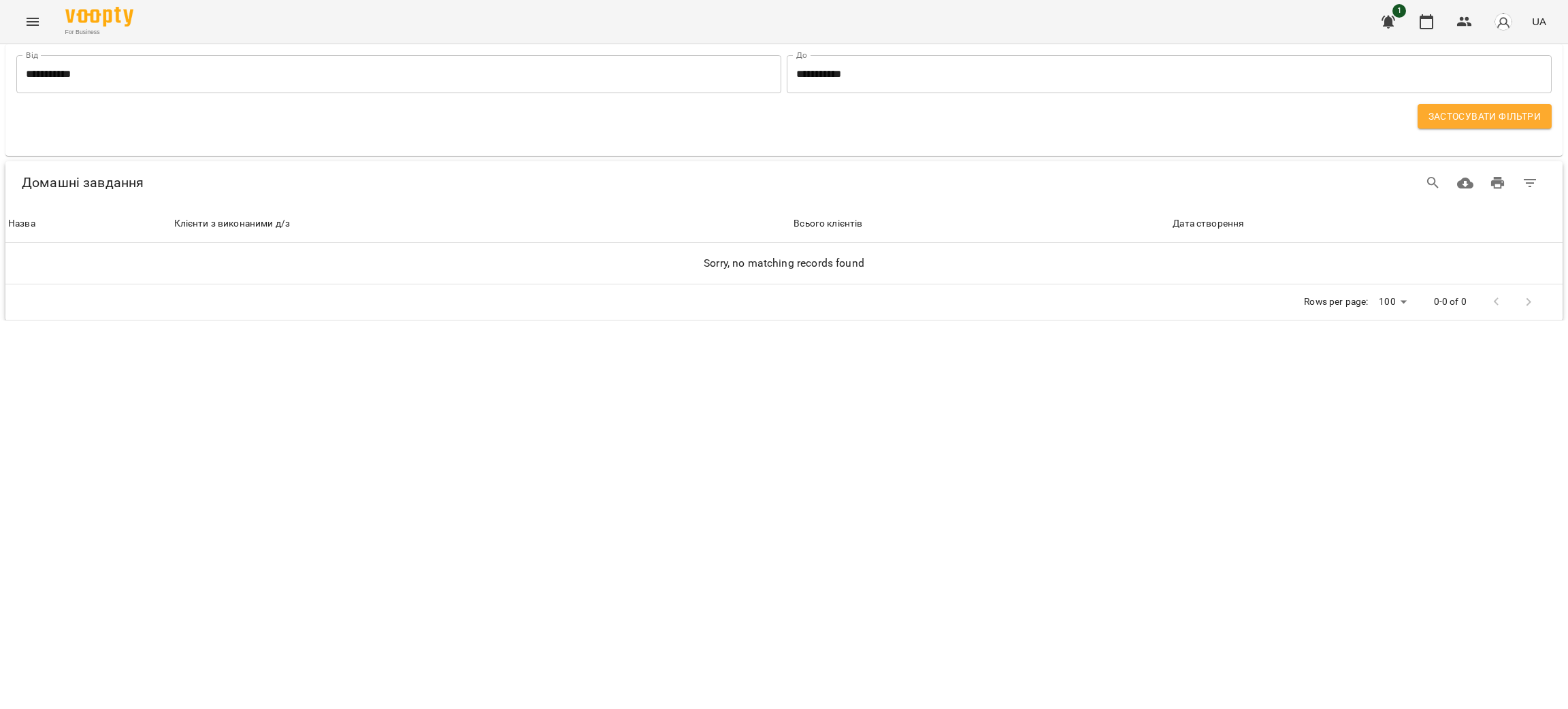
click at [466, 80] on input "**********" at bounding box center [399, 74] width 765 height 38
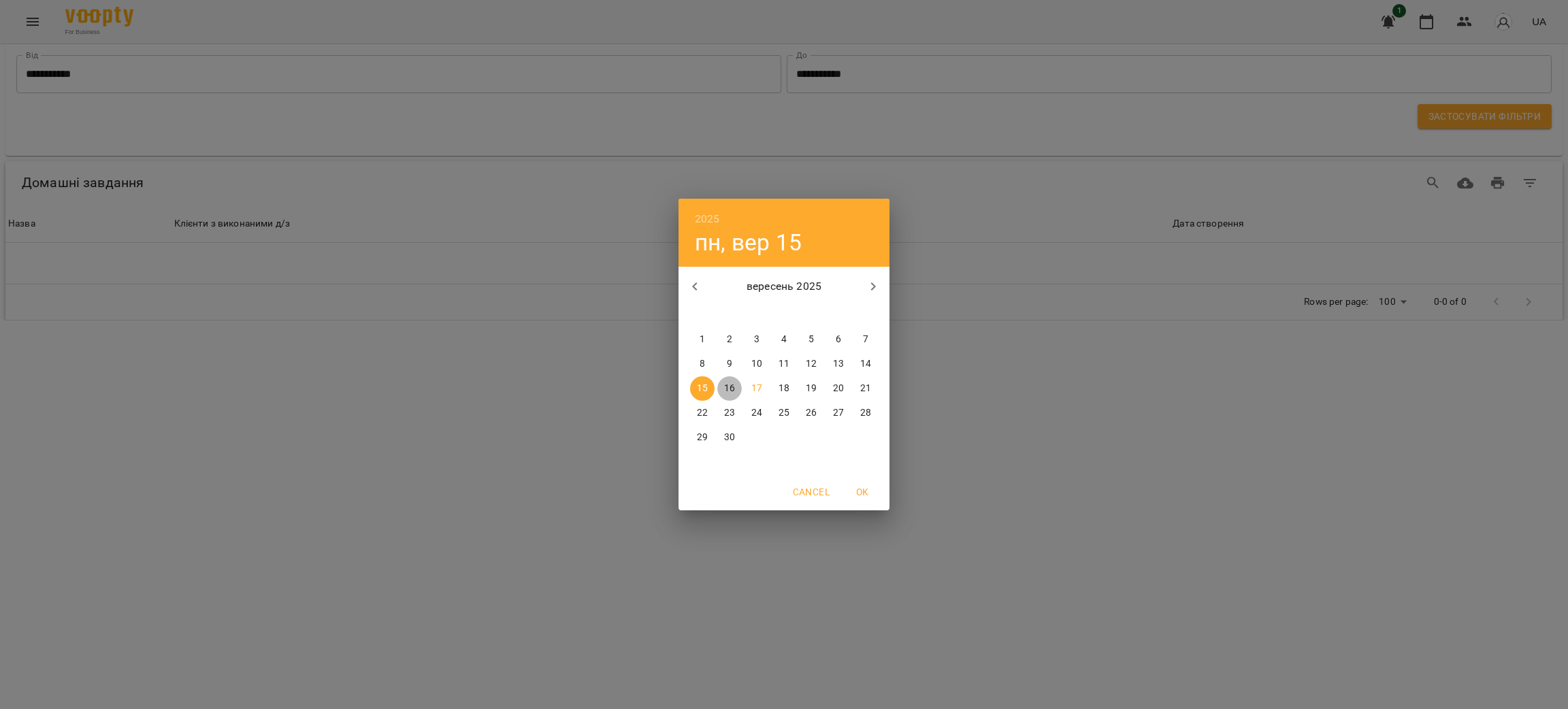
click at [730, 386] on p "16" at bounding box center [729, 388] width 11 height 14
type input "**********"
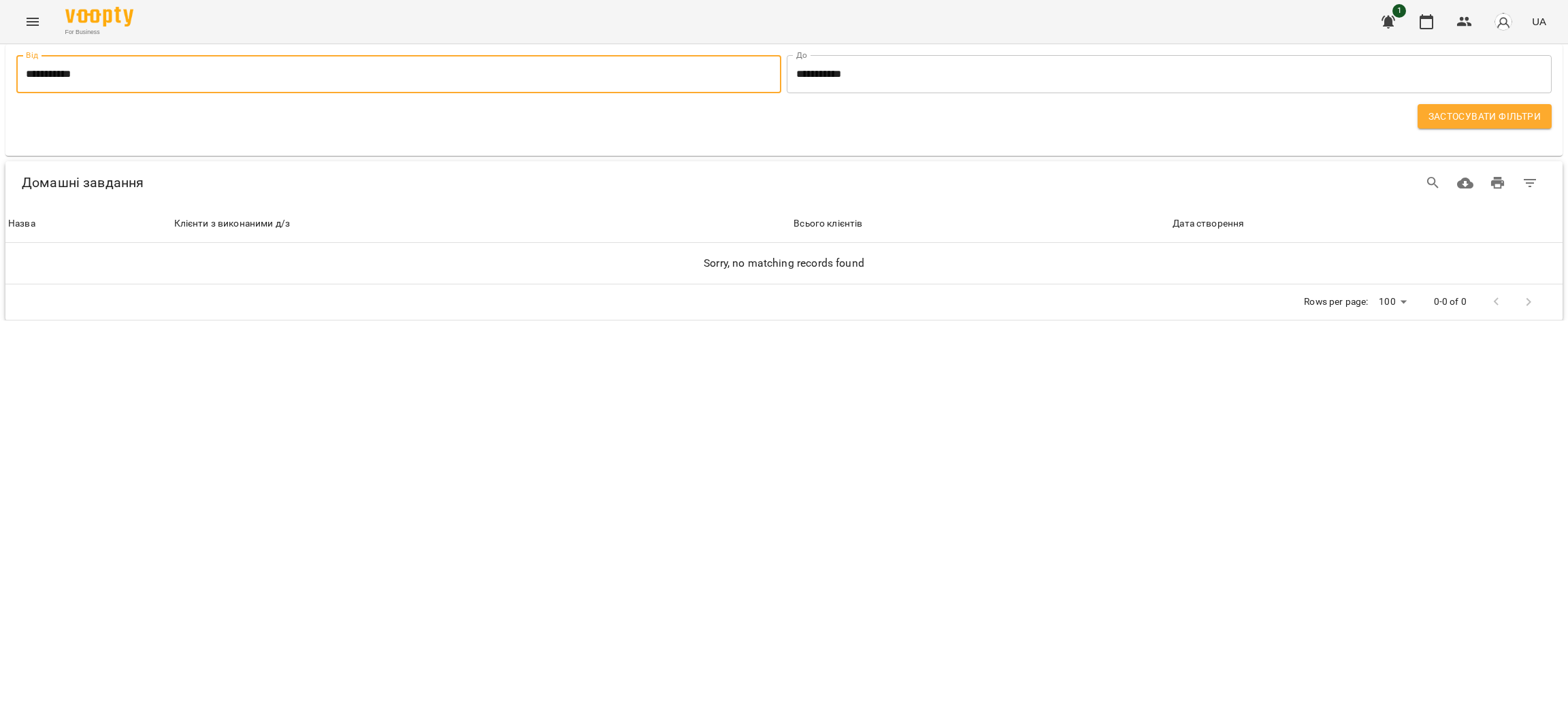
click at [277, 72] on input "**********" at bounding box center [399, 74] width 765 height 38
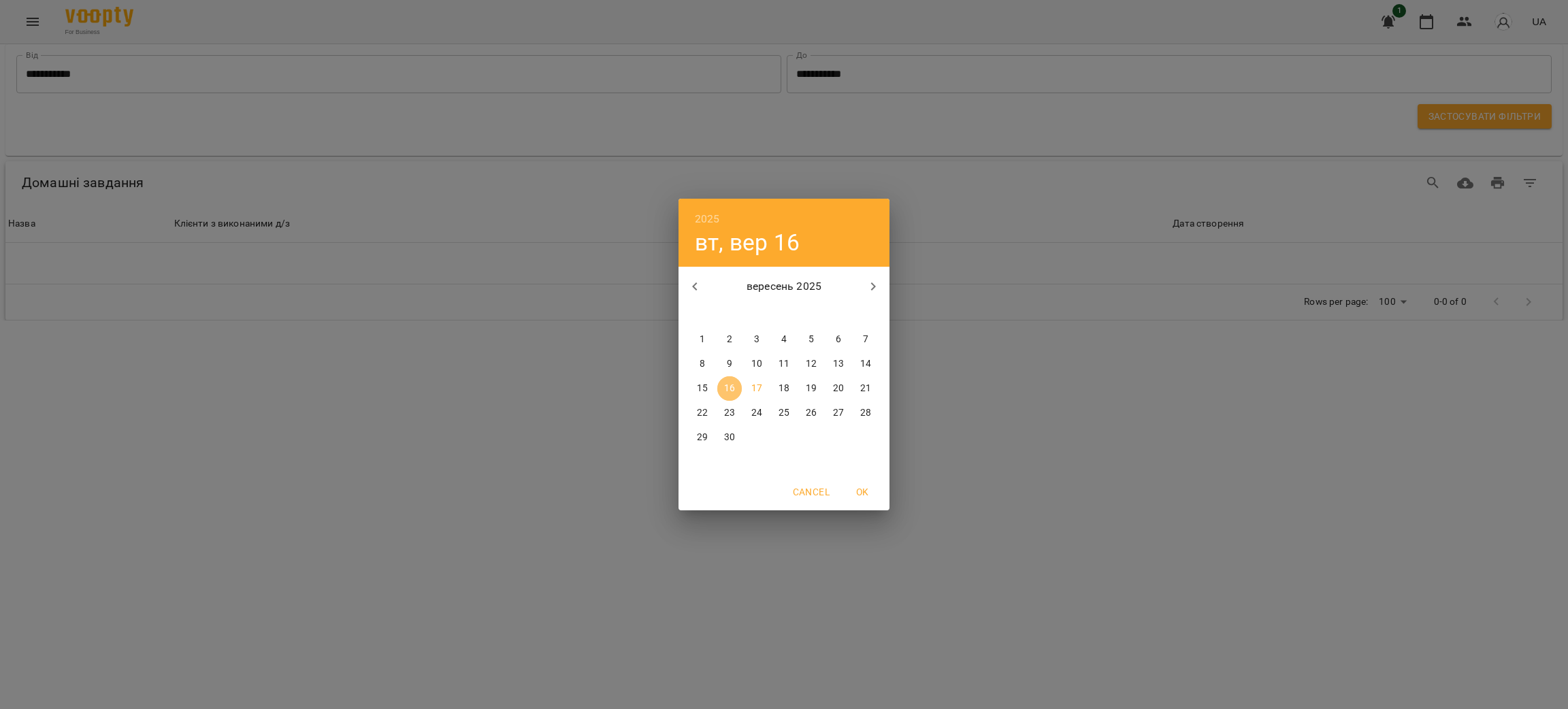
click at [726, 389] on p "16" at bounding box center [729, 388] width 11 height 14
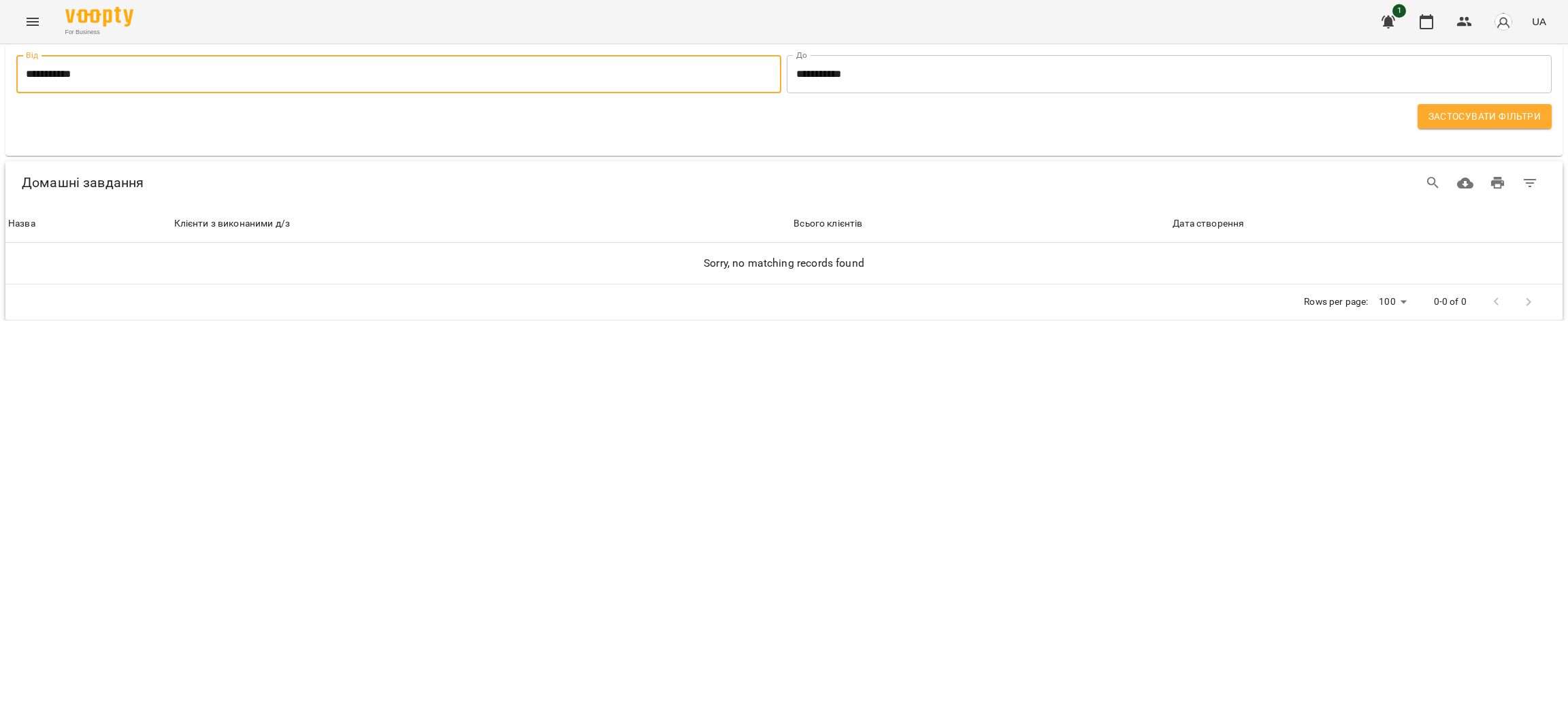
click at [812, 69] on input "**********" at bounding box center [1169, 74] width 765 height 38
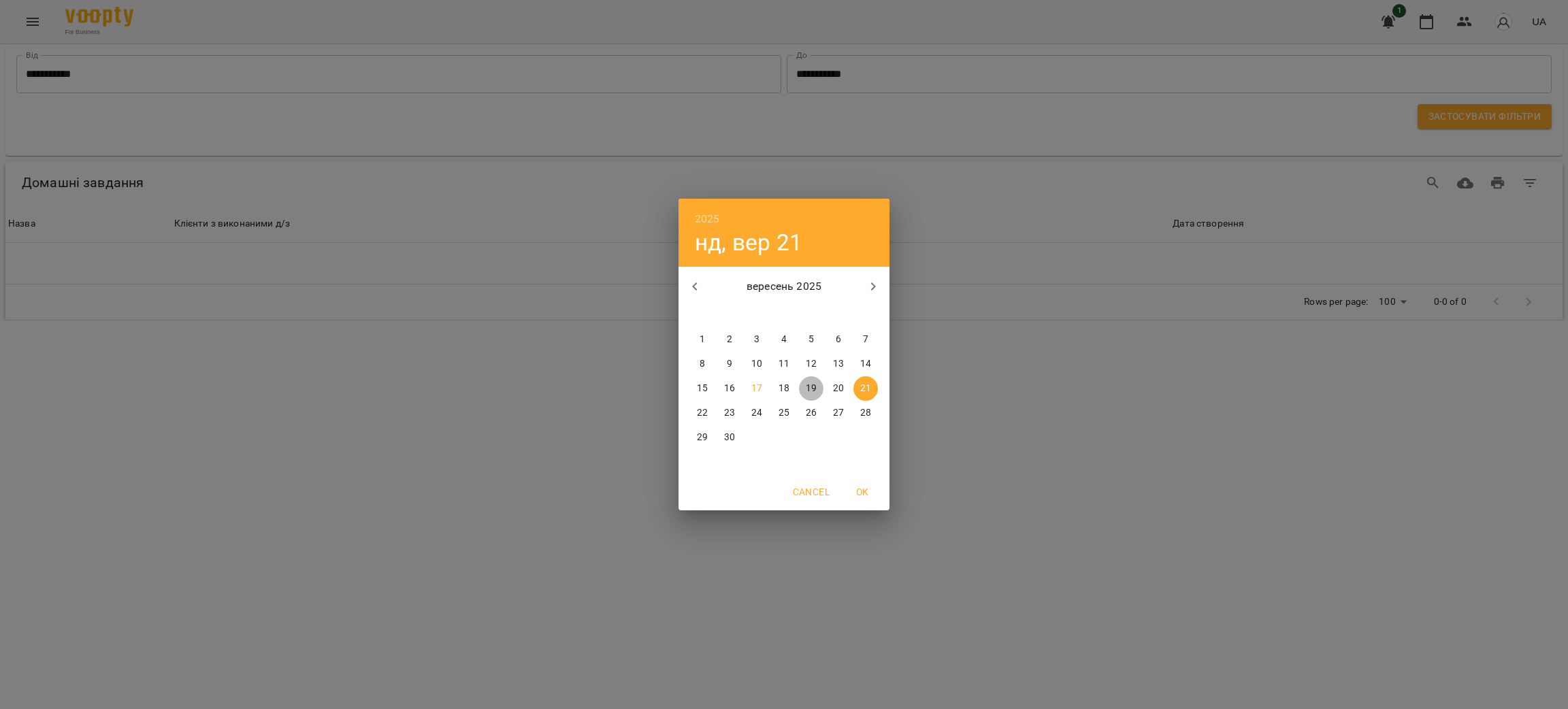
click at [811, 391] on p "19" at bounding box center [811, 388] width 11 height 14
type input "**********"
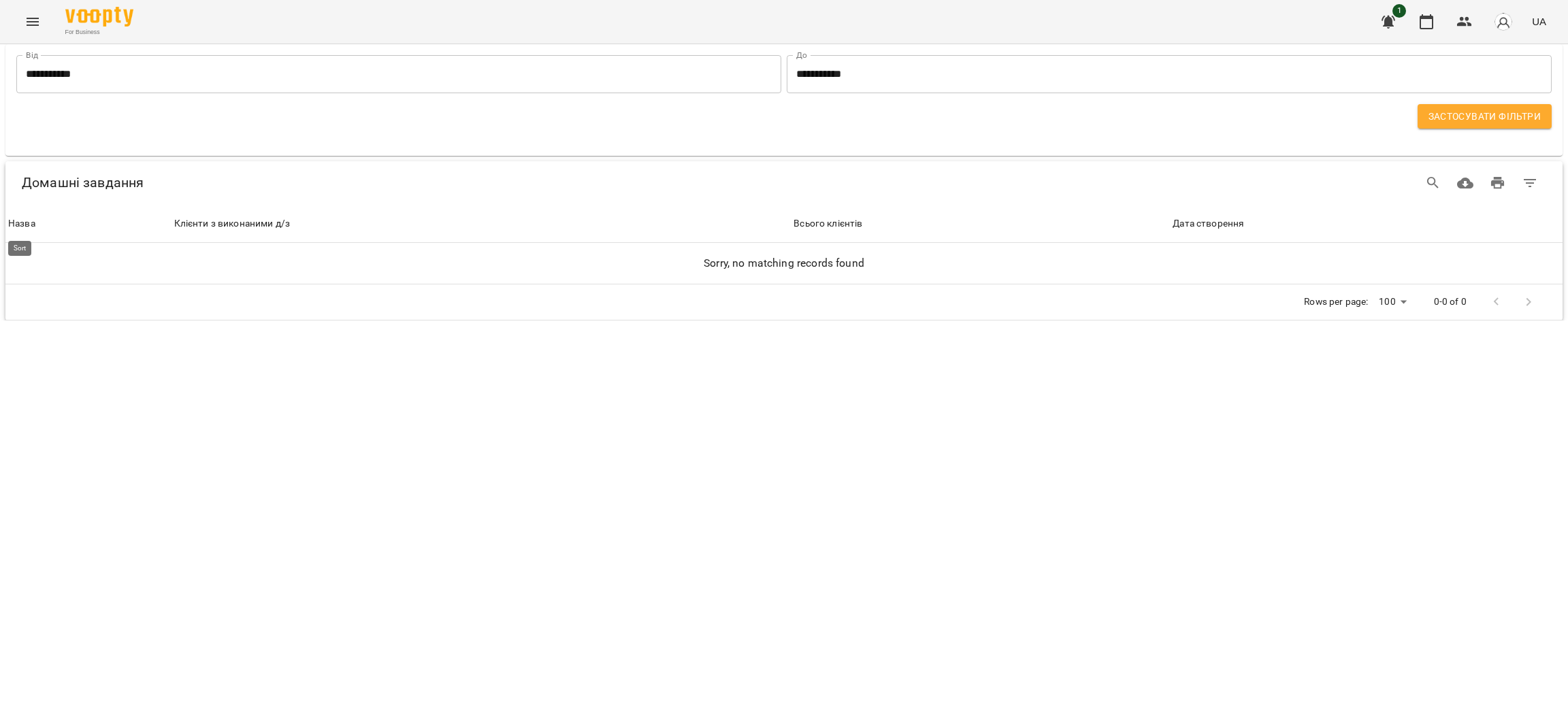
click at [30, 220] on div "Назва" at bounding box center [22, 224] width 27 height 17
click at [291, 222] on div "Клієнти з виконаними д/з" at bounding box center [309, 224] width 117 height 17
click at [1472, 19] on icon "button" at bounding box center [1464, 22] width 17 height 17
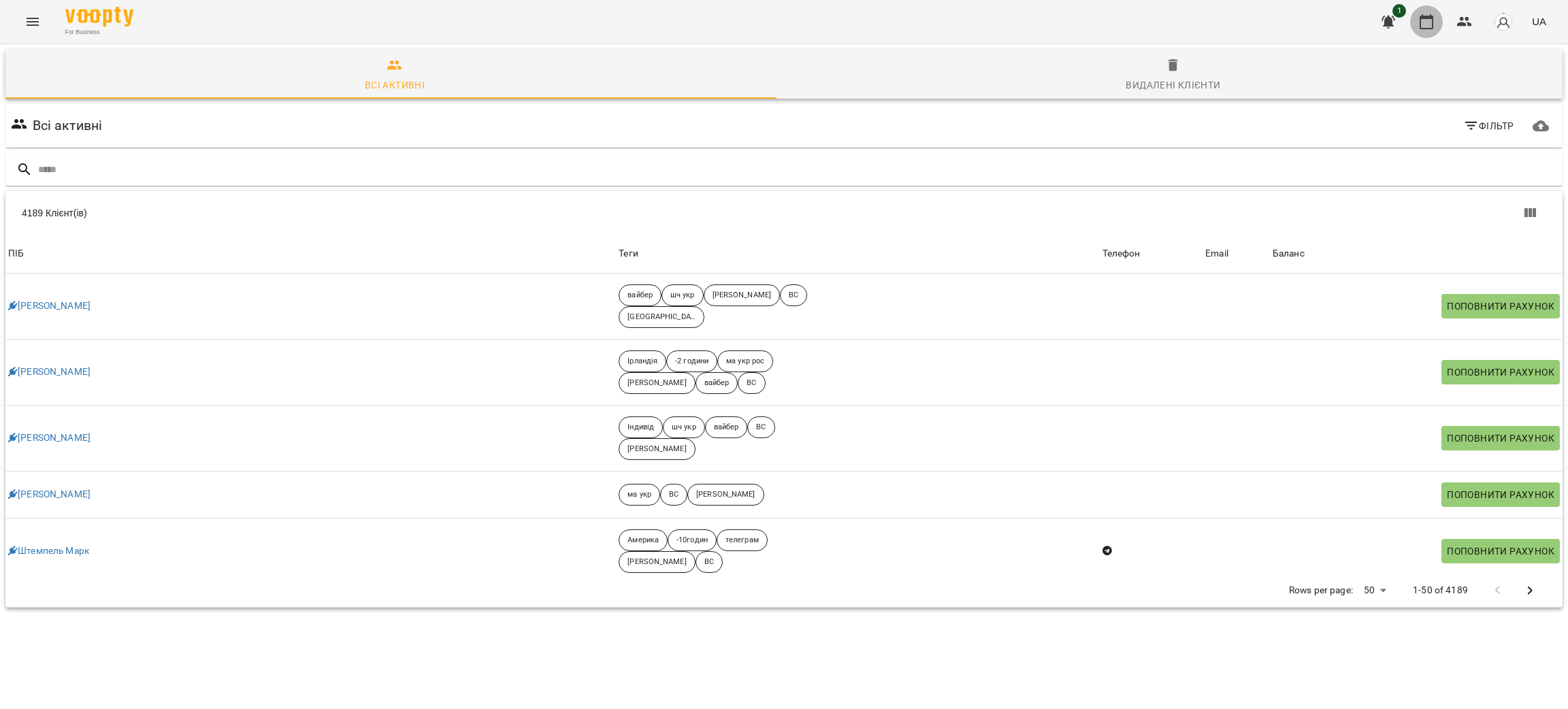
click at [1428, 22] on icon "button" at bounding box center [1426, 22] width 17 height 17
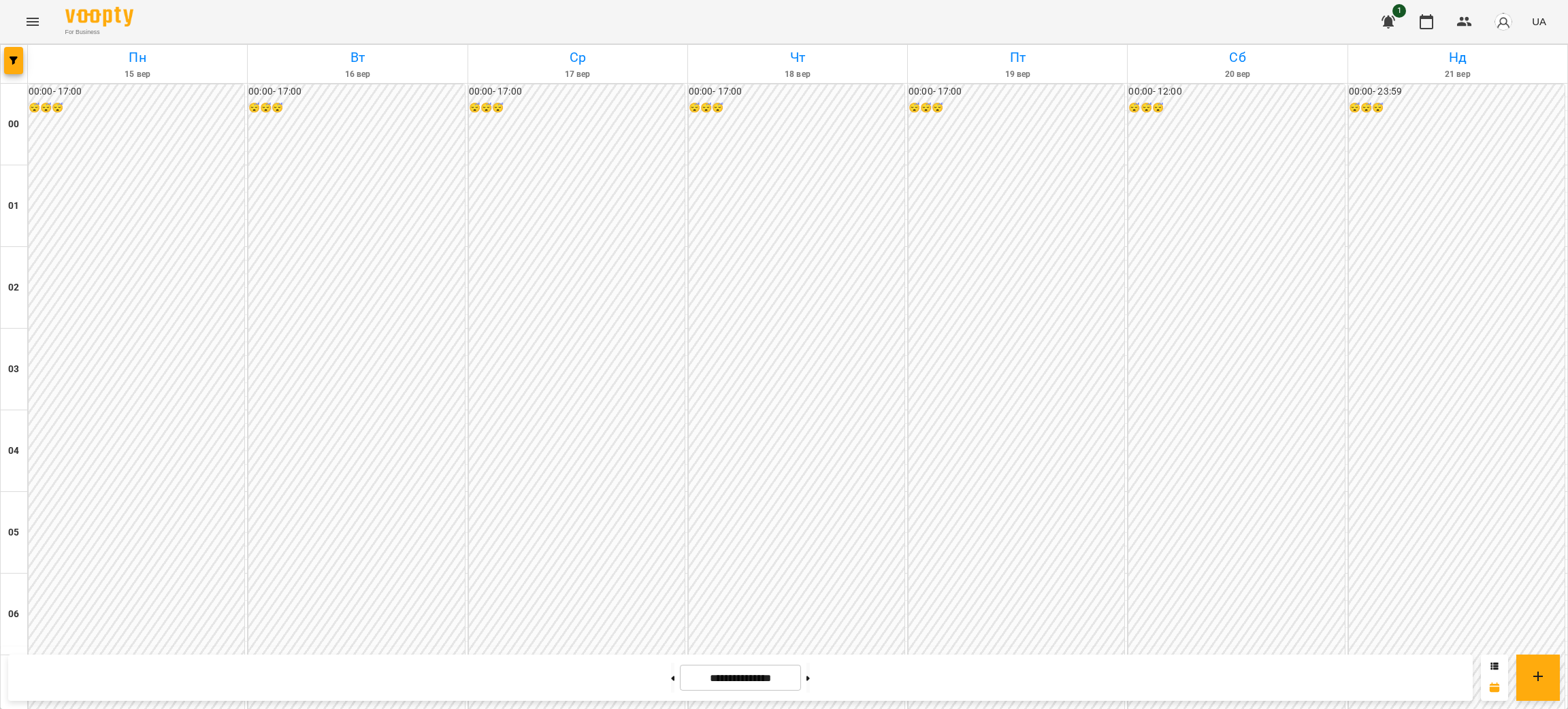
click at [31, 18] on icon "Menu" at bounding box center [32, 22] width 17 height 17
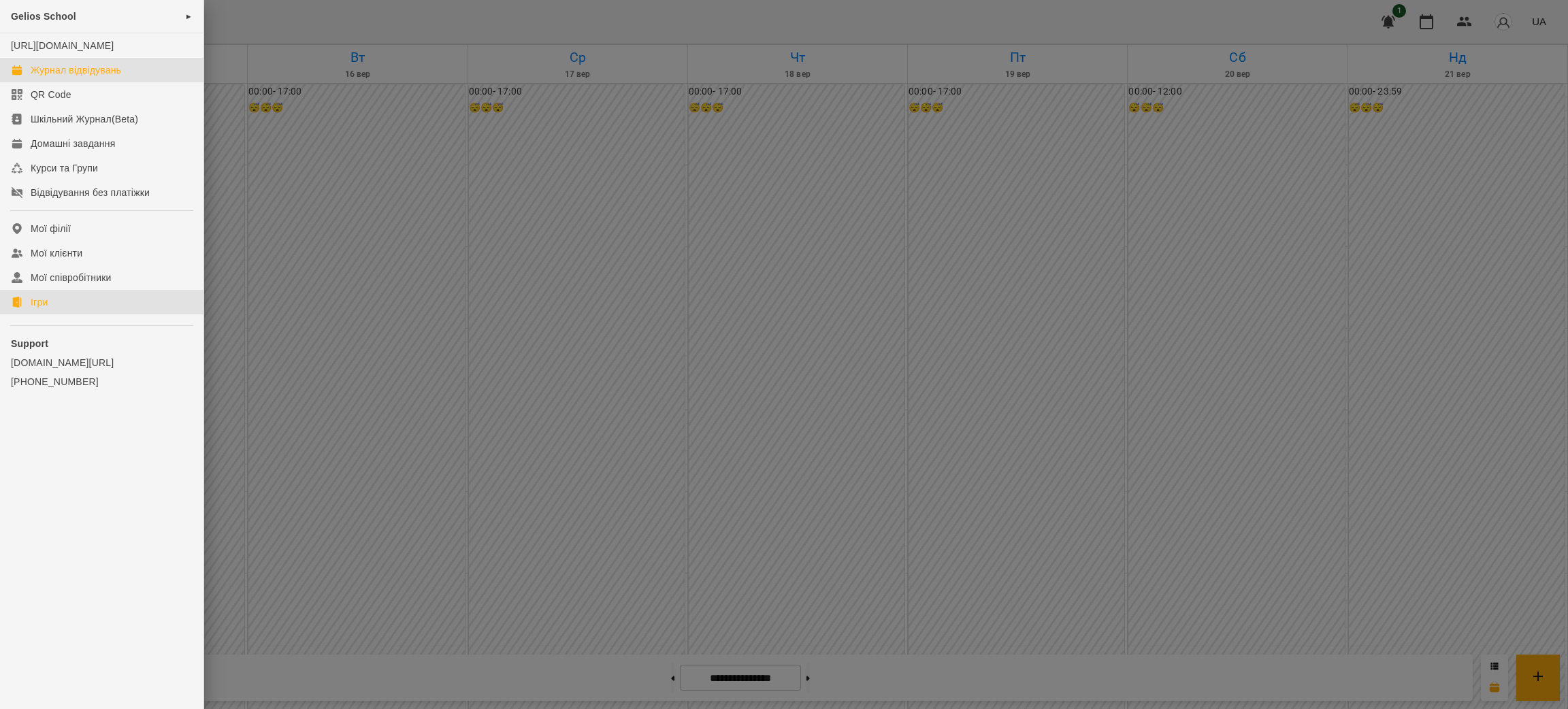
click at [28, 305] on link "Ігри" at bounding box center [102, 302] width 204 height 24
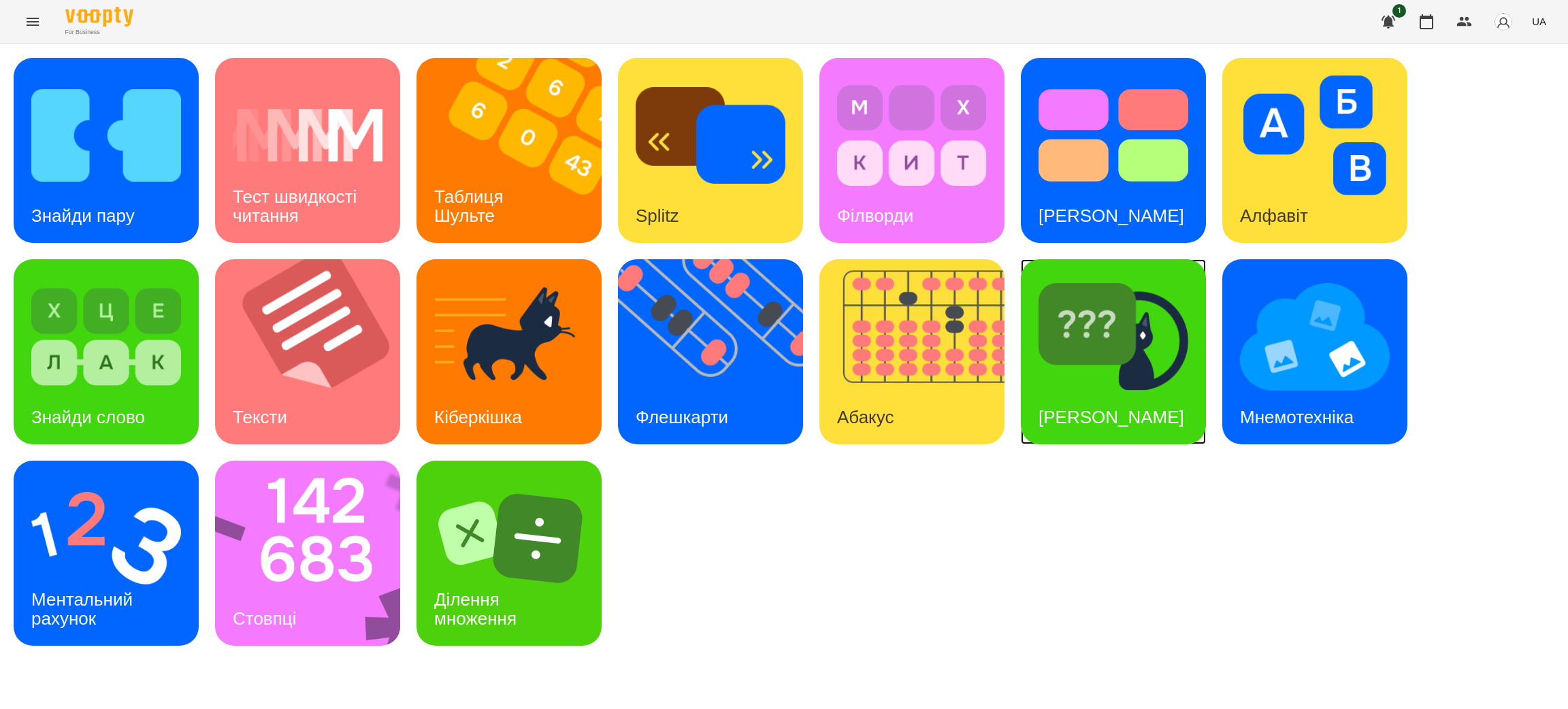
click at [1071, 359] on img at bounding box center [1113, 337] width 150 height 119
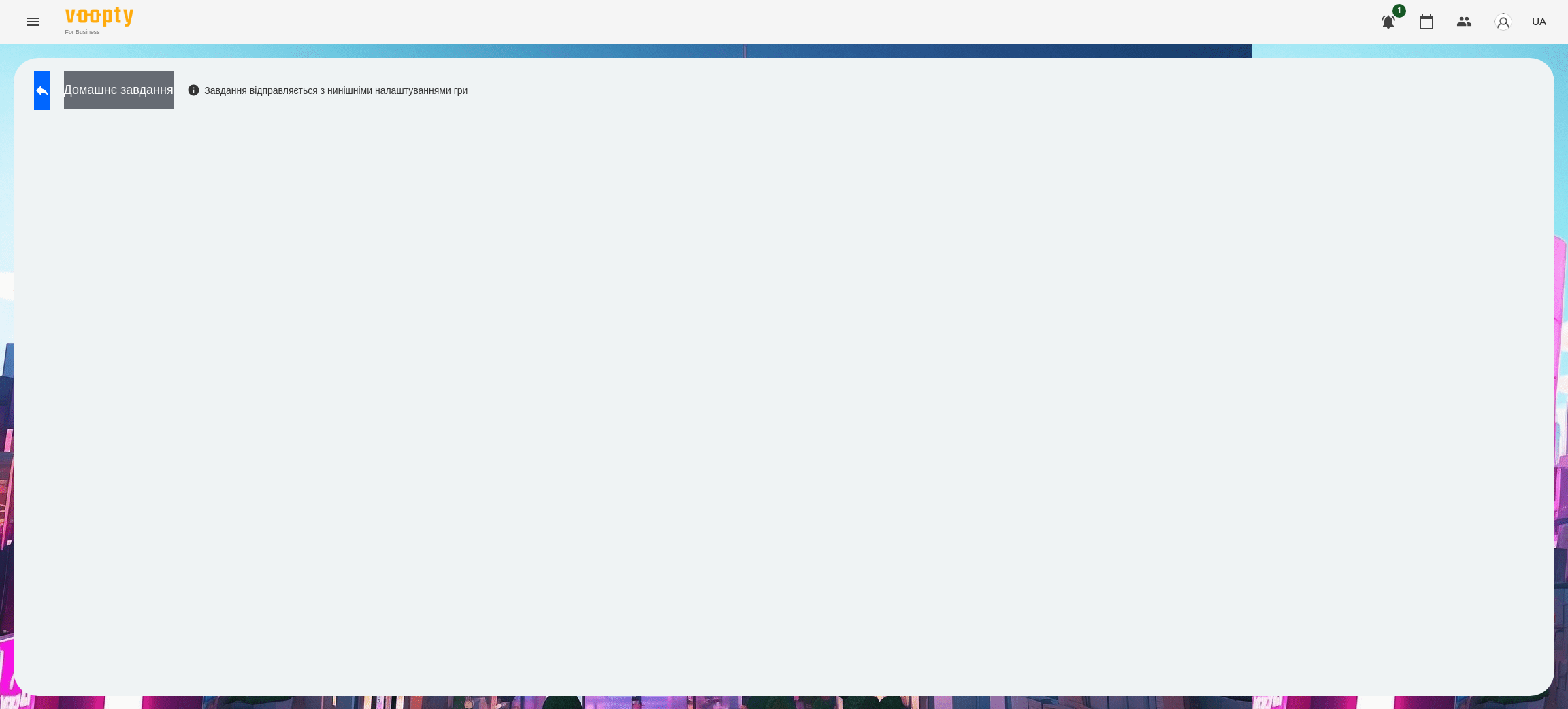
click at [174, 81] on button "Домашнє завдання" at bounding box center [119, 90] width 109 height 37
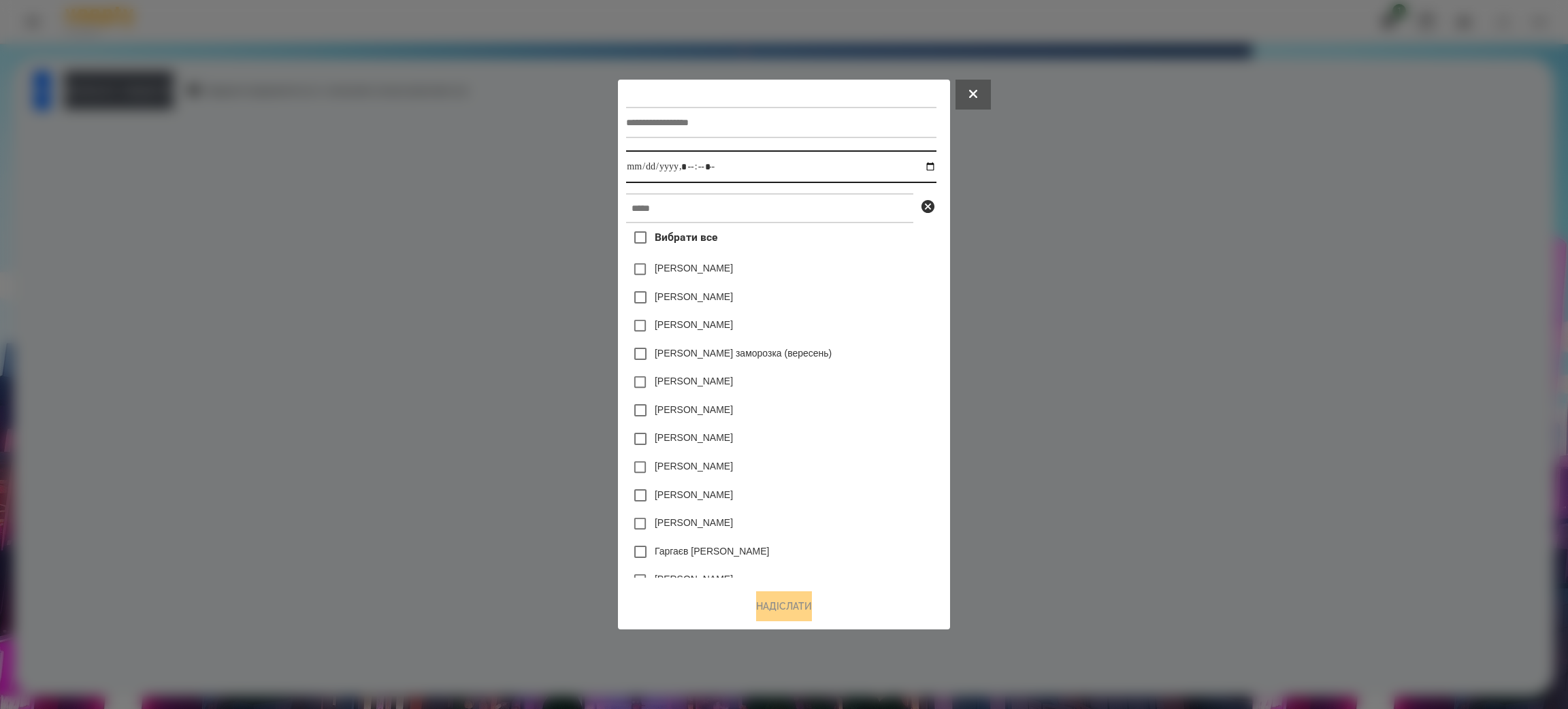
click at [692, 166] on input "datetime-local" at bounding box center [781, 166] width 310 height 32
click at [669, 122] on input "text" at bounding box center [781, 122] width 310 height 31
click at [978, 89] on button at bounding box center [973, 95] width 35 height 30
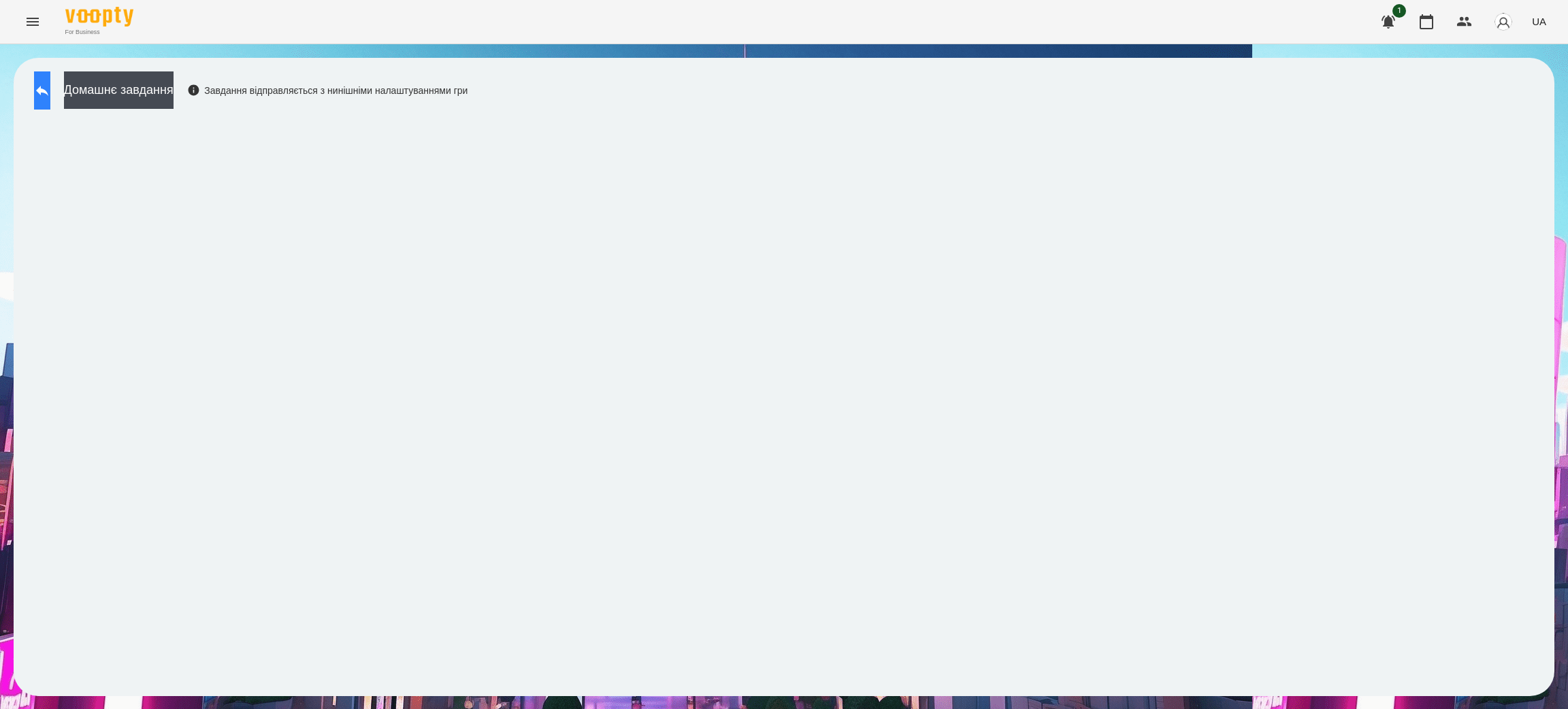
click at [50, 85] on icon at bounding box center [42, 90] width 17 height 17
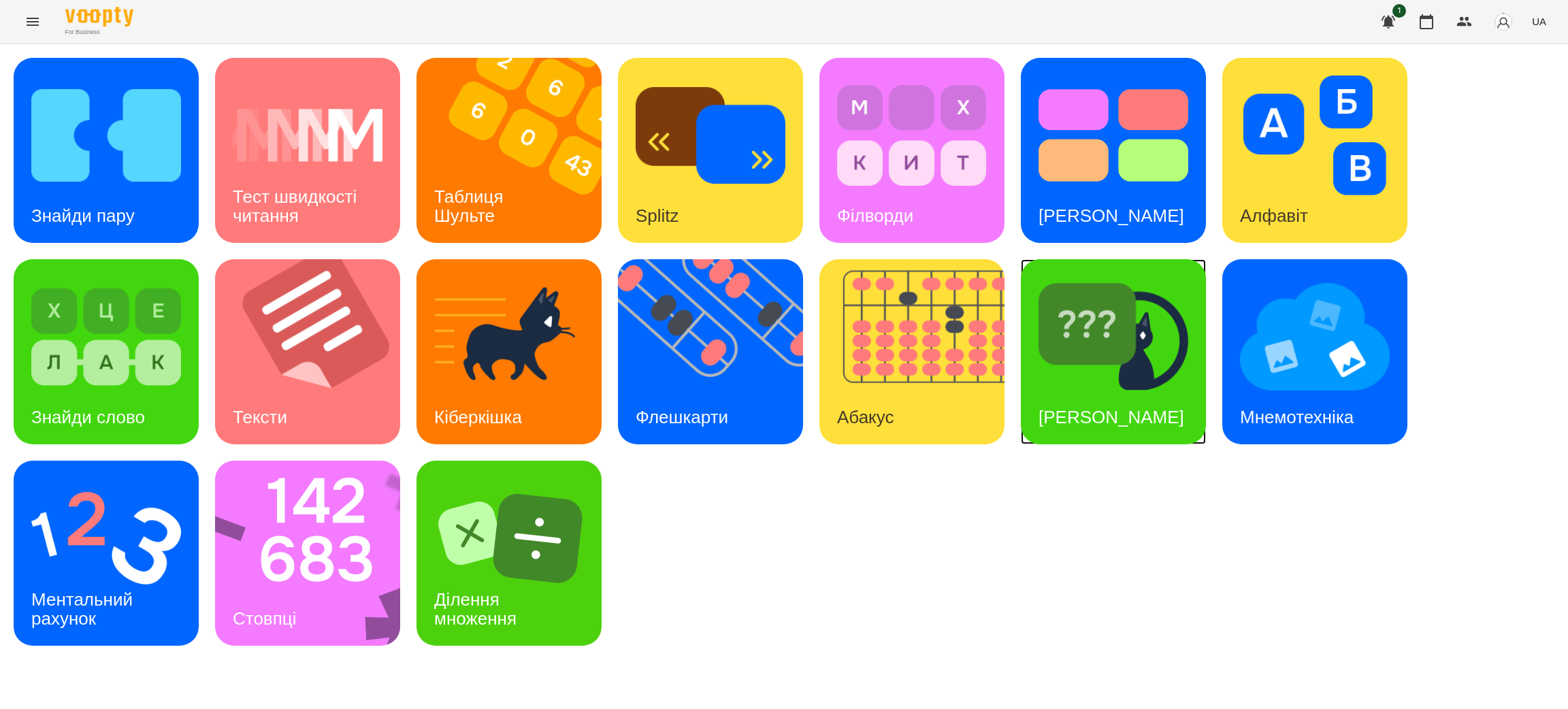
click at [1112, 354] on img at bounding box center [1113, 337] width 150 height 119
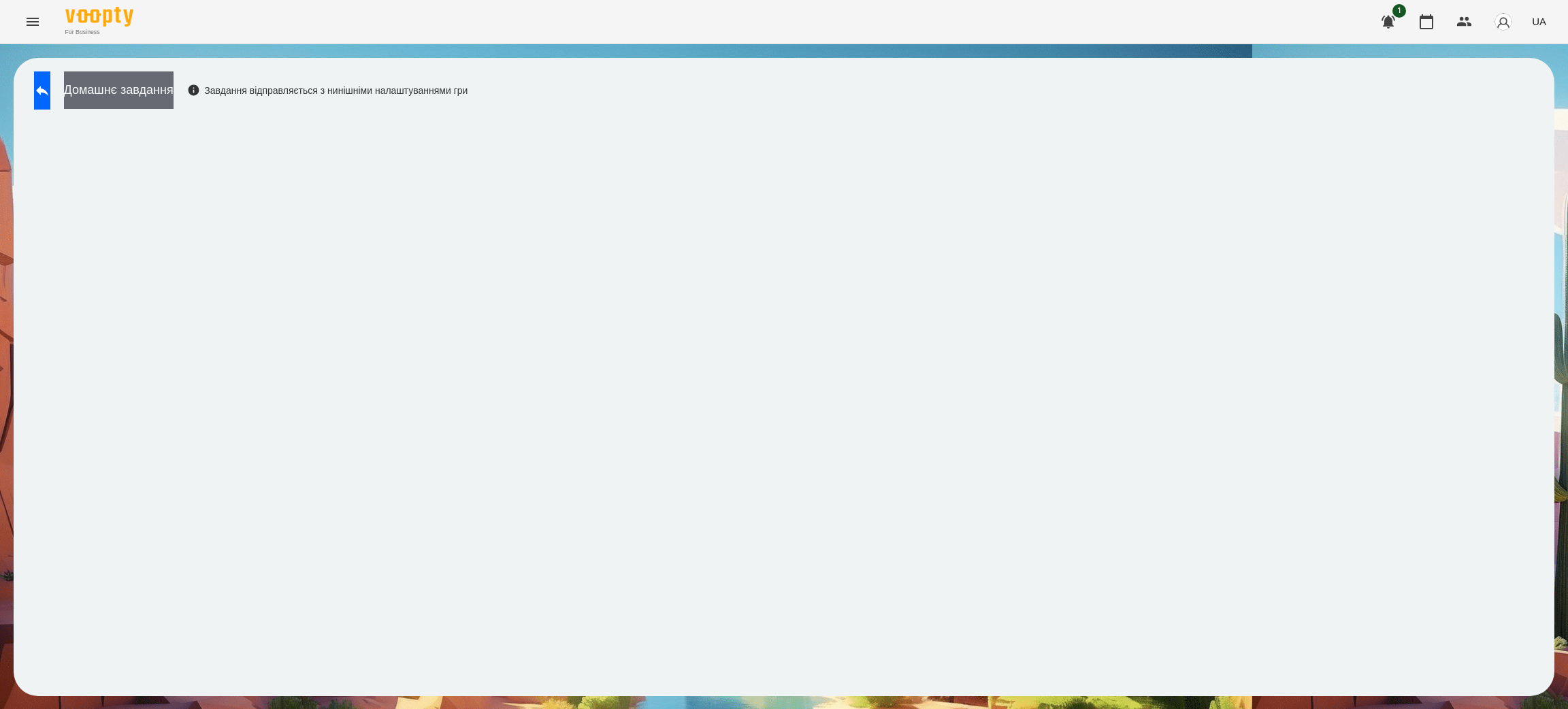
click at [149, 88] on button "Домашнє завдання" at bounding box center [119, 90] width 109 height 37
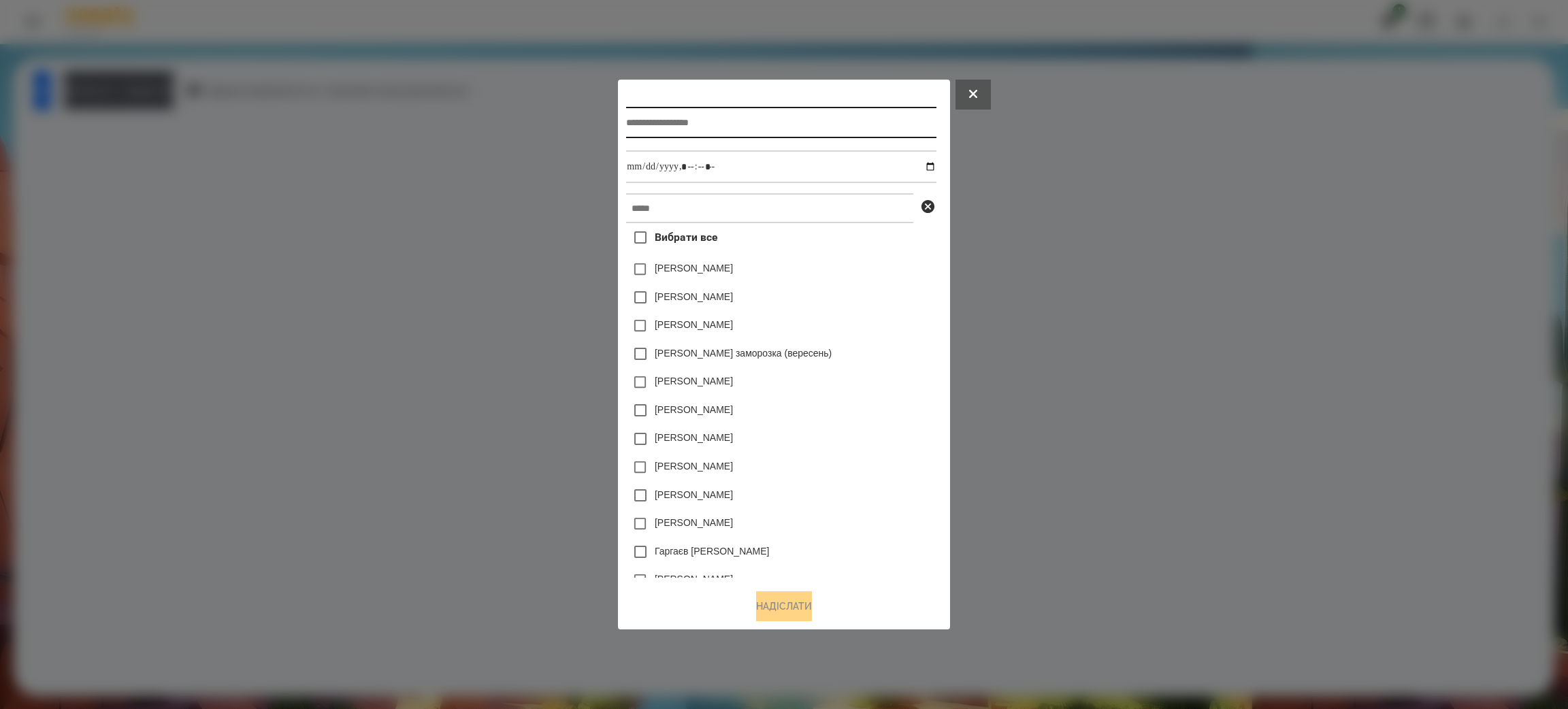
click at [676, 121] on input "text" at bounding box center [781, 122] width 310 height 31
type input "**********"
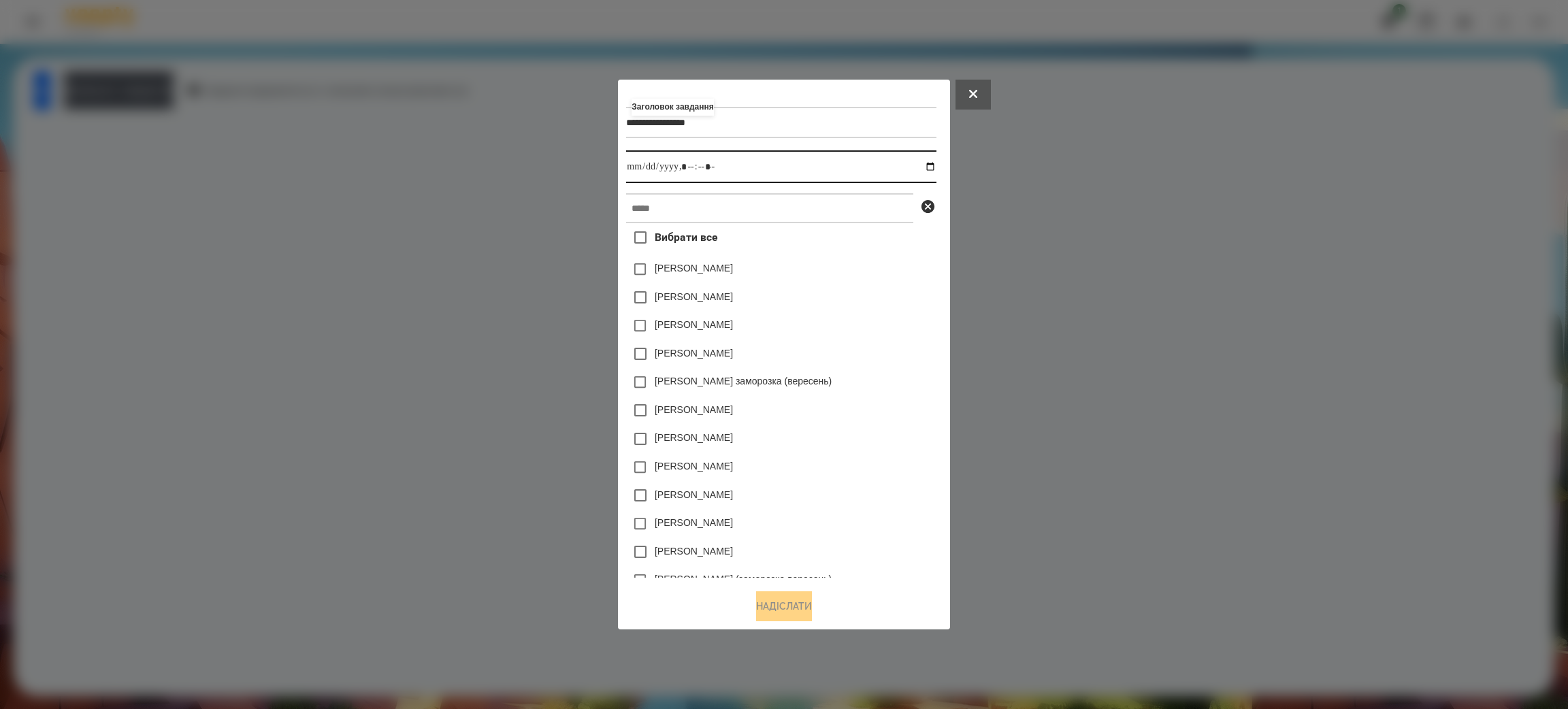
click at [662, 167] on input "datetime-local" at bounding box center [781, 166] width 310 height 32
click at [636, 168] on input "datetime-local" at bounding box center [781, 166] width 310 height 32
click at [626, 168] on input "datetime-local" at bounding box center [781, 166] width 310 height 32
click at [928, 163] on input "datetime-local" at bounding box center [781, 166] width 310 height 32
type input "**********"
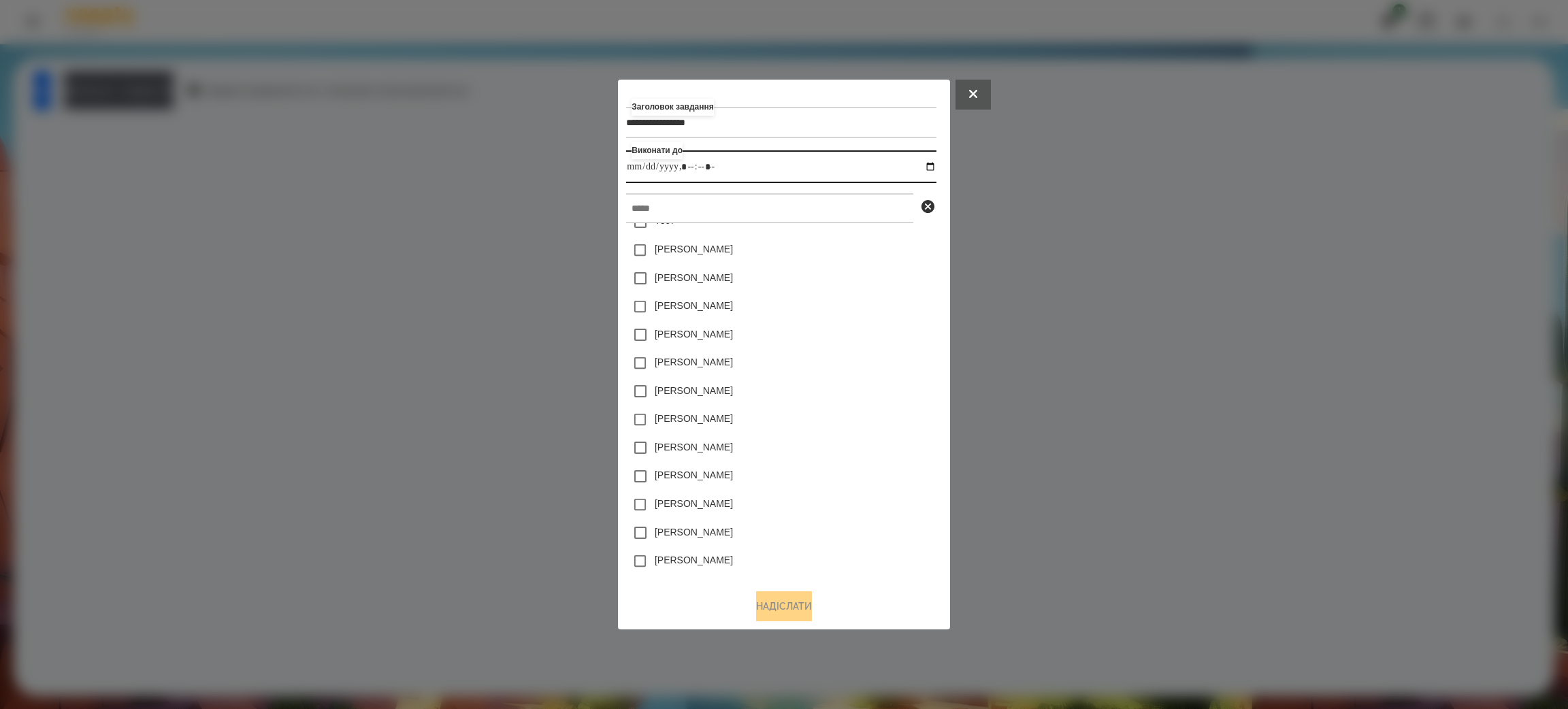
scroll to position [1224, 0]
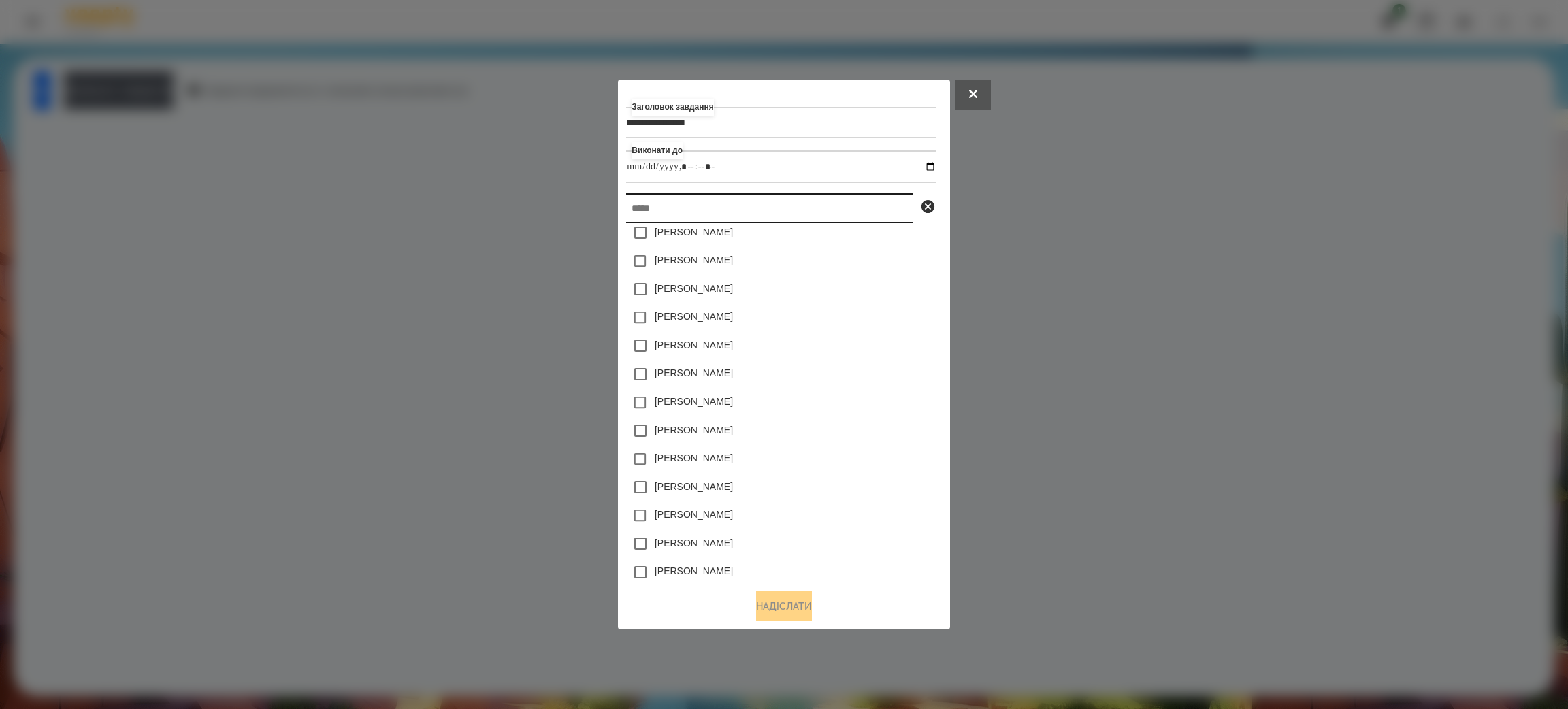
click at [677, 205] on input "text" at bounding box center [770, 208] width 287 height 30
type input "*"
click at [672, 212] on input "text" at bounding box center [770, 208] width 287 height 30
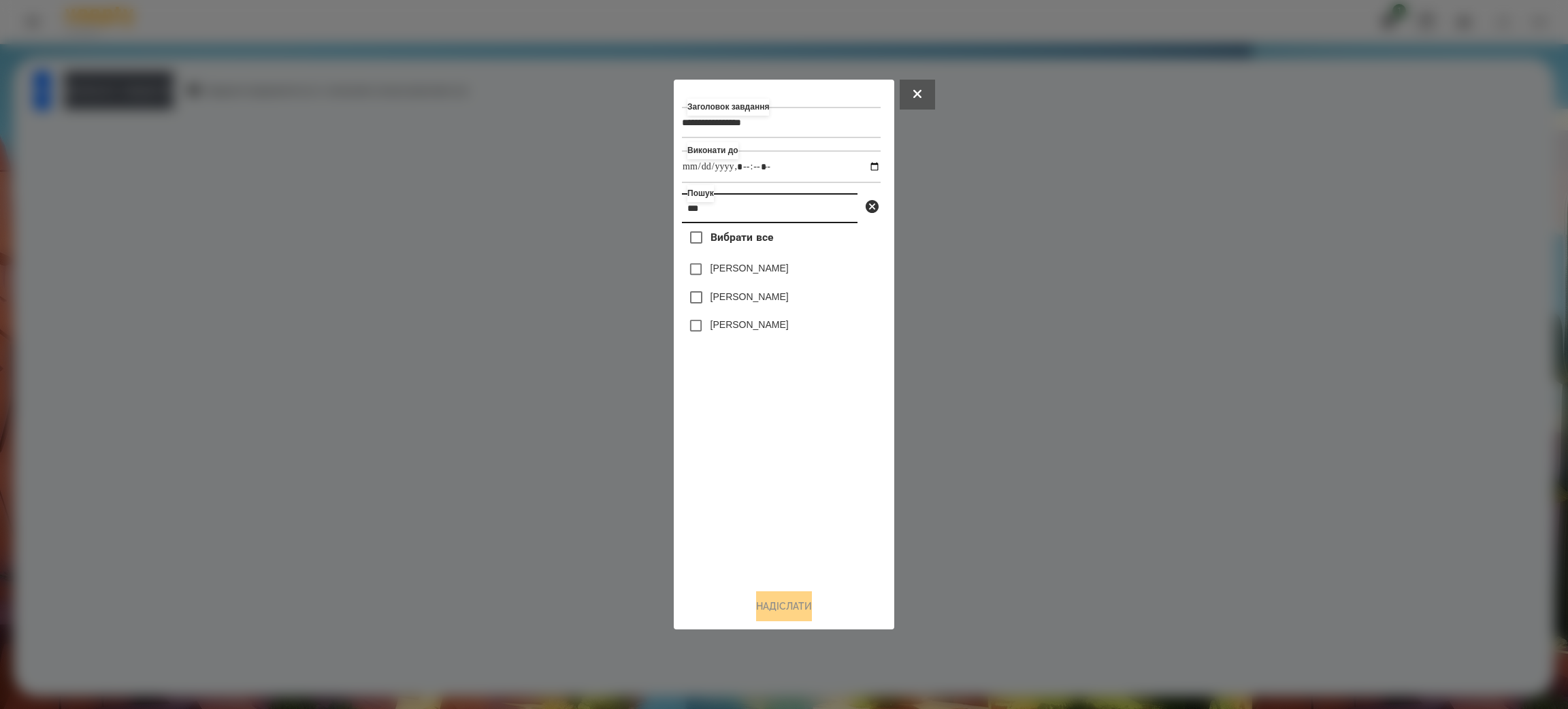
scroll to position [0, 0]
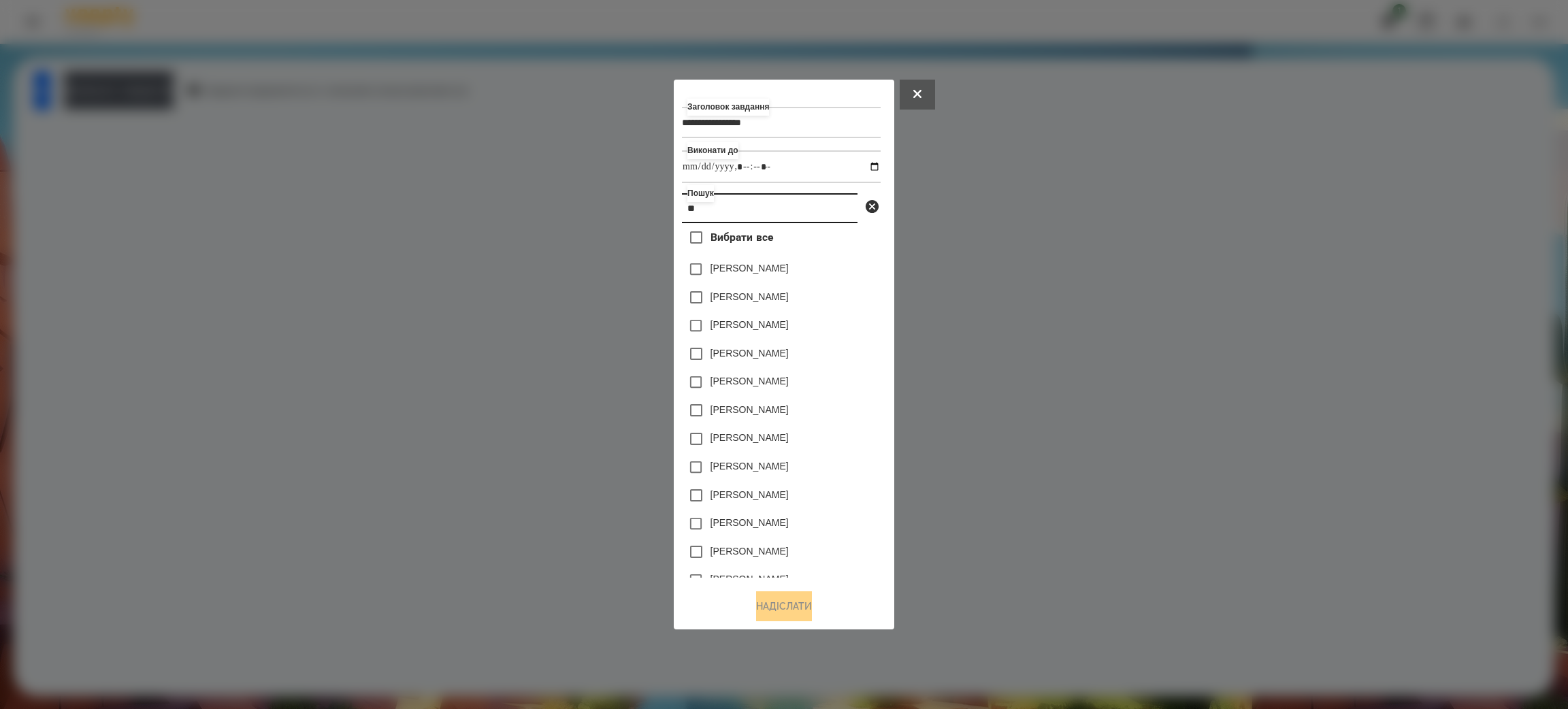
type input "*"
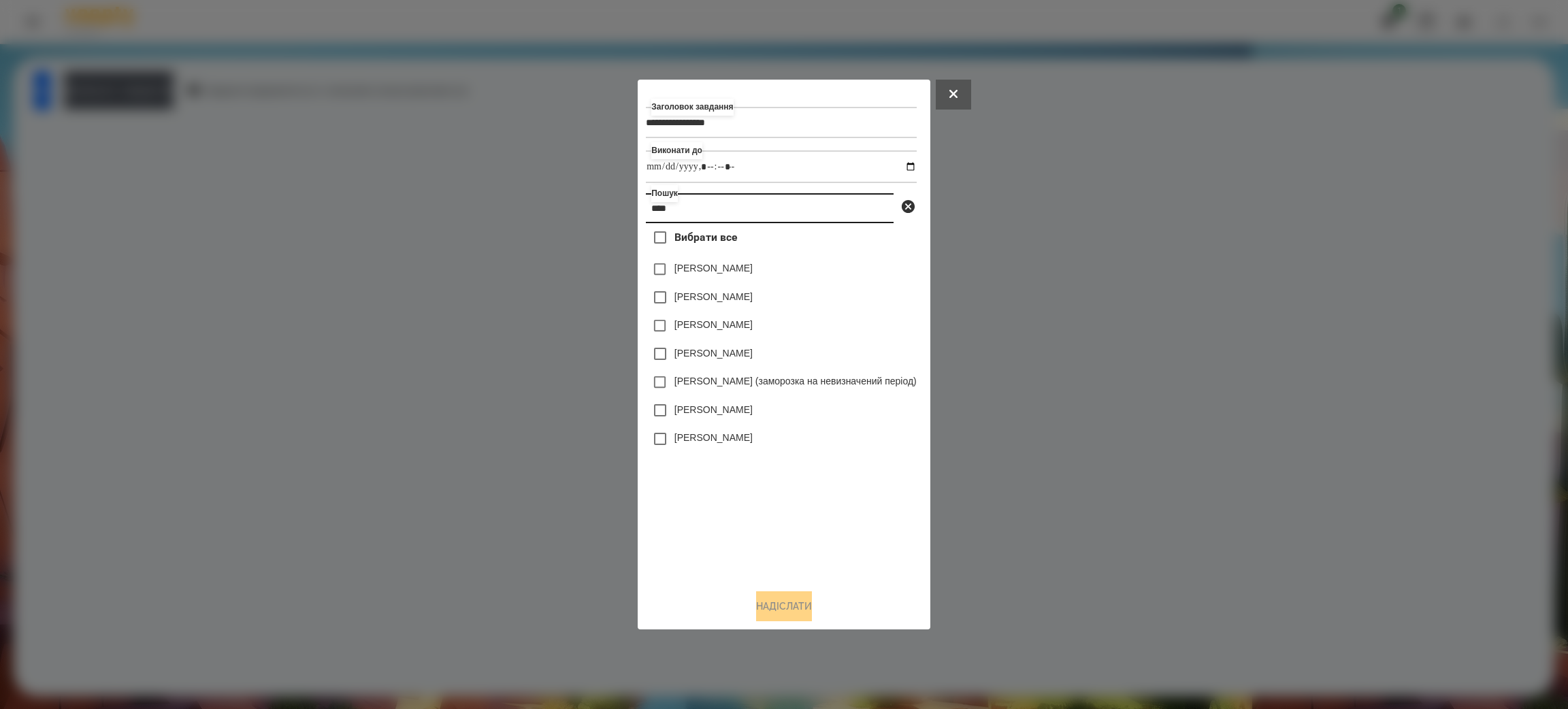
click at [692, 207] on input "****" at bounding box center [770, 208] width 248 height 30
type input "*"
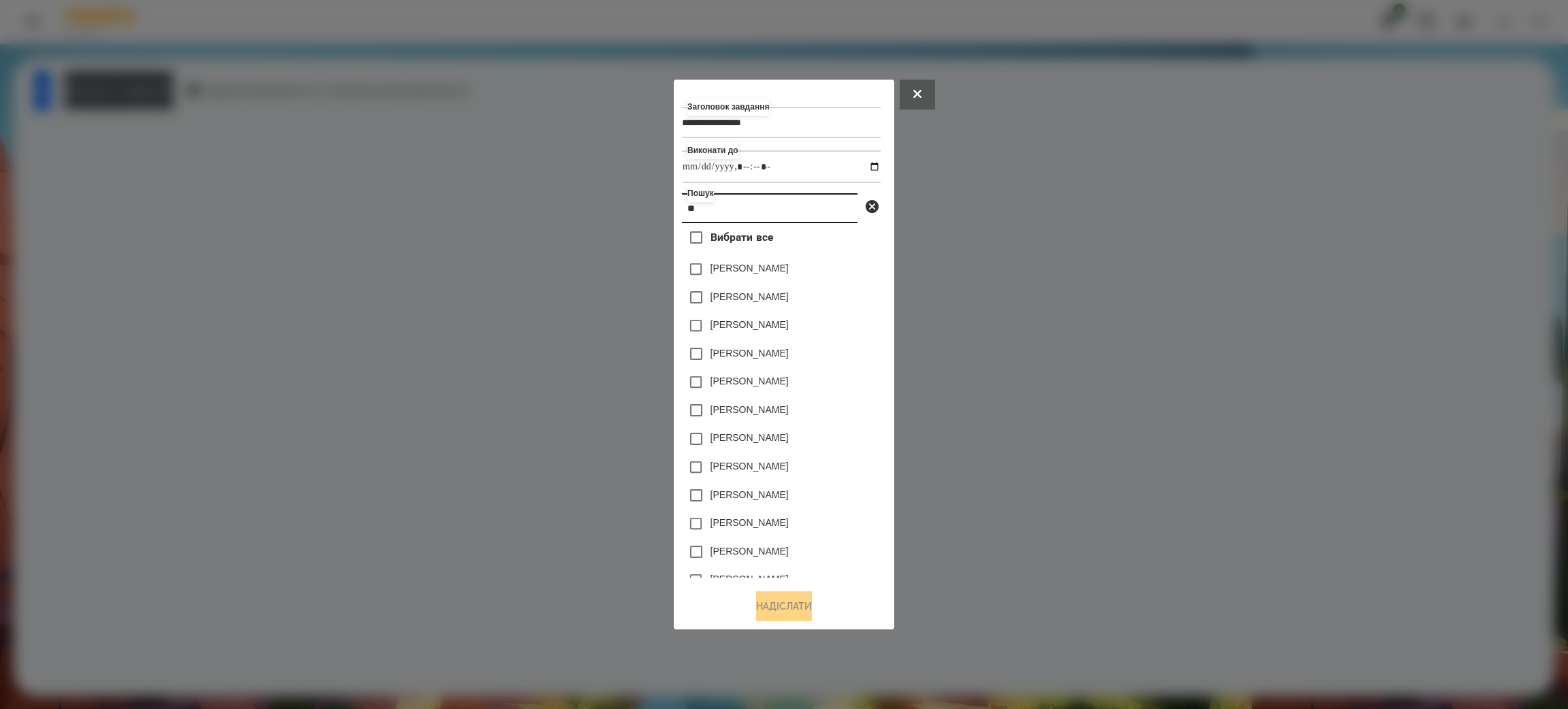
type input "*"
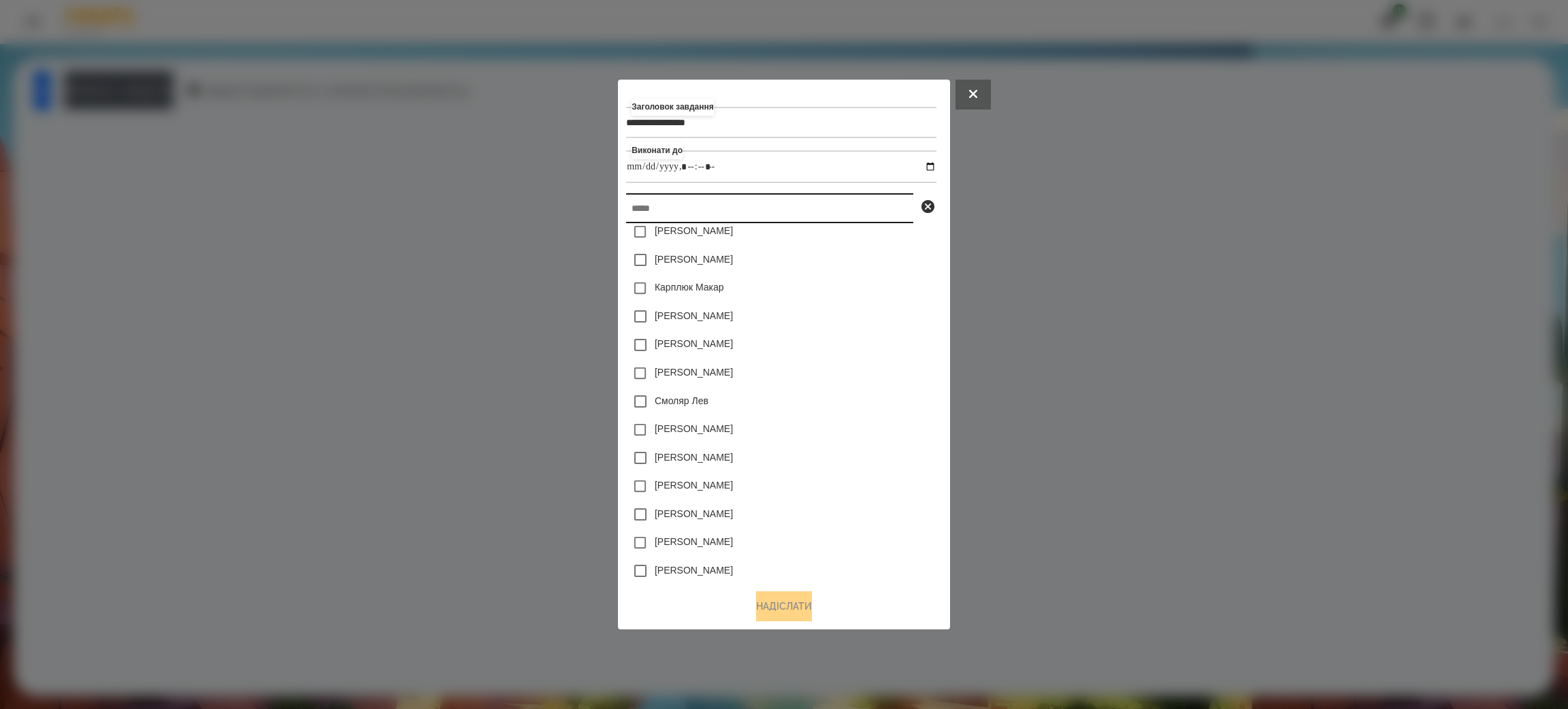
scroll to position [17756, 0]
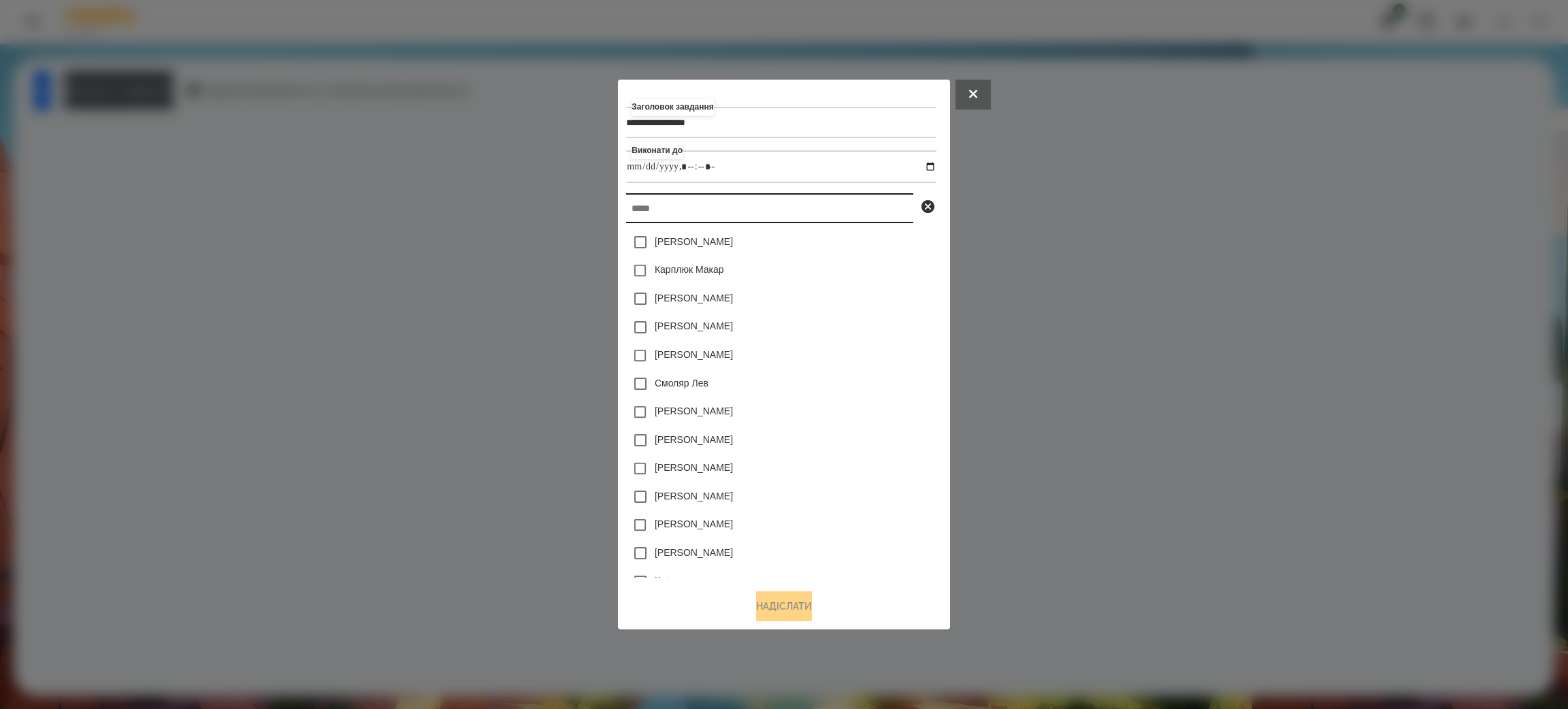
click at [685, 199] on input "text" at bounding box center [770, 208] width 287 height 30
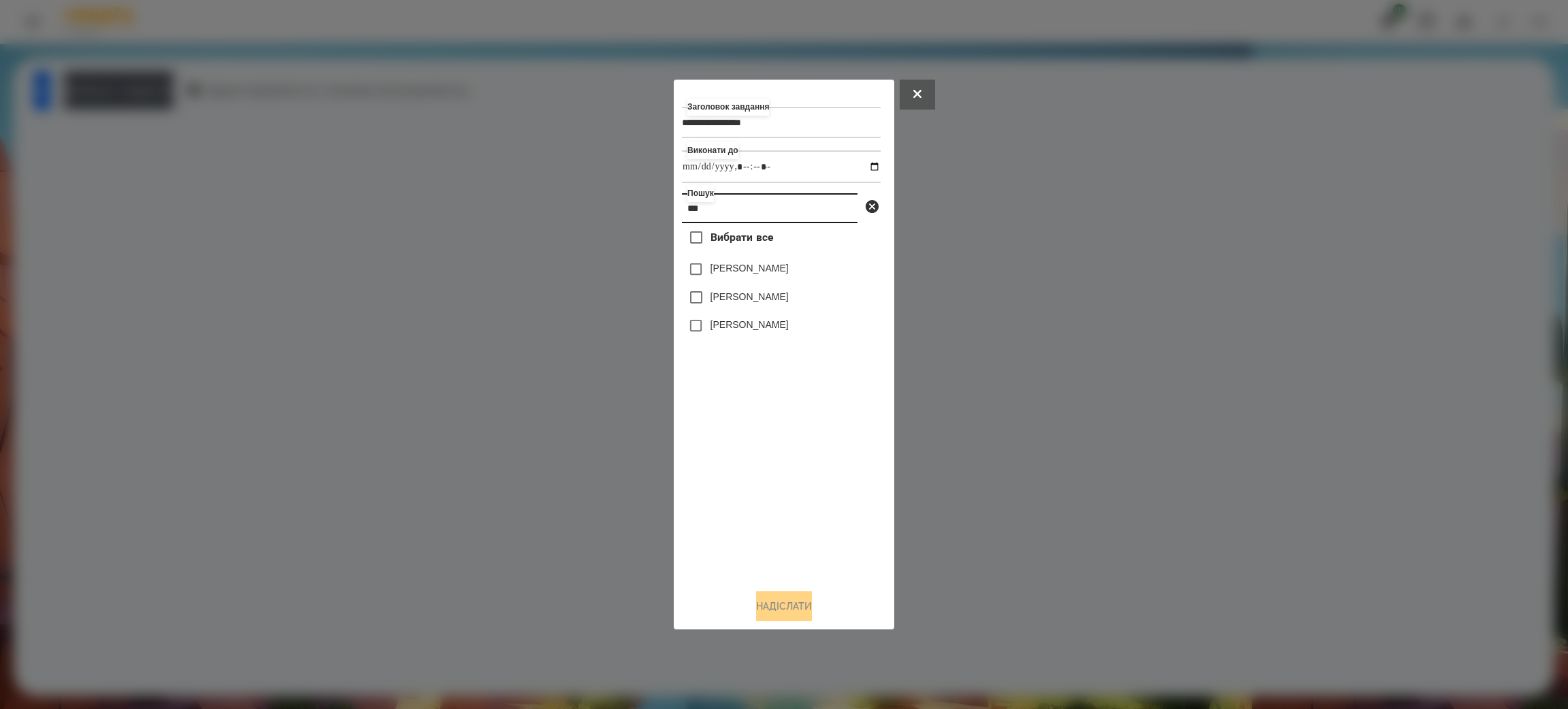
scroll to position [0, 0]
type input "**********"
click at [919, 93] on icon at bounding box center [916, 94] width 8 height 8
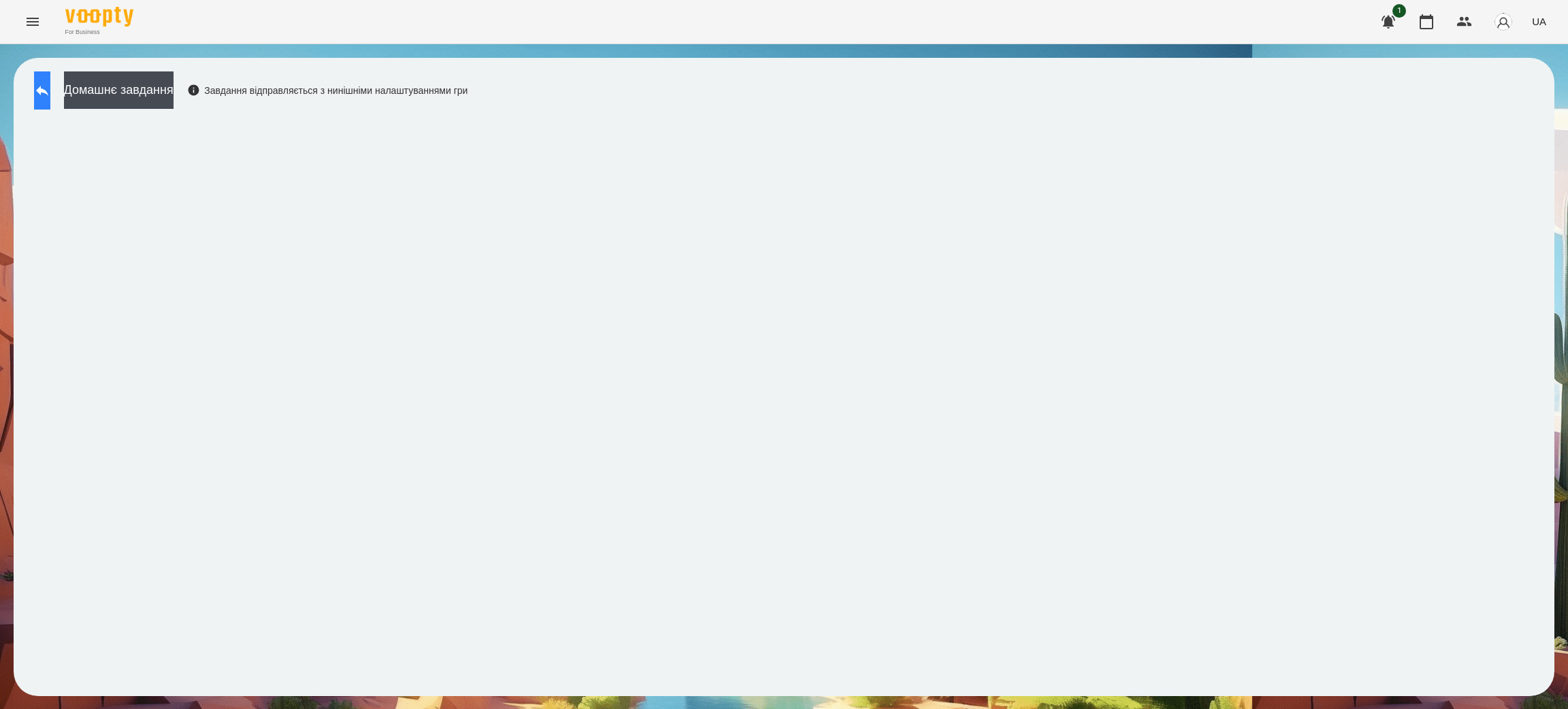
click at [50, 83] on icon at bounding box center [42, 90] width 17 height 17
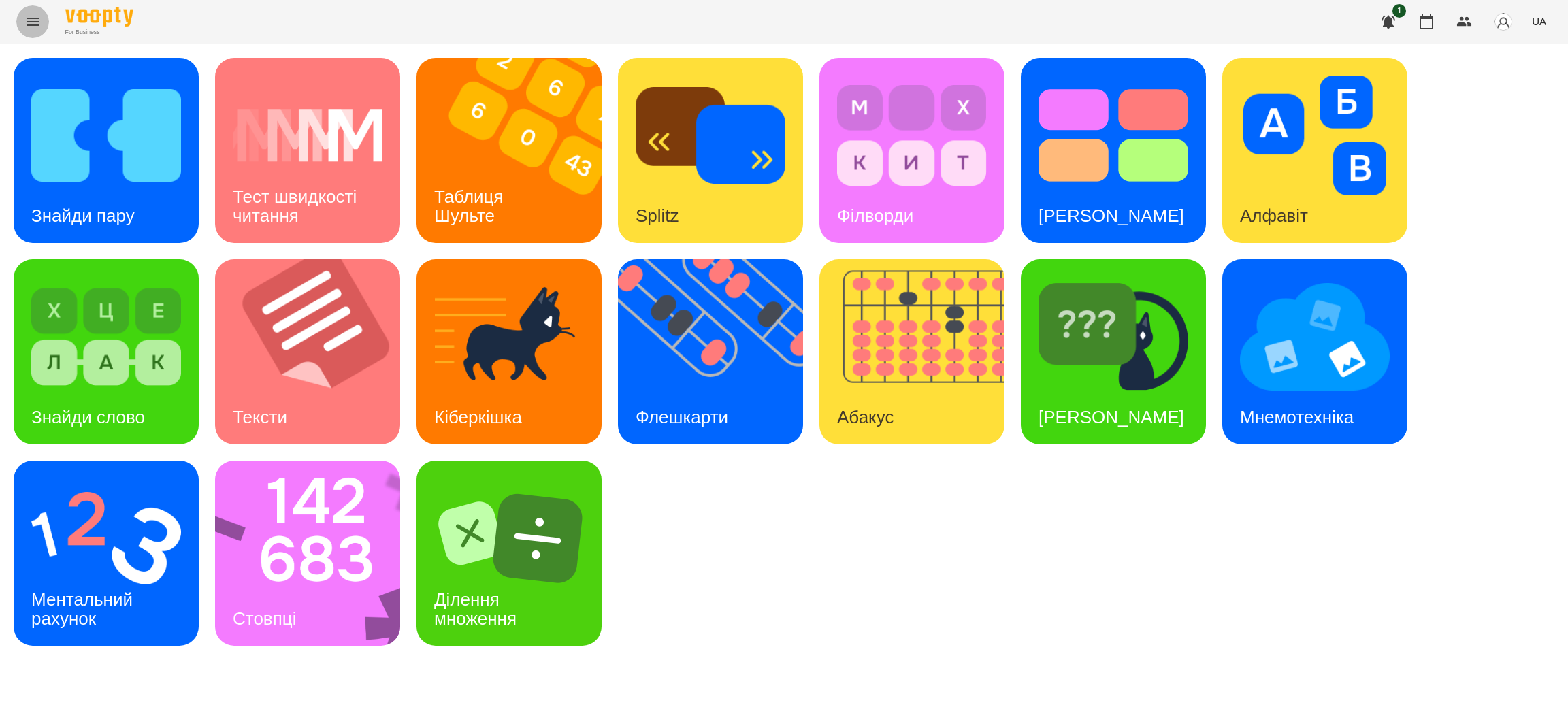
click at [25, 19] on icon "Menu" at bounding box center [32, 22] width 17 height 17
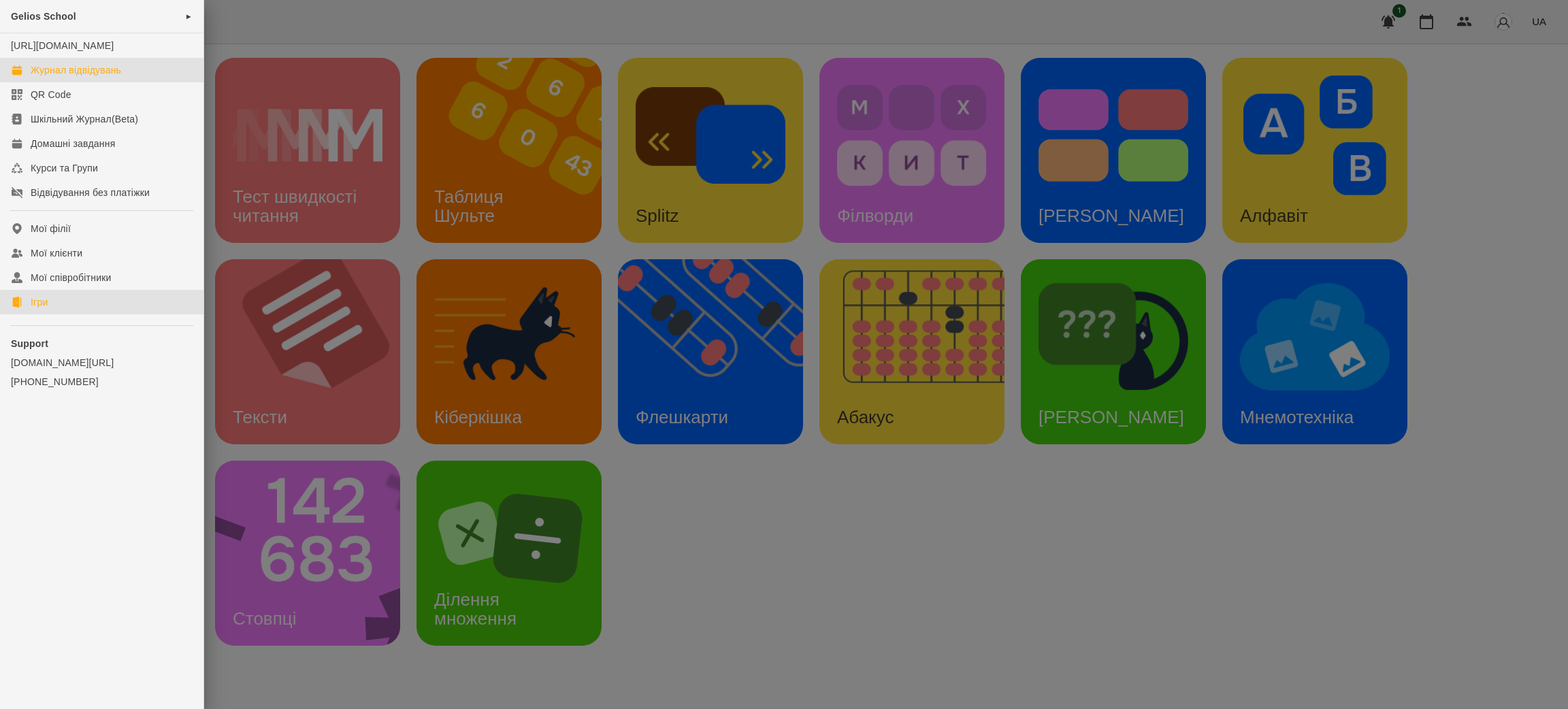
click at [68, 77] on div "Журнал відвідувань" at bounding box center [76, 70] width 91 height 14
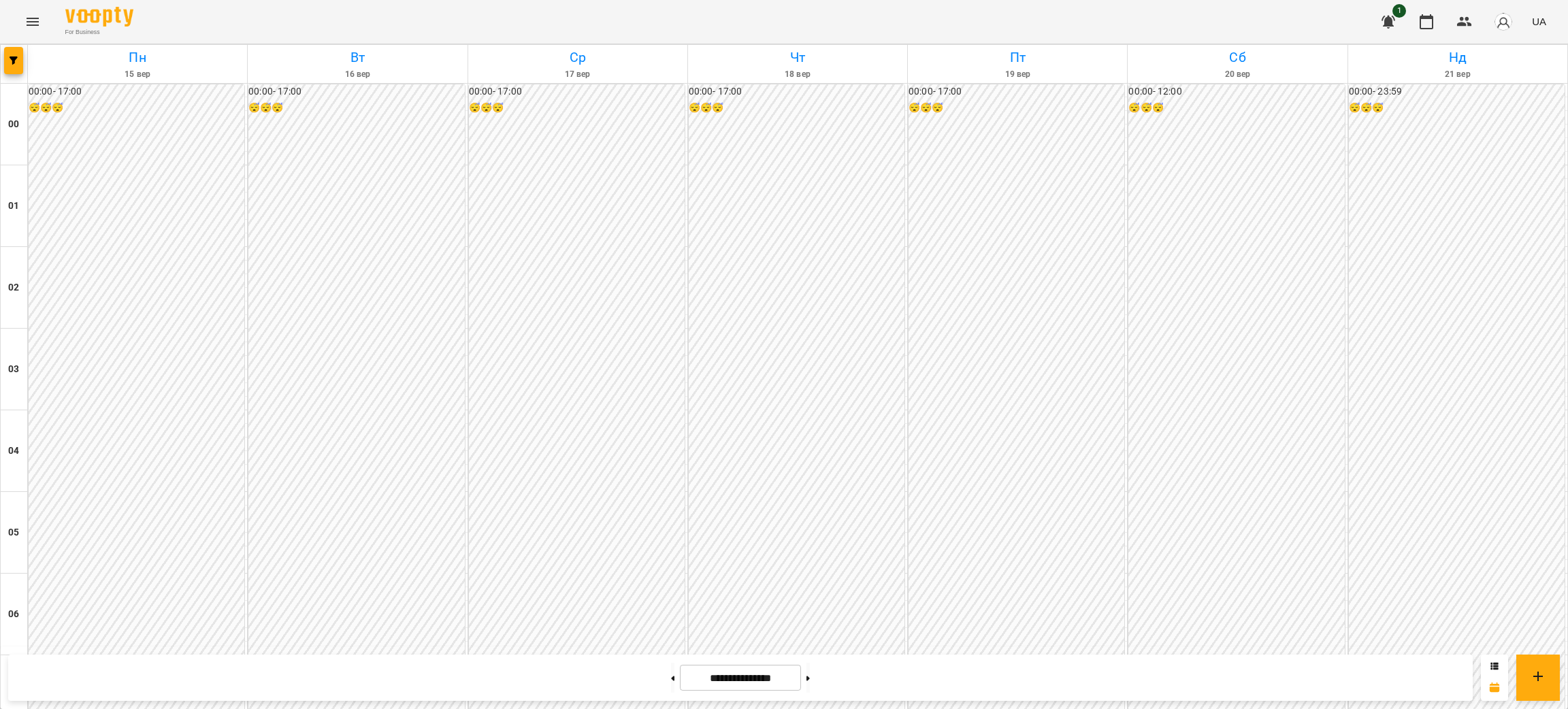
scroll to position [1326, 0]
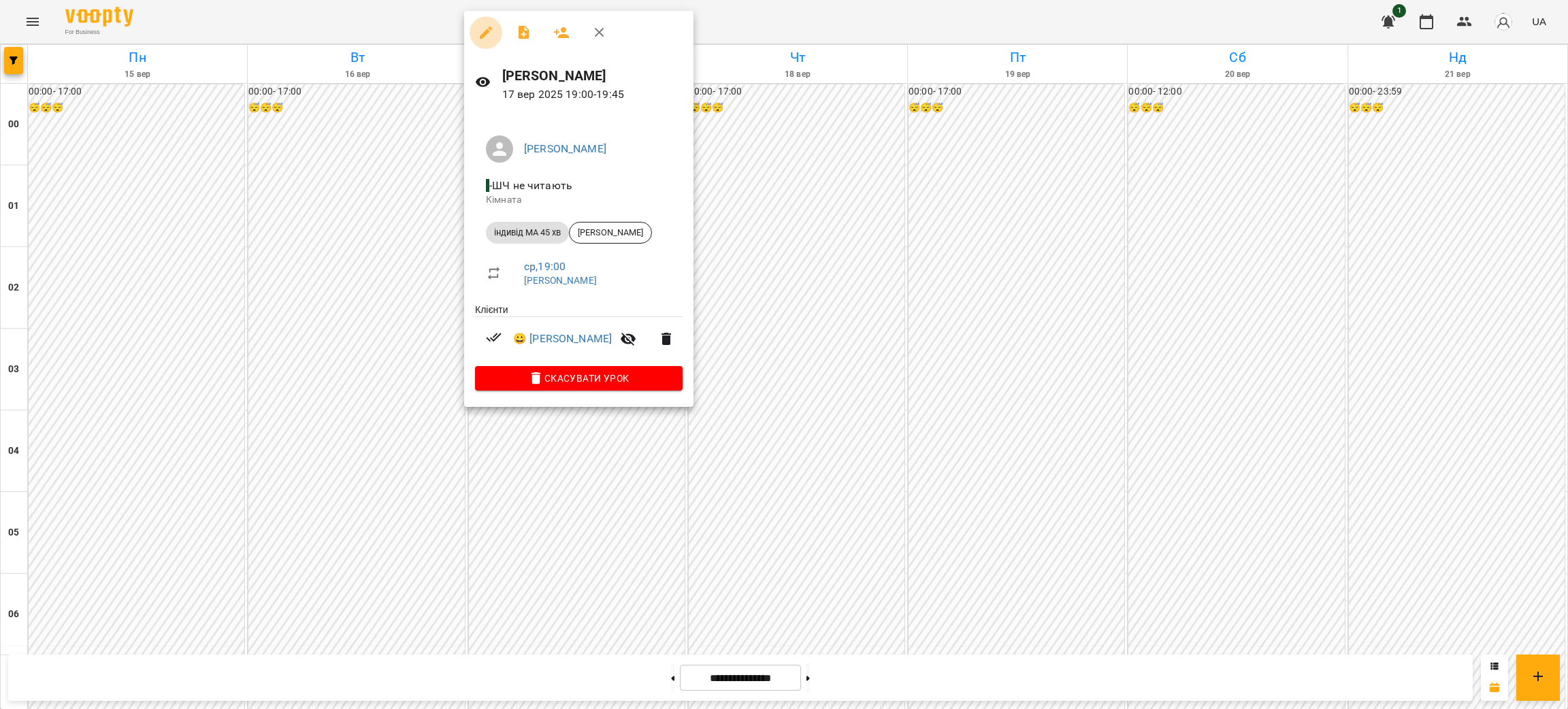
click at [485, 30] on icon "button" at bounding box center [485, 32] width 12 height 12
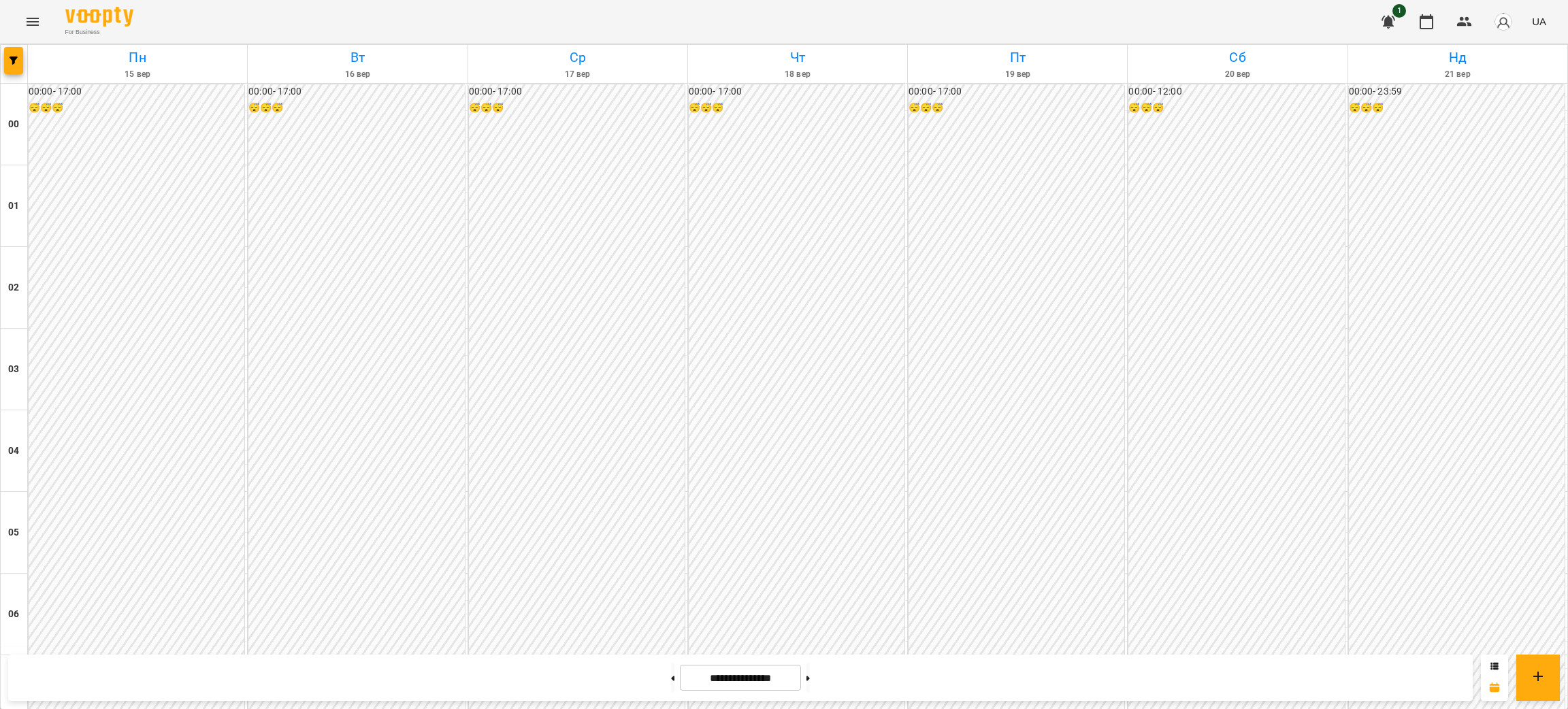
scroll to position [1326, 0]
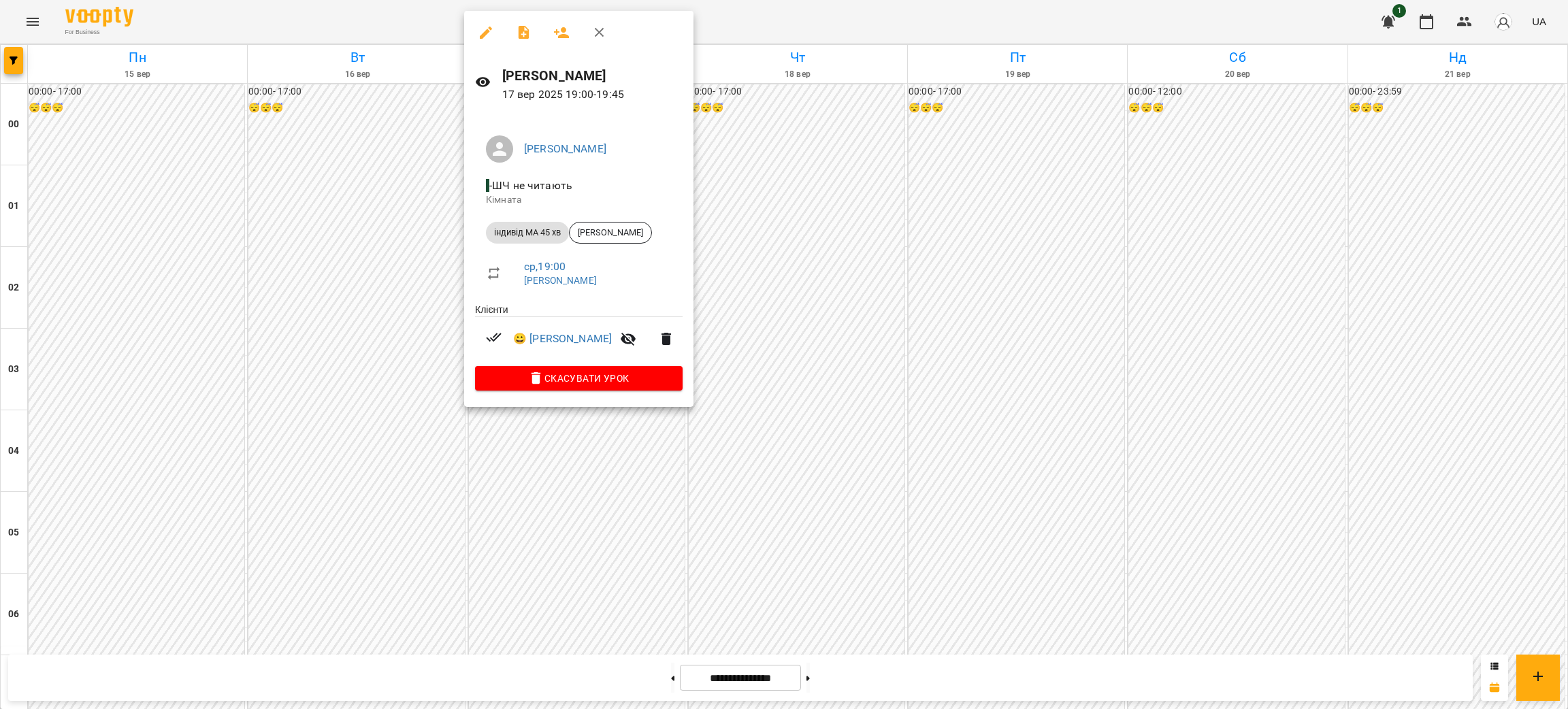
click at [483, 34] on icon "button" at bounding box center [485, 32] width 12 height 12
